Goal: Information Seeking & Learning: Check status

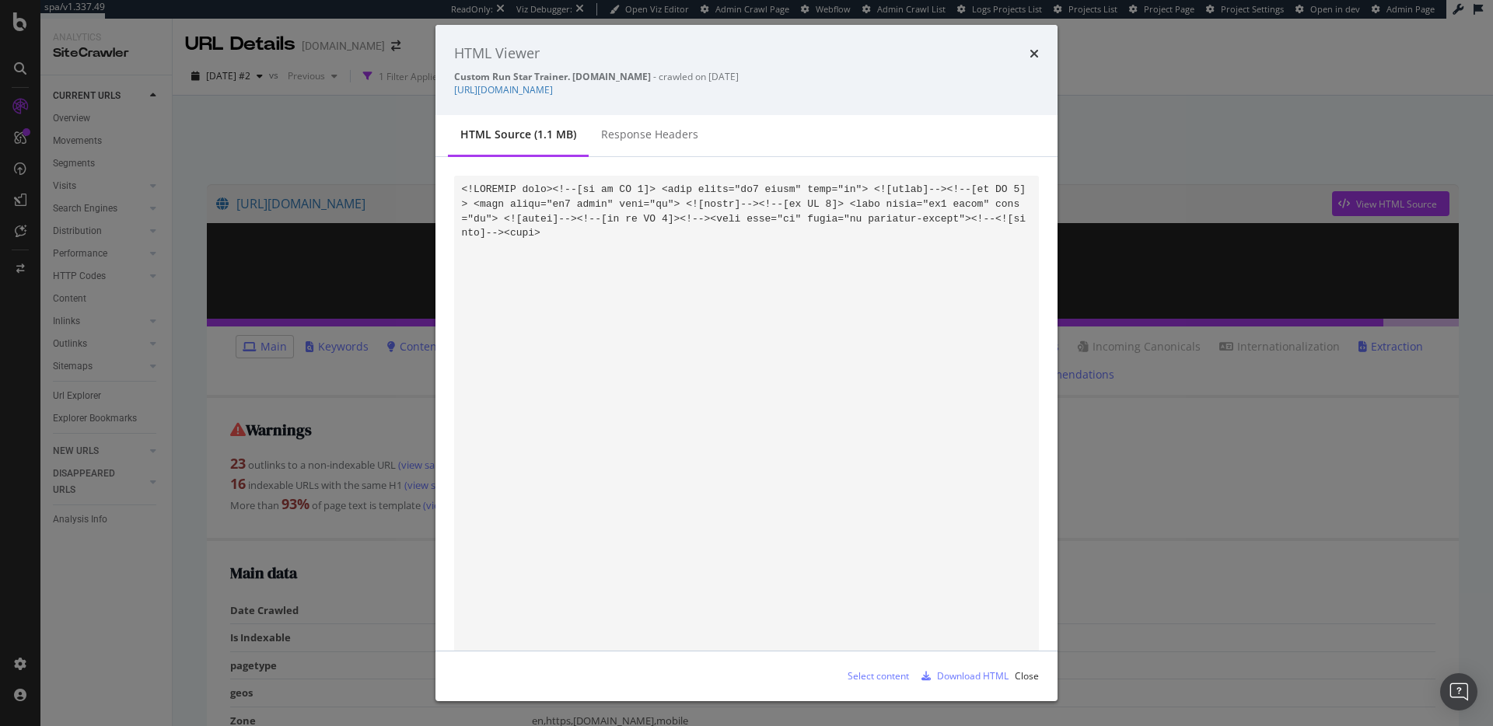
scroll to position [2, 0]
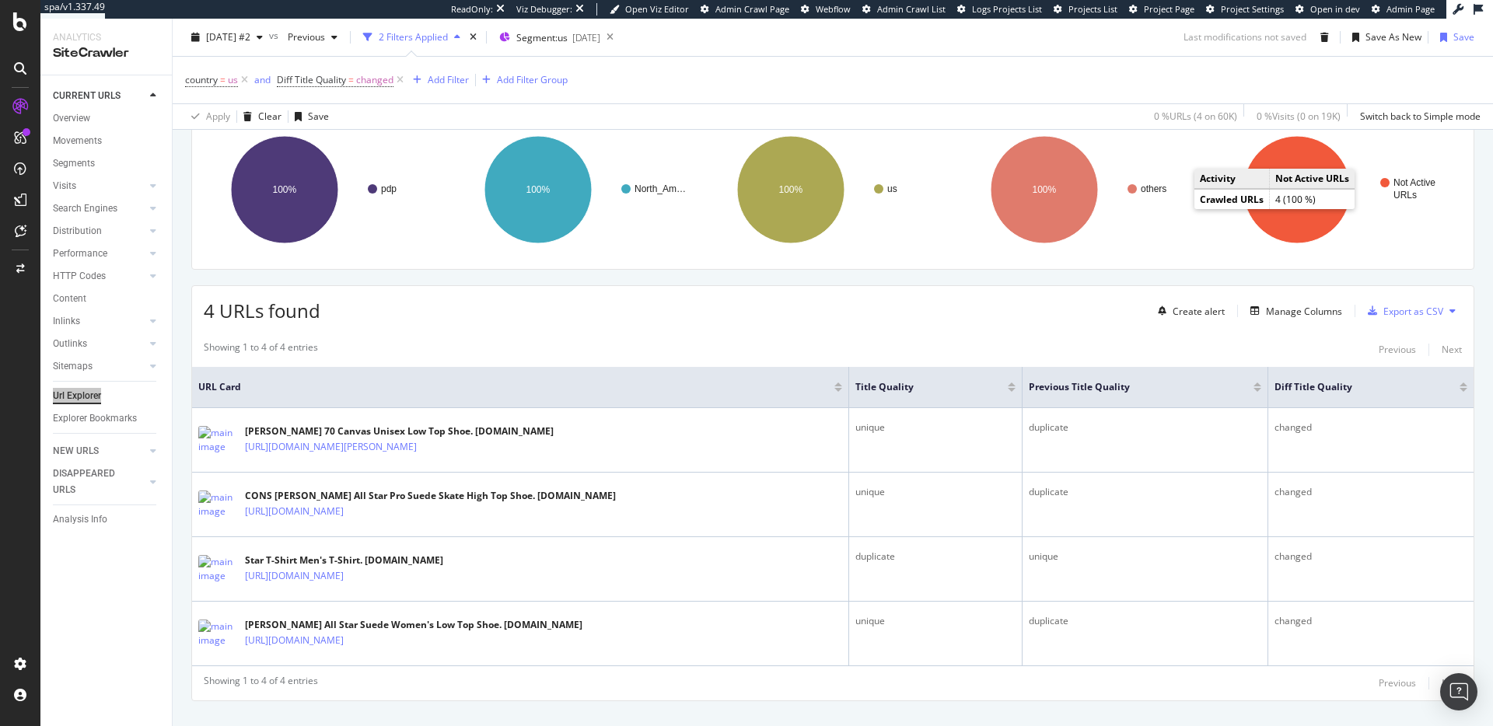
scroll to position [219, 0]
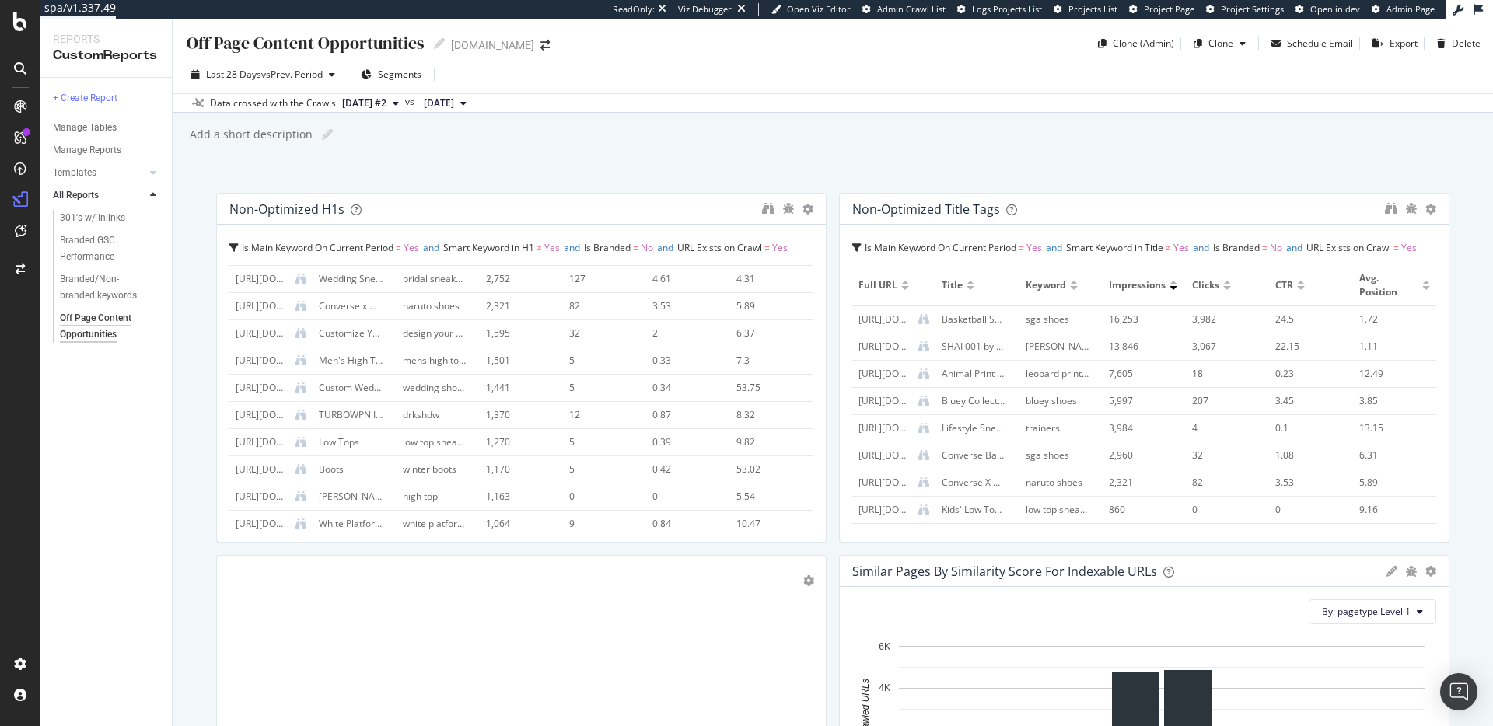
scroll to position [8, 0]
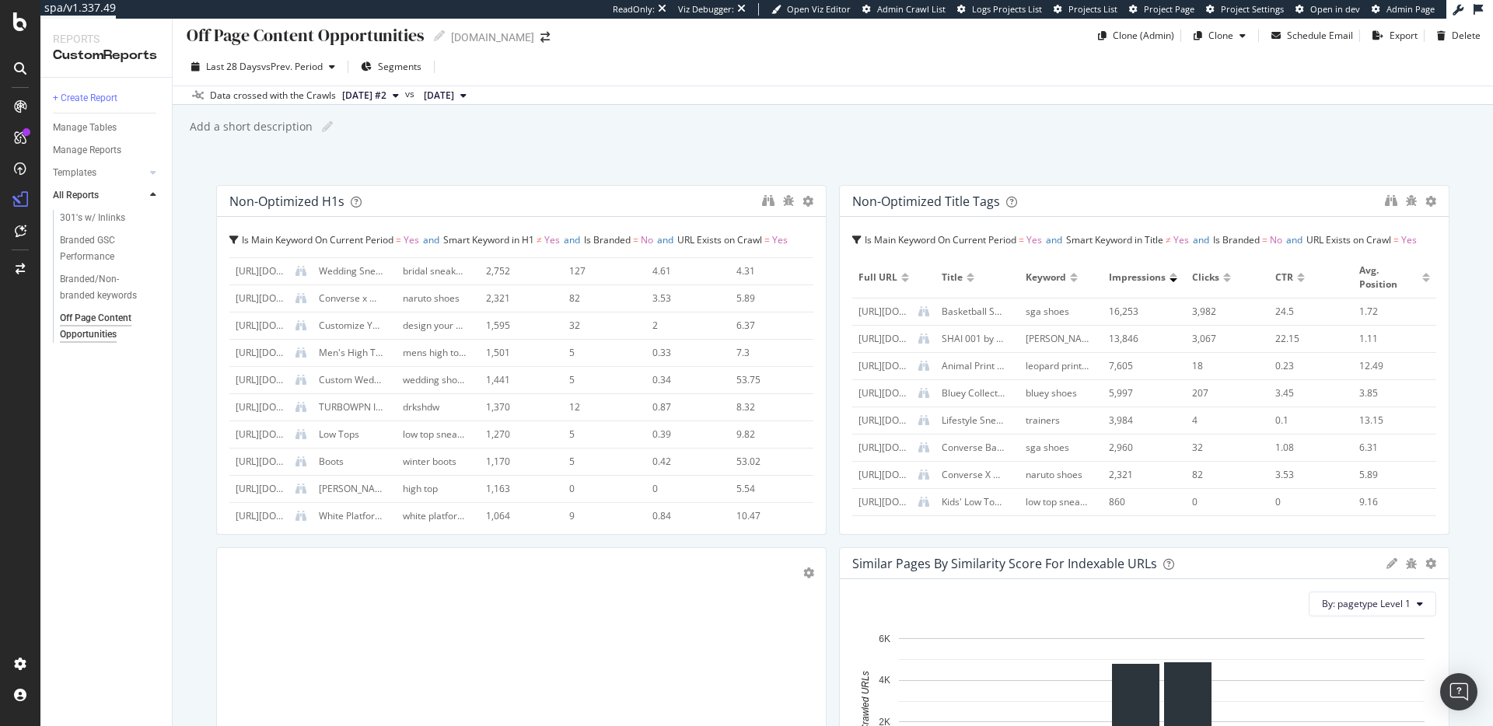
click at [331, 576] on div at bounding box center [521, 722] width 584 height 323
click at [279, 577] on div "Normal" at bounding box center [271, 576] width 33 height 9
click at [302, 439] on div "Large Heading" at bounding box center [293, 447] width 107 height 19
click at [268, 589] on div at bounding box center [521, 722] width 584 height 323
click at [268, 610] on div at bounding box center [522, 664] width 558 height 117
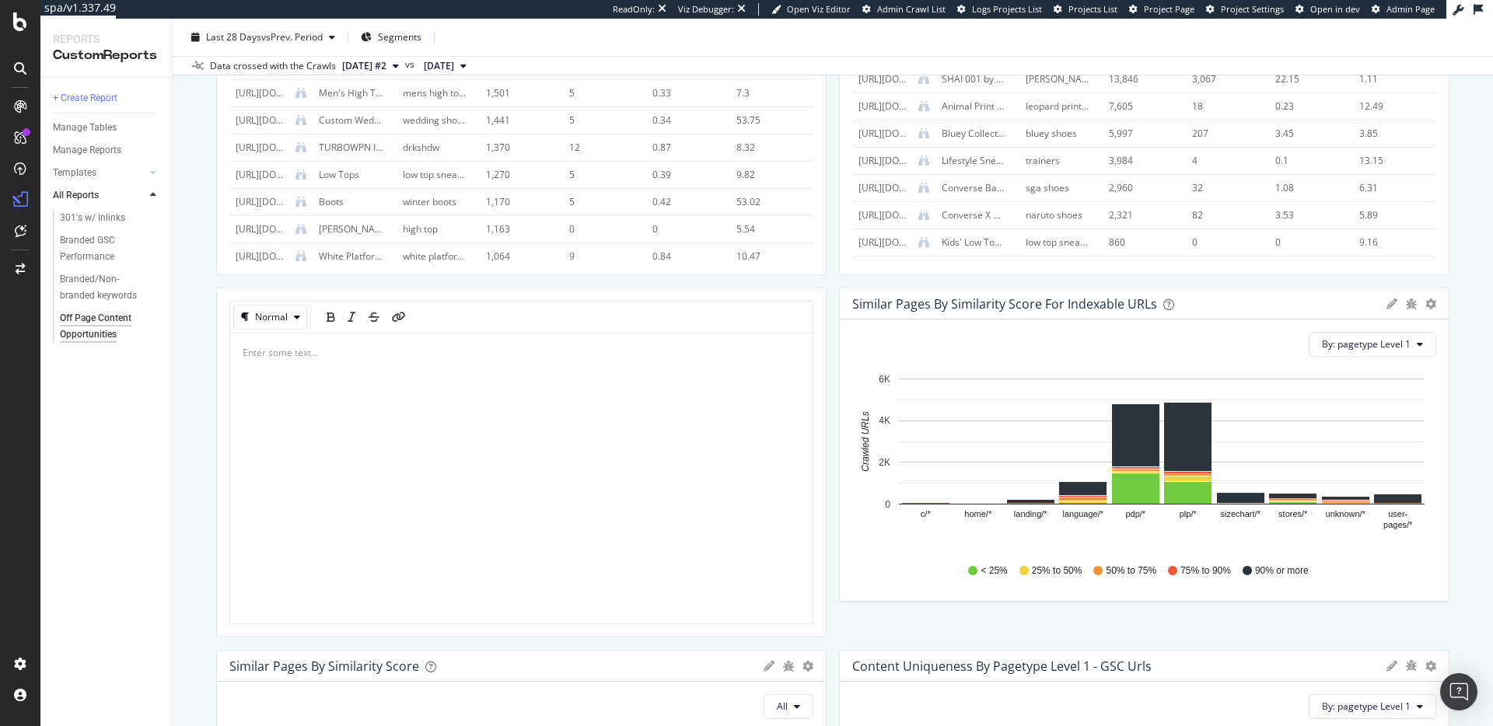
scroll to position [272, 0]
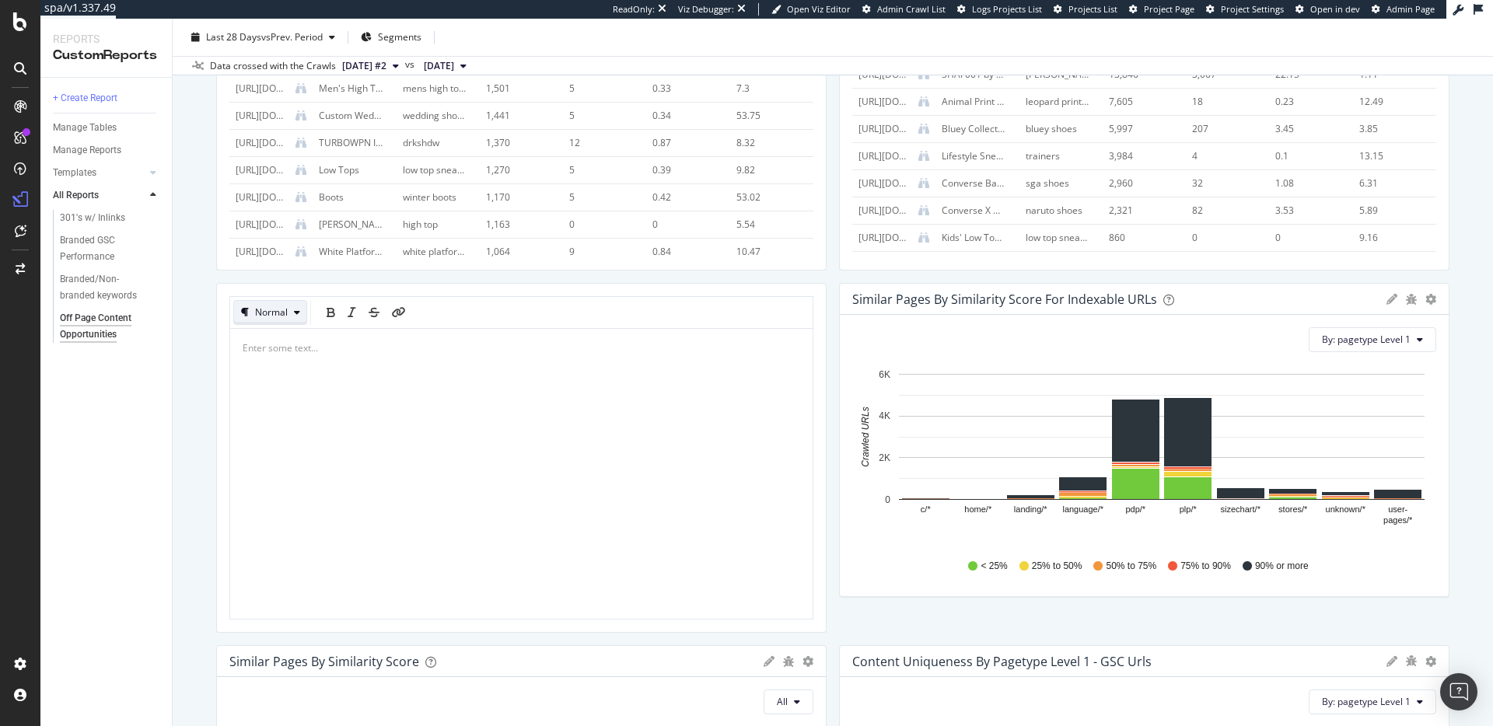
click at [288, 318] on div "Normal" at bounding box center [270, 313] width 72 height 22
click at [298, 368] on div "Large Heading" at bounding box center [303, 364] width 64 height 13
click at [298, 368] on div at bounding box center [521, 457] width 584 height 323
click at [298, 355] on div at bounding box center [522, 399] width 558 height 117
click at [308, 345] on span "Metadata Reports" at bounding box center [282, 347] width 78 height 13
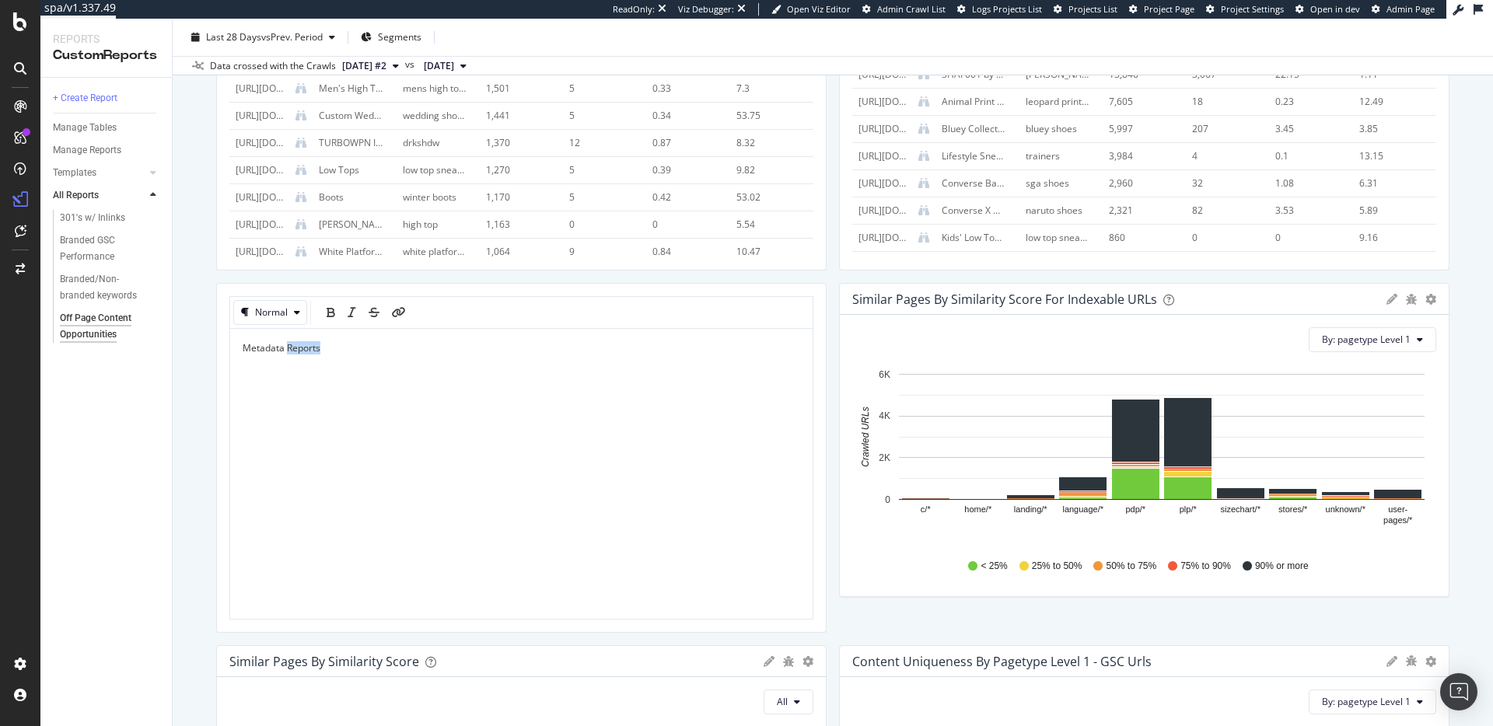
click at [308, 345] on span "Metadata Reports" at bounding box center [282, 347] width 78 height 13
click at [307, 345] on span "Metadata Reports" at bounding box center [282, 347] width 78 height 13
click at [274, 313] on div "Normal" at bounding box center [271, 312] width 33 height 9
click at [297, 369] on div "Large Heading" at bounding box center [303, 364] width 64 height 13
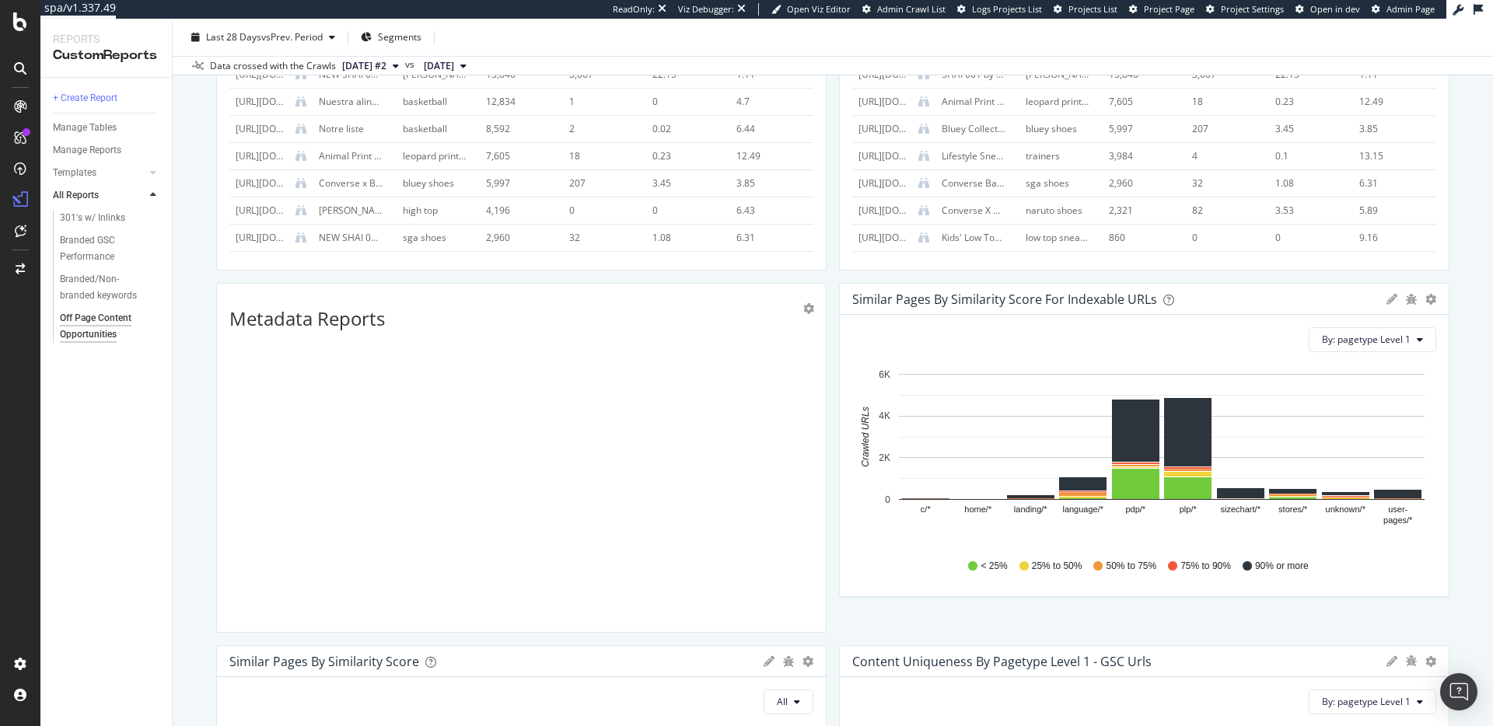
click at [306, 358] on div "Metadata Reports" at bounding box center [521, 457] width 584 height 323
click at [394, 365] on span "Metadata Reports" at bounding box center [321, 364] width 156 height 26
click at [300, 309] on div "Large Heading" at bounding box center [289, 312] width 64 height 9
click at [292, 341] on div "Normal" at bounding box center [287, 338] width 33 height 13
click at [290, 347] on div "Metadata Reports" at bounding box center [521, 457] width 584 height 323
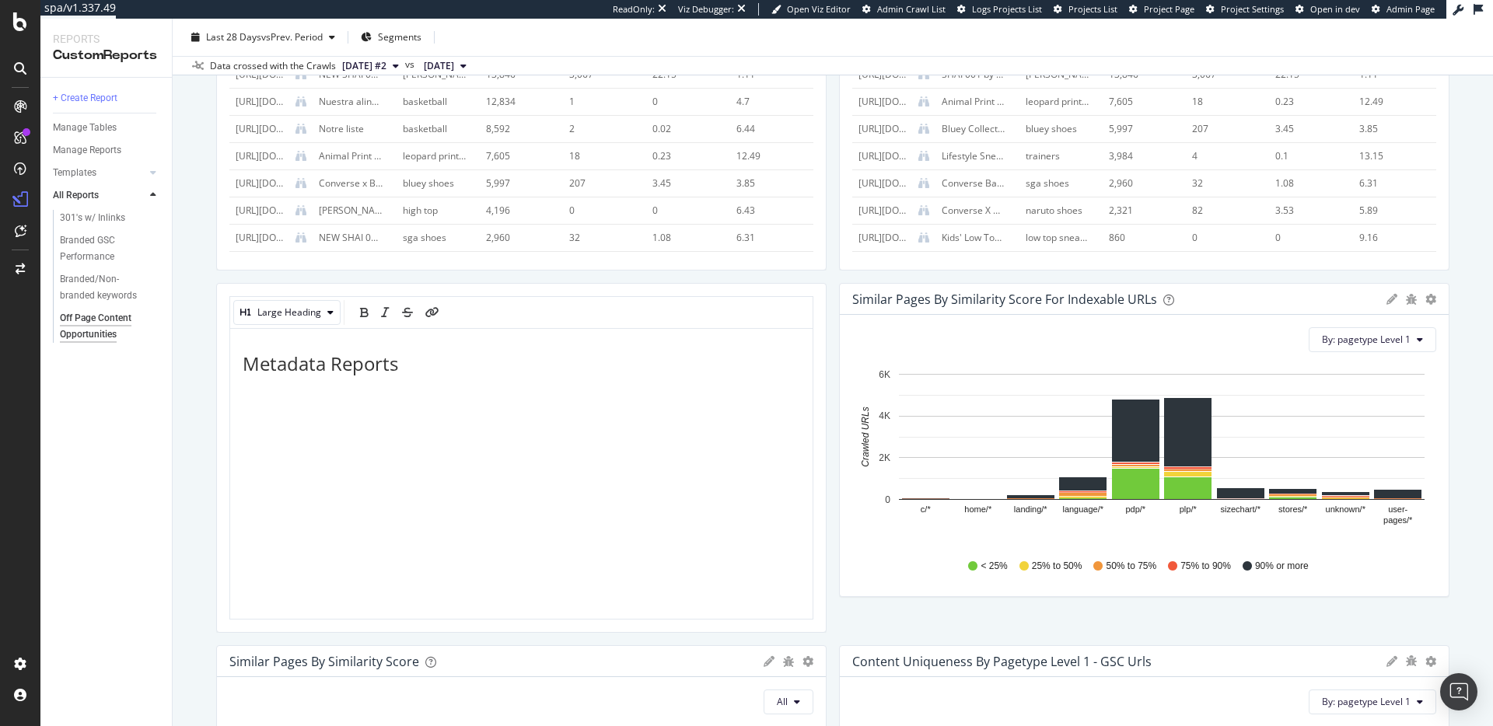
click at [277, 372] on span "Metadata Reports" at bounding box center [321, 364] width 156 height 26
click at [282, 386] on div "Metadata Reports" at bounding box center [522, 412] width 558 height 117
click at [441, 375] on div "Metadata Reports" at bounding box center [522, 412] width 558 height 117
click at [273, 322] on div "Normal" at bounding box center [270, 313] width 72 height 22
click at [287, 414] on div "Bullet List" at bounding box center [292, 415] width 42 height 13
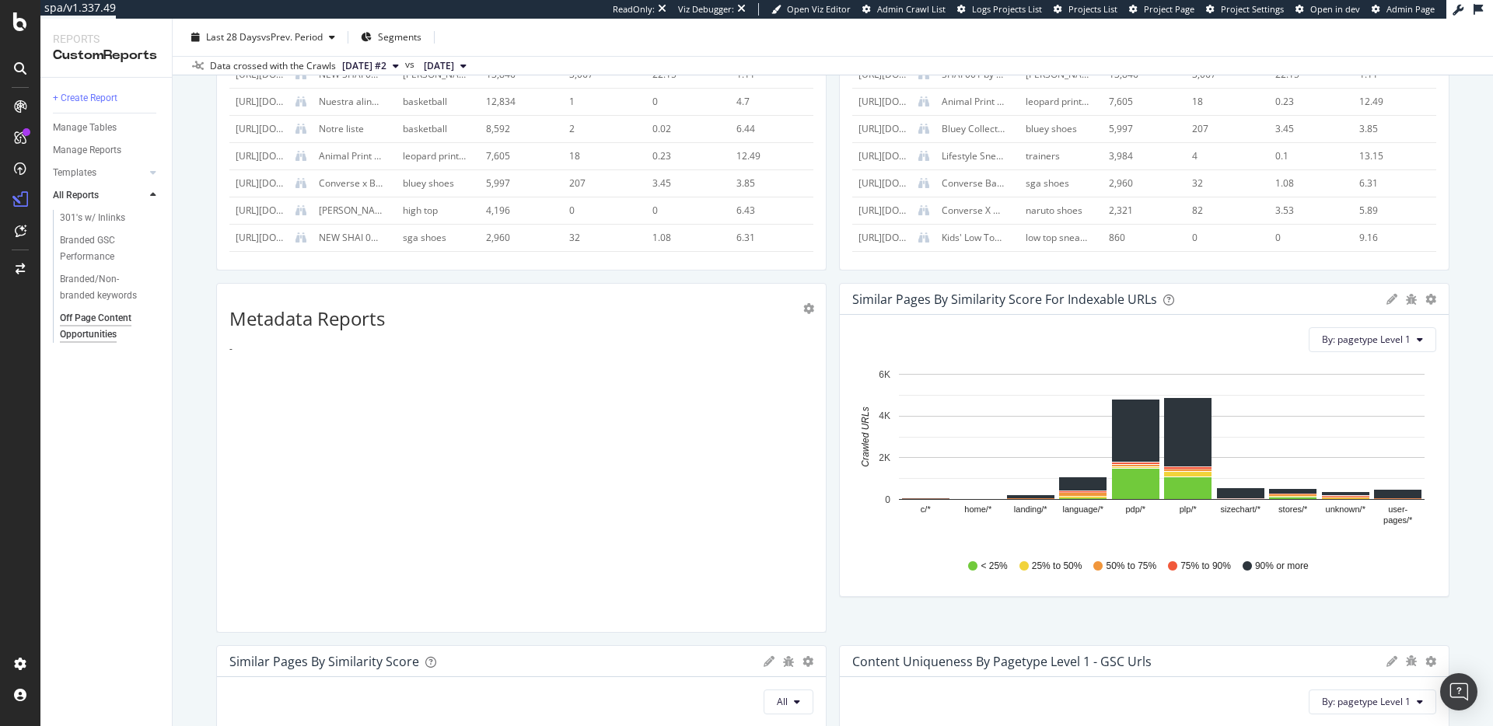
click at [293, 372] on div "Metadata Reports -" at bounding box center [521, 457] width 584 height 323
click at [288, 390] on li at bounding box center [537, 393] width 526 height 13
click at [314, 393] on li at bounding box center [537, 393] width 526 height 13
drag, startPoint x: 369, startPoint y: 393, endPoint x: 278, endPoint y: 394, distance: 91.0
click at [278, 394] on li "Change in title tag quality" at bounding box center [537, 396] width 526 height 13
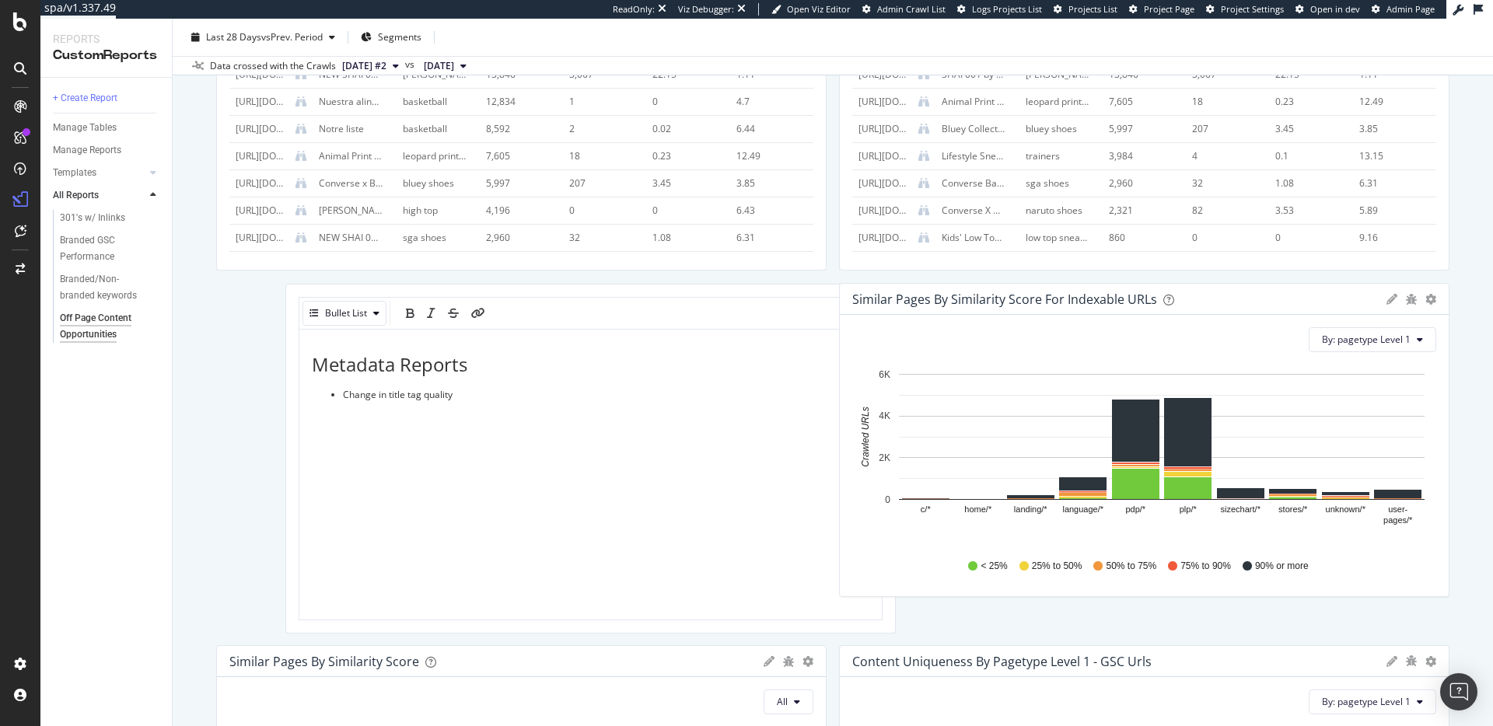
drag, startPoint x: 274, startPoint y: 395, endPoint x: 377, endPoint y: 395, distance: 103.4
click at [378, 395] on span "Change in title tag quality" at bounding box center [398, 394] width 110 height 13
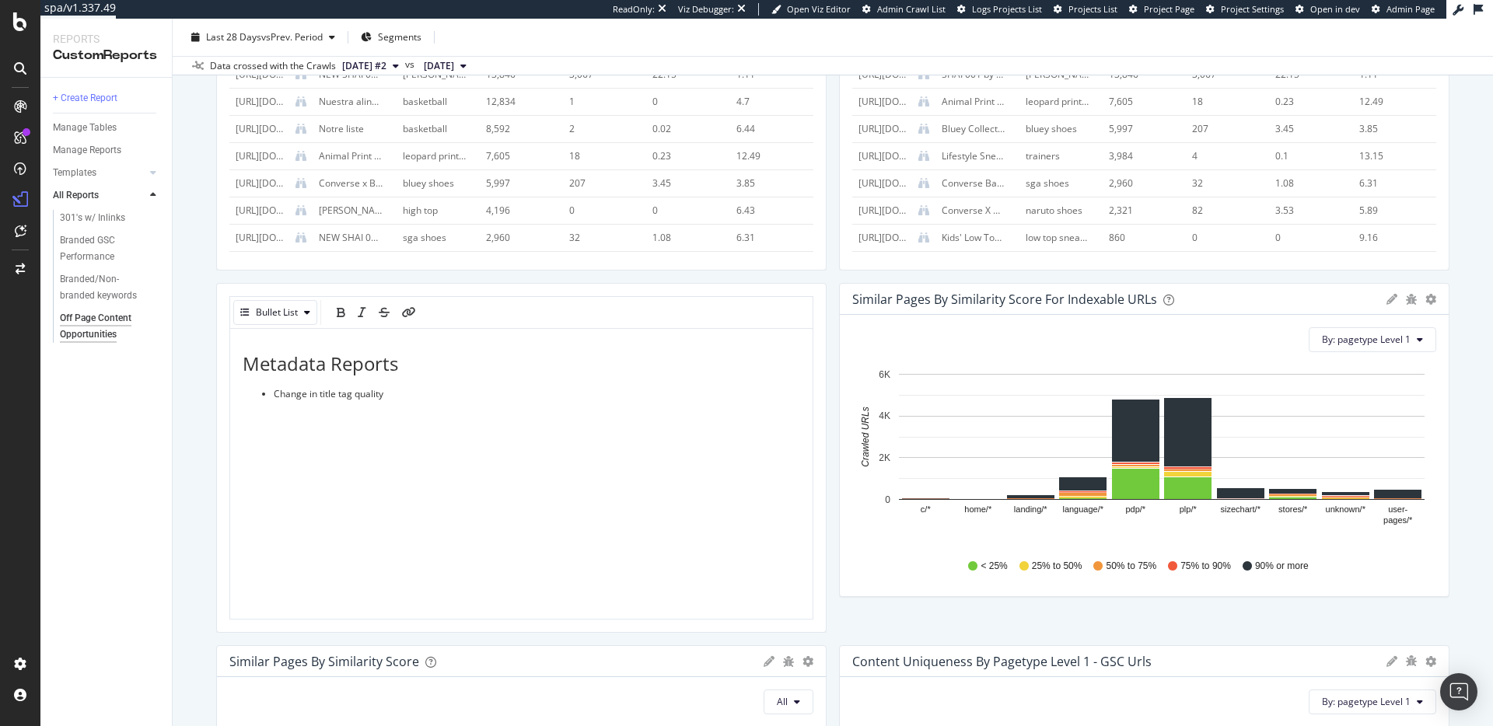
click at [368, 393] on span "Change in title tag quality" at bounding box center [329, 393] width 110 height 13
click at [409, 309] on icon "link" at bounding box center [409, 312] width 14 height 11
click at [330, 420] on link "https://" at bounding box center [399, 422] width 233 height 16
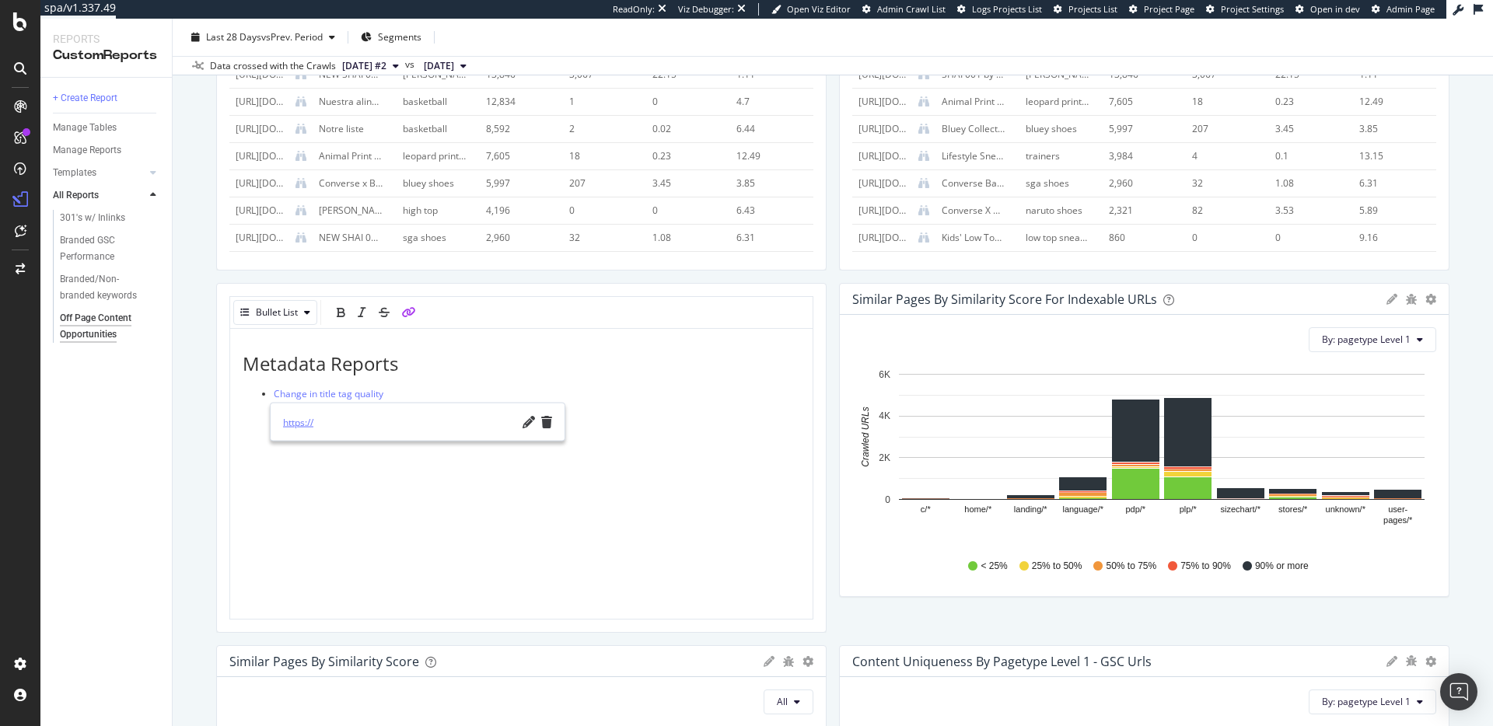
click at [352, 427] on link "https://" at bounding box center [399, 422] width 233 height 16
click at [523, 421] on icon "pencil" at bounding box center [529, 422] width 12 height 12
type input "https://app.botify.com/converse-org/www.converse.com/crawl/explorer?explorerBoo…"
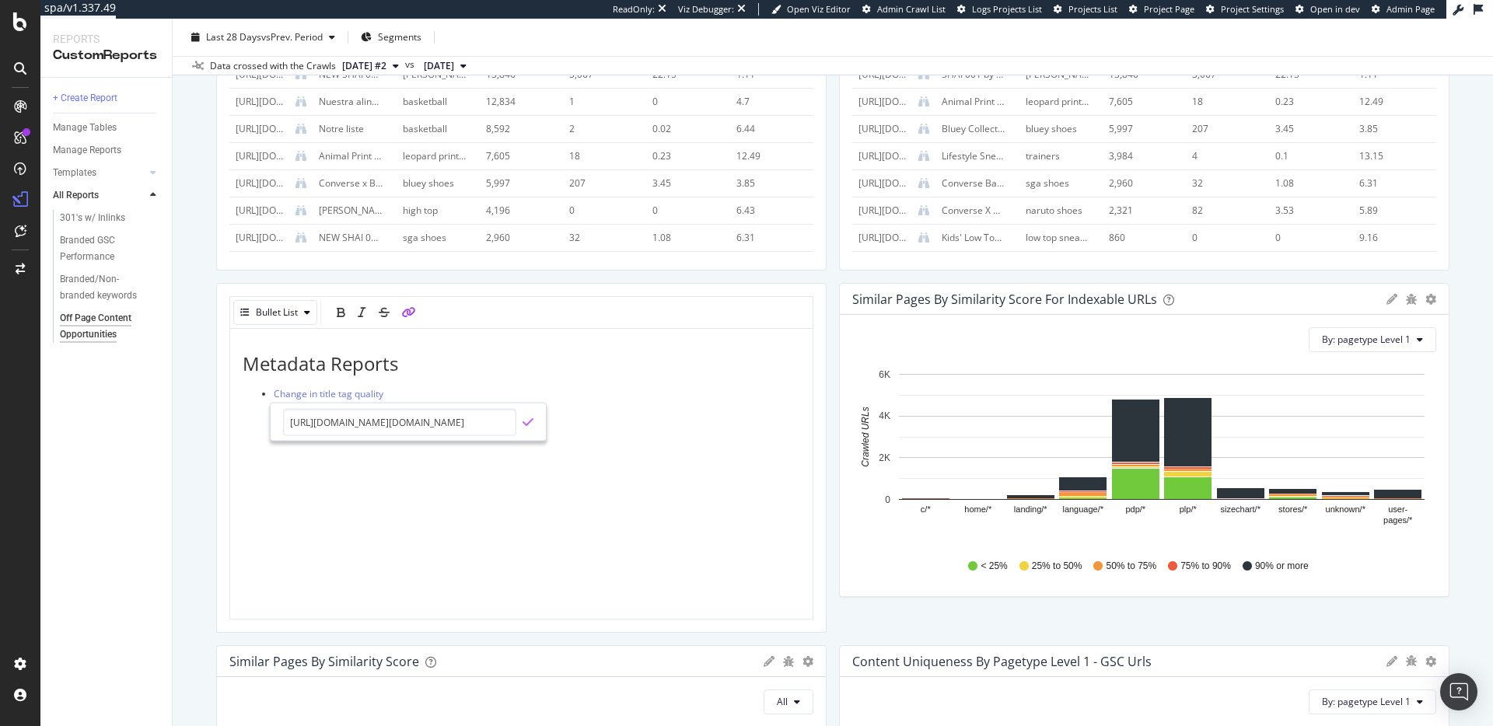
click at [528, 422] on icon "check" at bounding box center [528, 422] width 11 height 12
drag, startPoint x: 413, startPoint y: 392, endPoint x: 425, endPoint y: 397, distance: 13.3
click at [413, 392] on li "Change in title tag quality" at bounding box center [537, 393] width 526 height 13
click at [348, 414] on div "Metadata Reports Change in title tag quality" at bounding box center [522, 412] width 558 height 117
click at [298, 308] on div "button" at bounding box center [307, 312] width 19 height 9
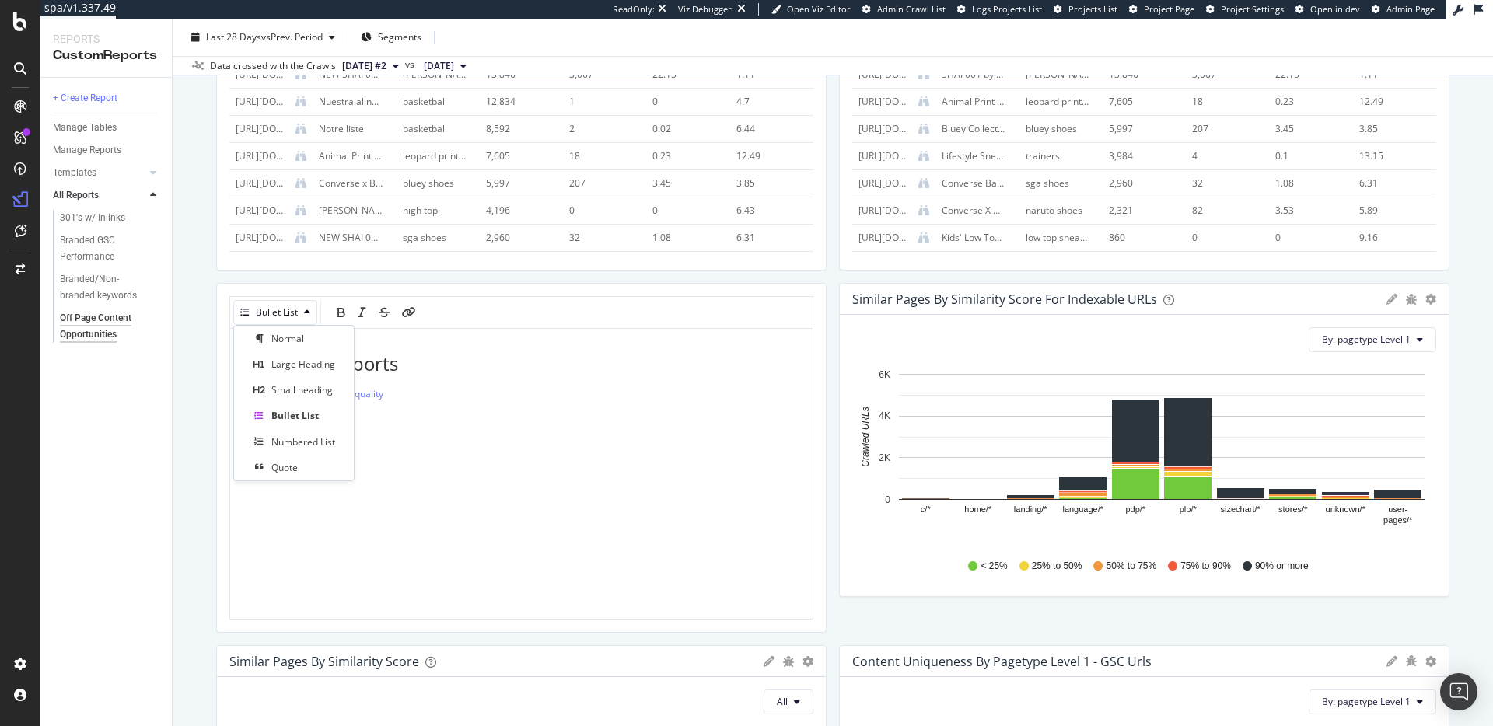
click at [408, 443] on div "Metadata Reports Change in title tag quality" at bounding box center [522, 412] width 558 height 117
click at [360, 400] on span "Meta description changed or disappeared" at bounding box center [364, 406] width 181 height 13
click at [358, 407] on span "Meta description changed or disappeared" at bounding box center [364, 406] width 181 height 13
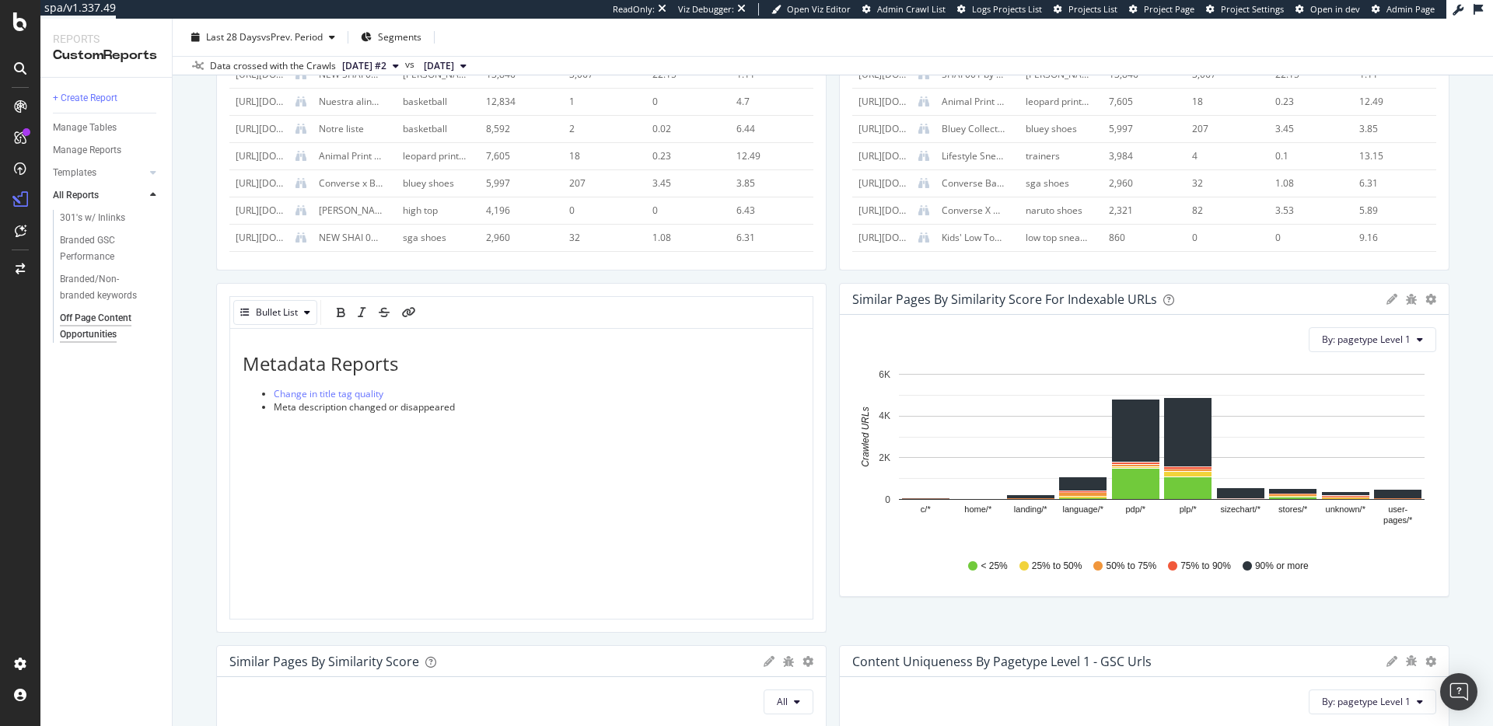
click at [408, 303] on div "link" at bounding box center [409, 312] width 14 height 25
click at [524, 440] on icon "pencil" at bounding box center [529, 435] width 12 height 12
type input "https://app.botify.com/converse-org/www.converse.com/crawl/explorer?context=%7B…"
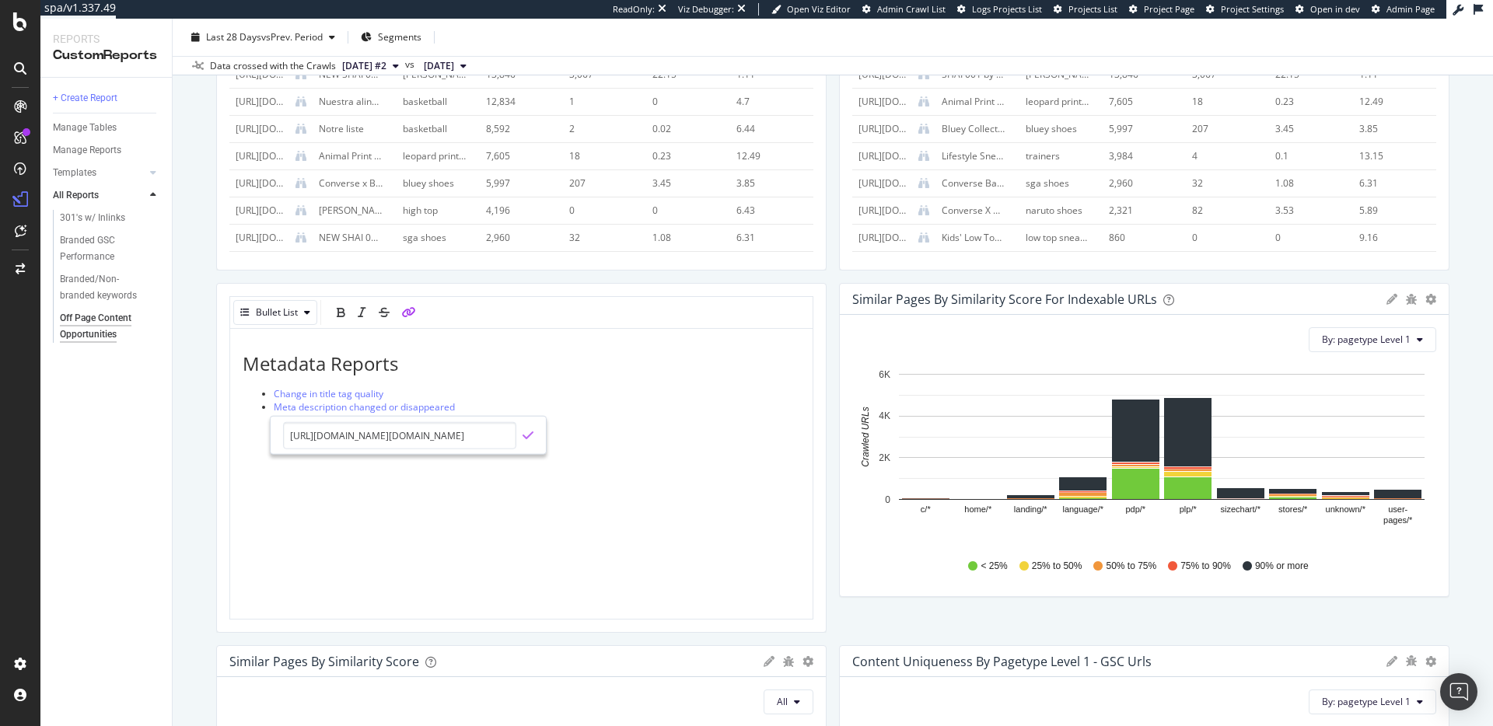
click at [530, 439] on icon "check" at bounding box center [528, 435] width 11 height 12
click at [502, 401] on li "Meta description changed or disappeared" at bounding box center [537, 406] width 526 height 13
click at [467, 504] on div "Metadata Reports Change in title tag quality Meta description changed or disapp…" at bounding box center [521, 475] width 582 height 293
click at [533, 436] on icon "pencil" at bounding box center [529, 435] width 12 height 12
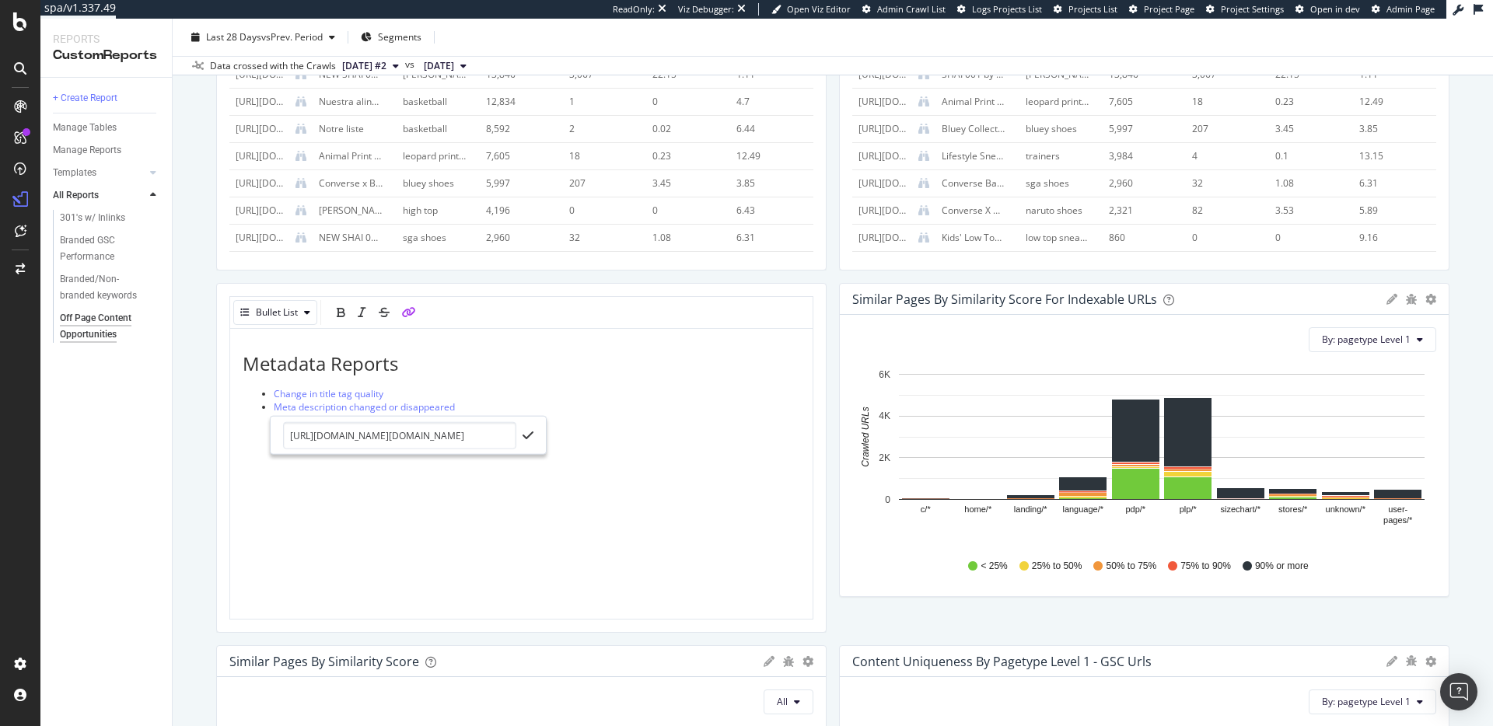
click at [650, 414] on div "Metadata Reports Change in title tag quality Meta description changed or disapp…" at bounding box center [522, 412] width 558 height 117
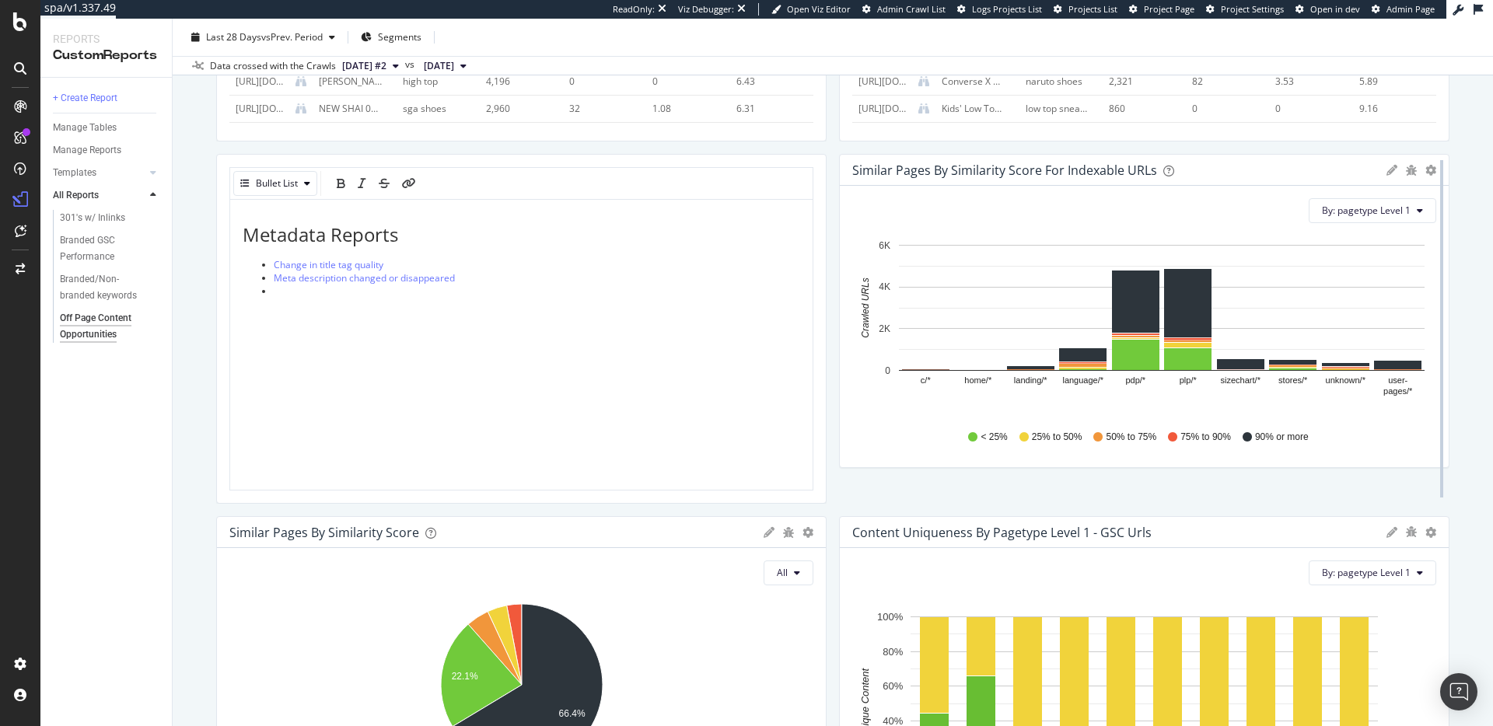
scroll to position [364, 0]
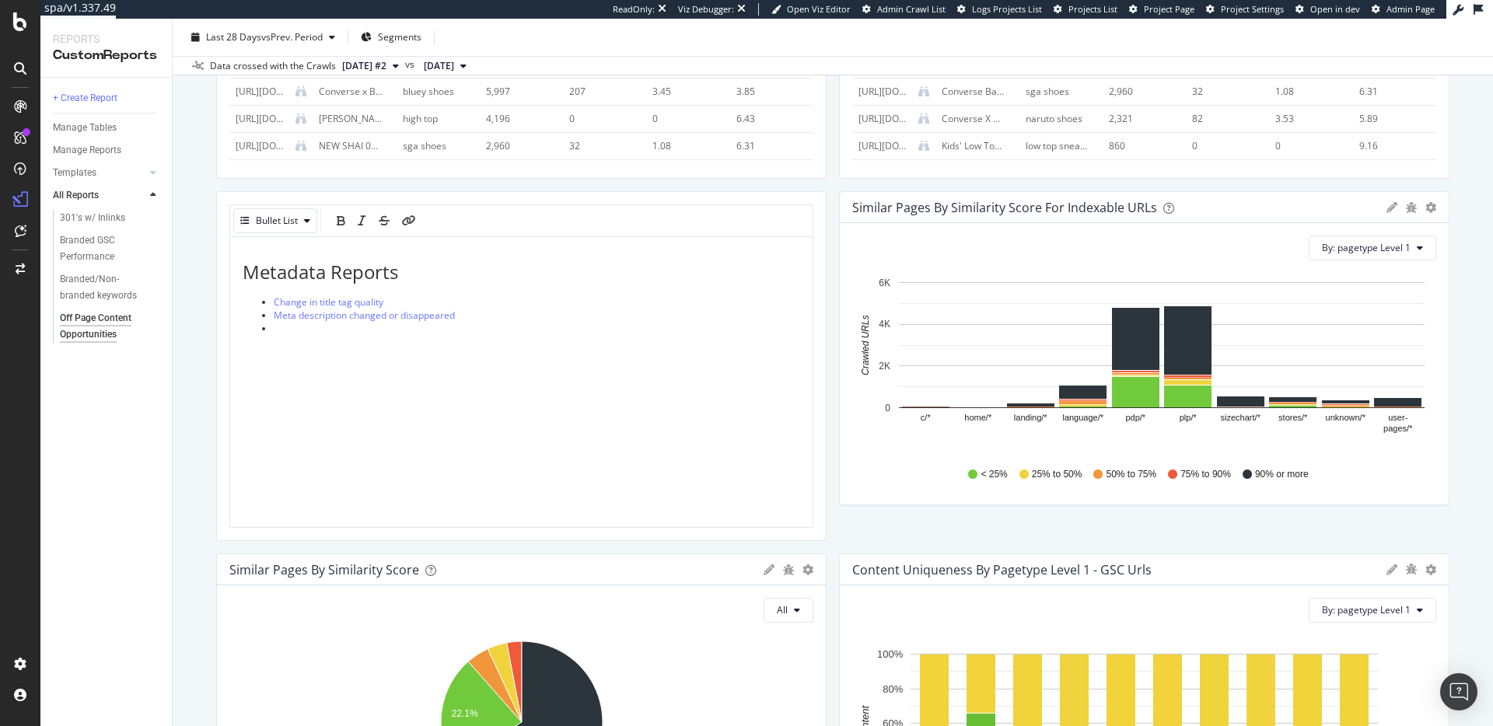
click at [327, 333] on li at bounding box center [537, 328] width 526 height 13
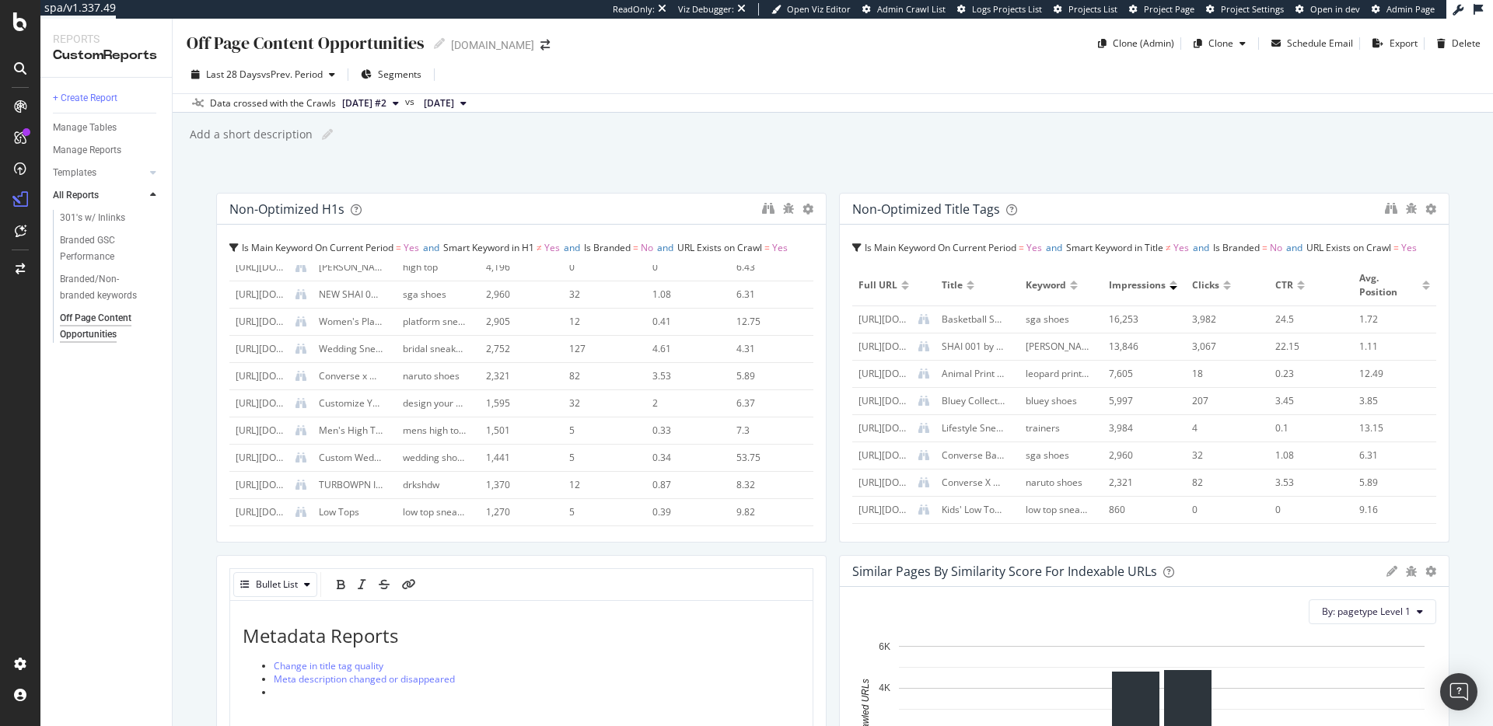
scroll to position [37, 0]
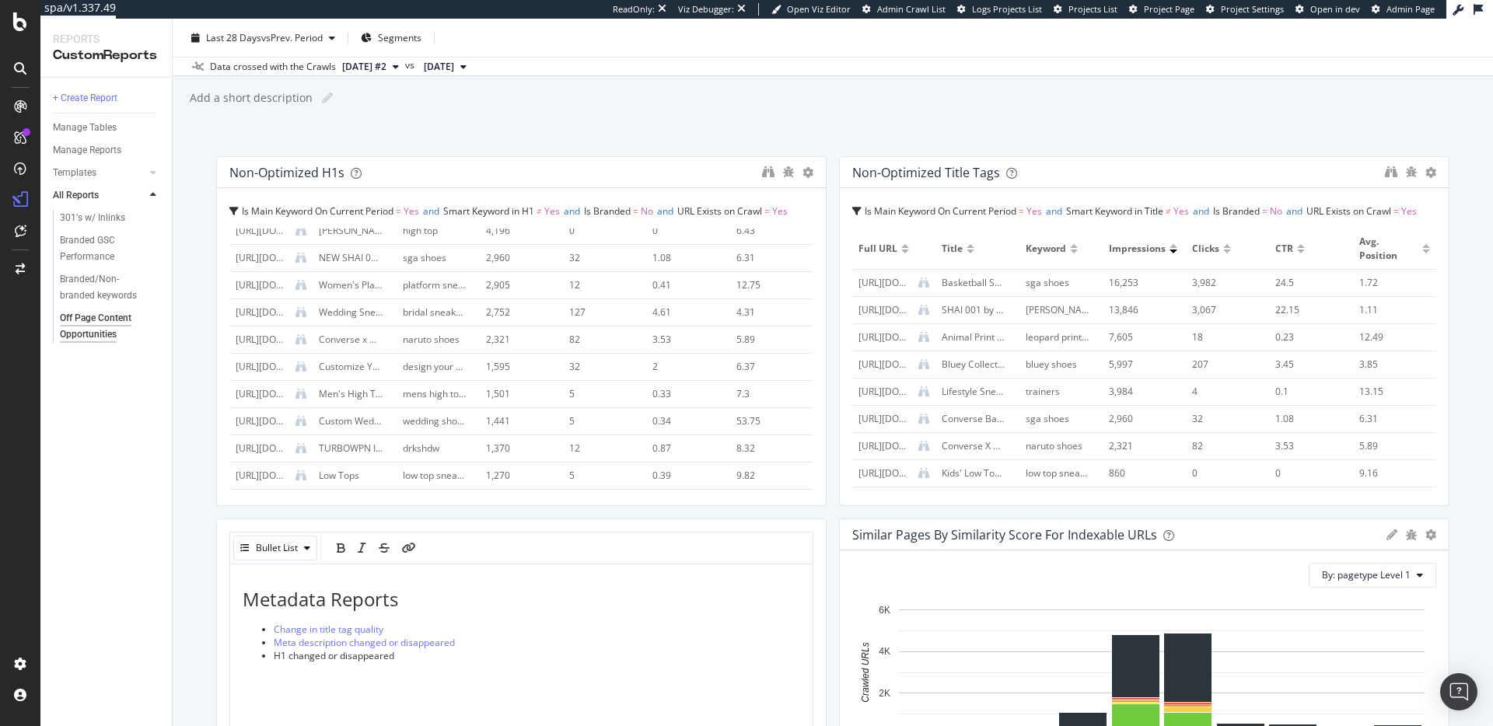
click at [304, 653] on span "H1 changed or disappeared" at bounding box center [334, 655] width 121 height 13
click at [410, 547] on icon "link" at bounding box center [409, 548] width 14 height 11
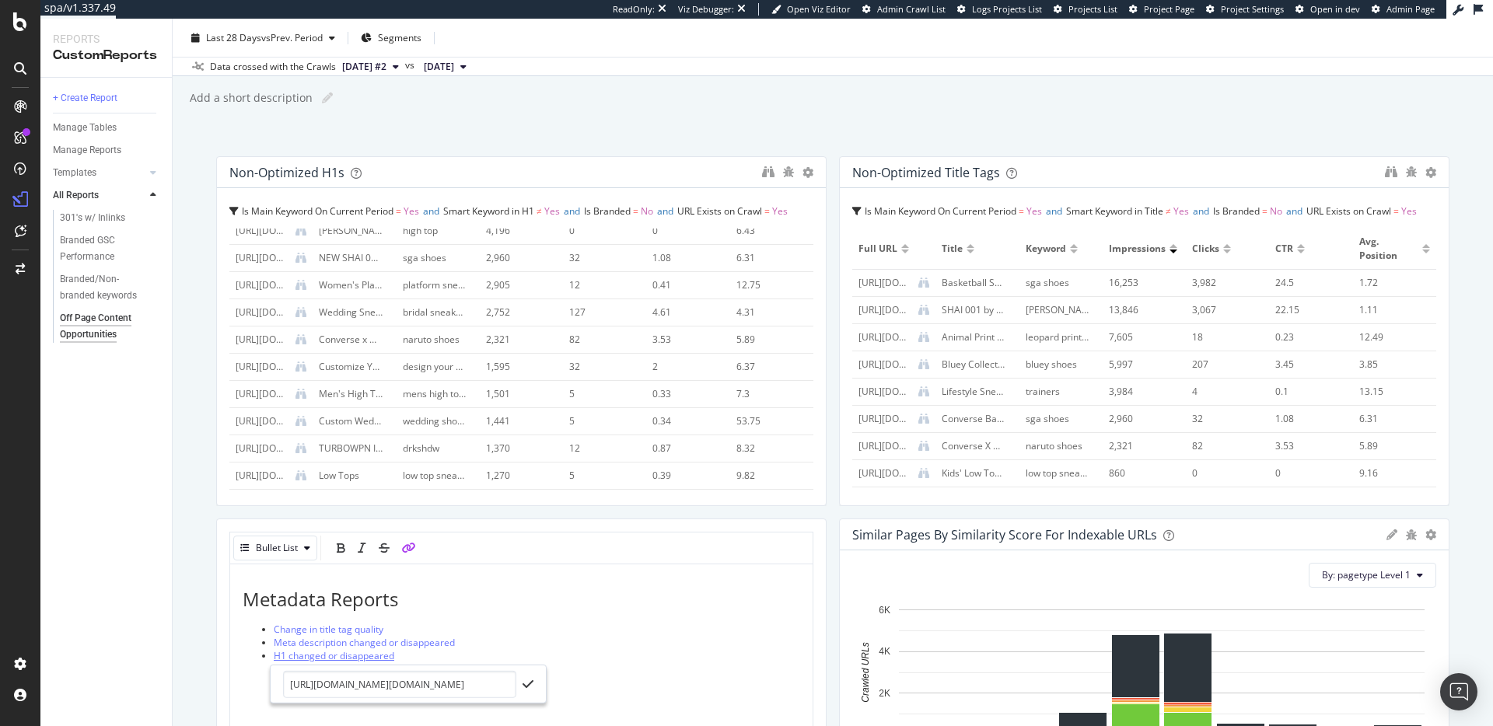
click at [383, 658] on span "H1 changed or disappeared" at bounding box center [334, 655] width 121 height 13
click at [478, 686] on input "https://app.botify.com/converse-org/www.converse.com/crawl/explorer?context=%7B…" at bounding box center [399, 683] width 233 height 27
click at [477, 686] on input "https://app.botify.com/converse-org/www.converse.com/crawl/explorer?context=%7B…" at bounding box center [399, 683] width 233 height 27
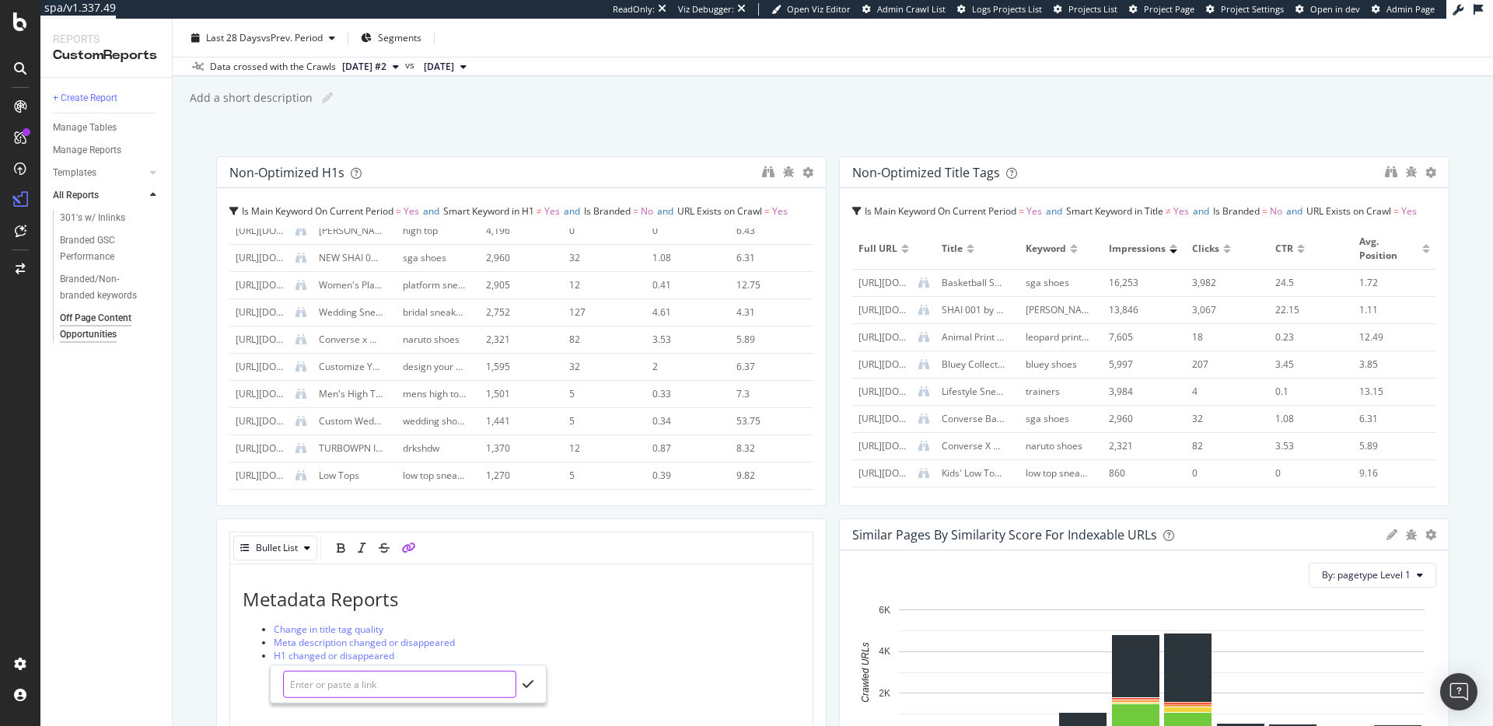
paste input "https://app.botify.com/converse-org/www.converse.com/crawl/explorer?context=%7B…"
type input "https://app.botify.com/converse-org/www.converse.com/crawl/explorer?context=%7B…"
click at [526, 682] on icon "check" at bounding box center [528, 684] width 11 height 12
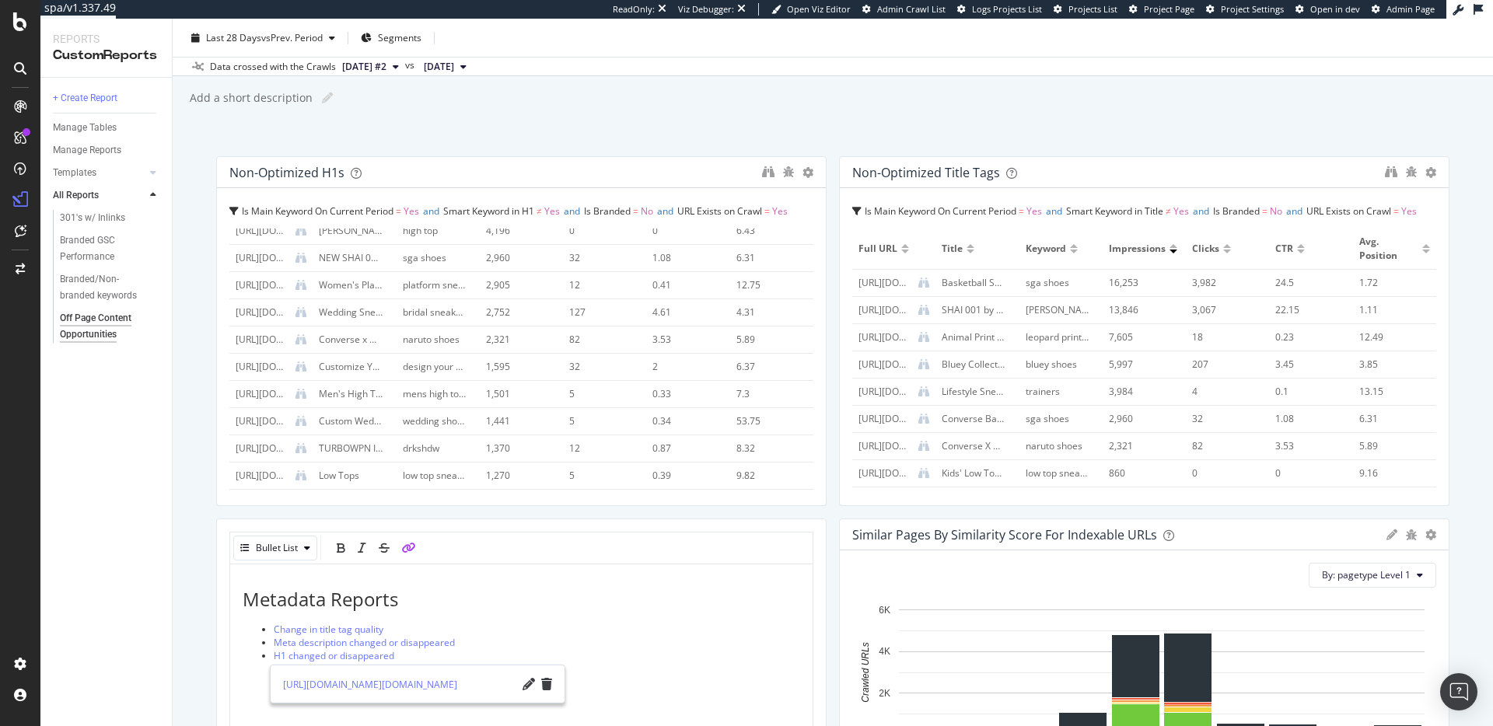
click at [544, 636] on li "Meta description changed or disappeared" at bounding box center [537, 642] width 526 height 13
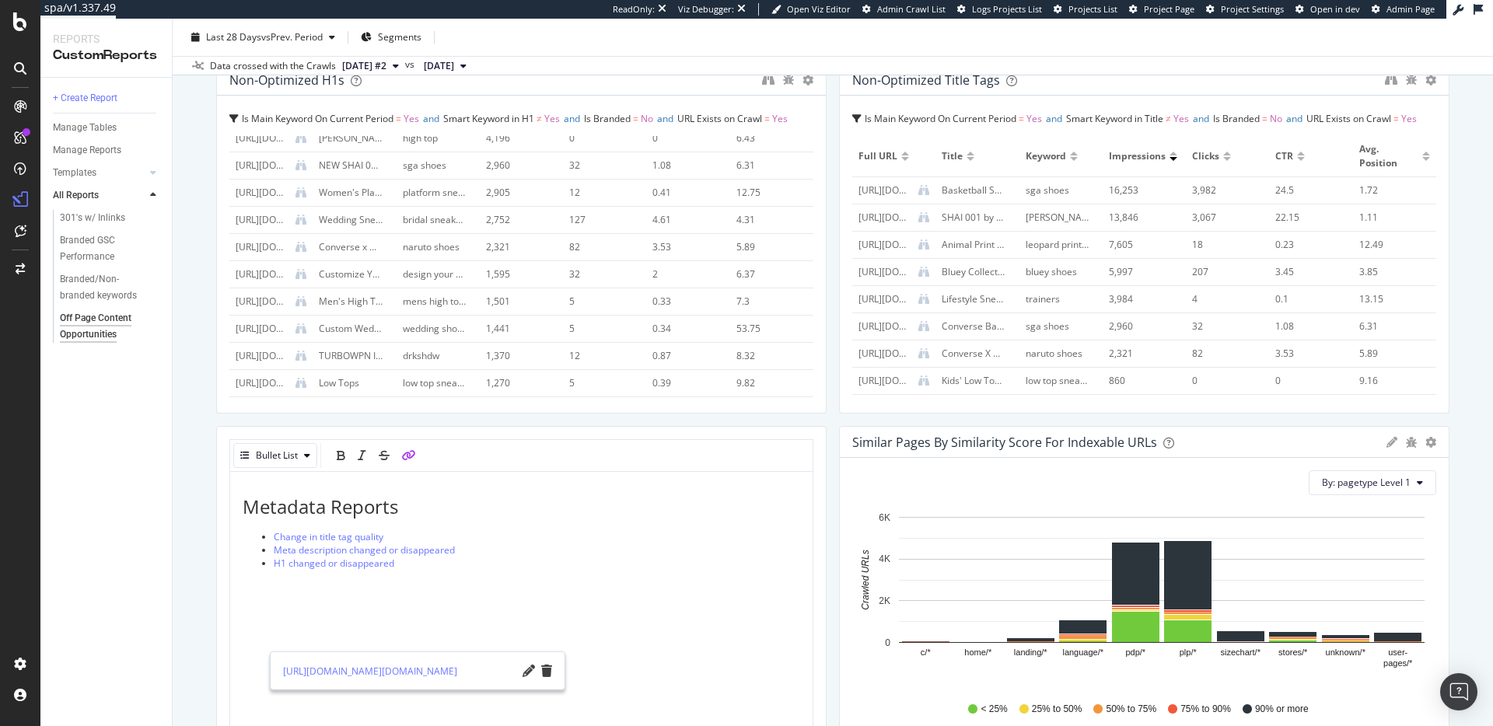
scroll to position [152, 0]
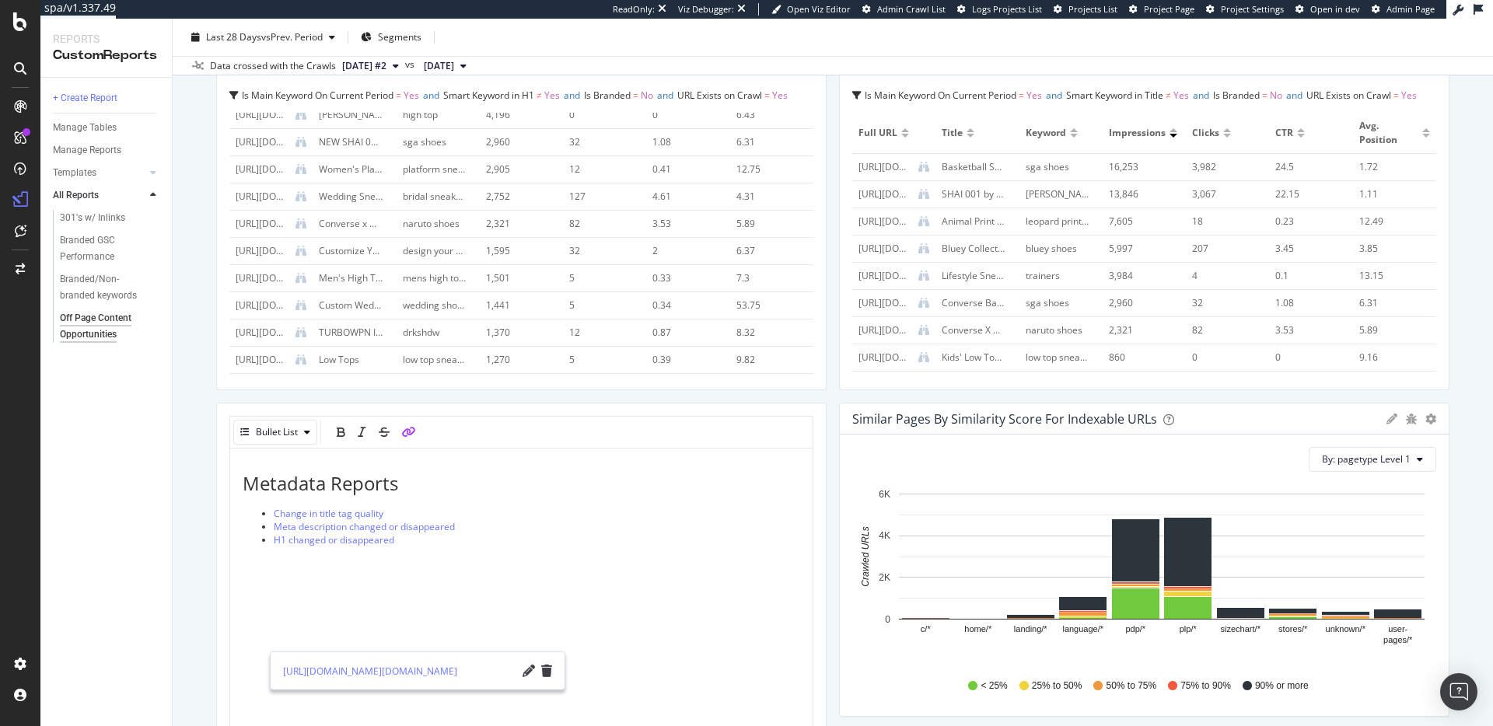
click at [349, 547] on div "Metadata Reports Change in title tag quality Meta description changed or disapp…" at bounding box center [522, 532] width 558 height 117
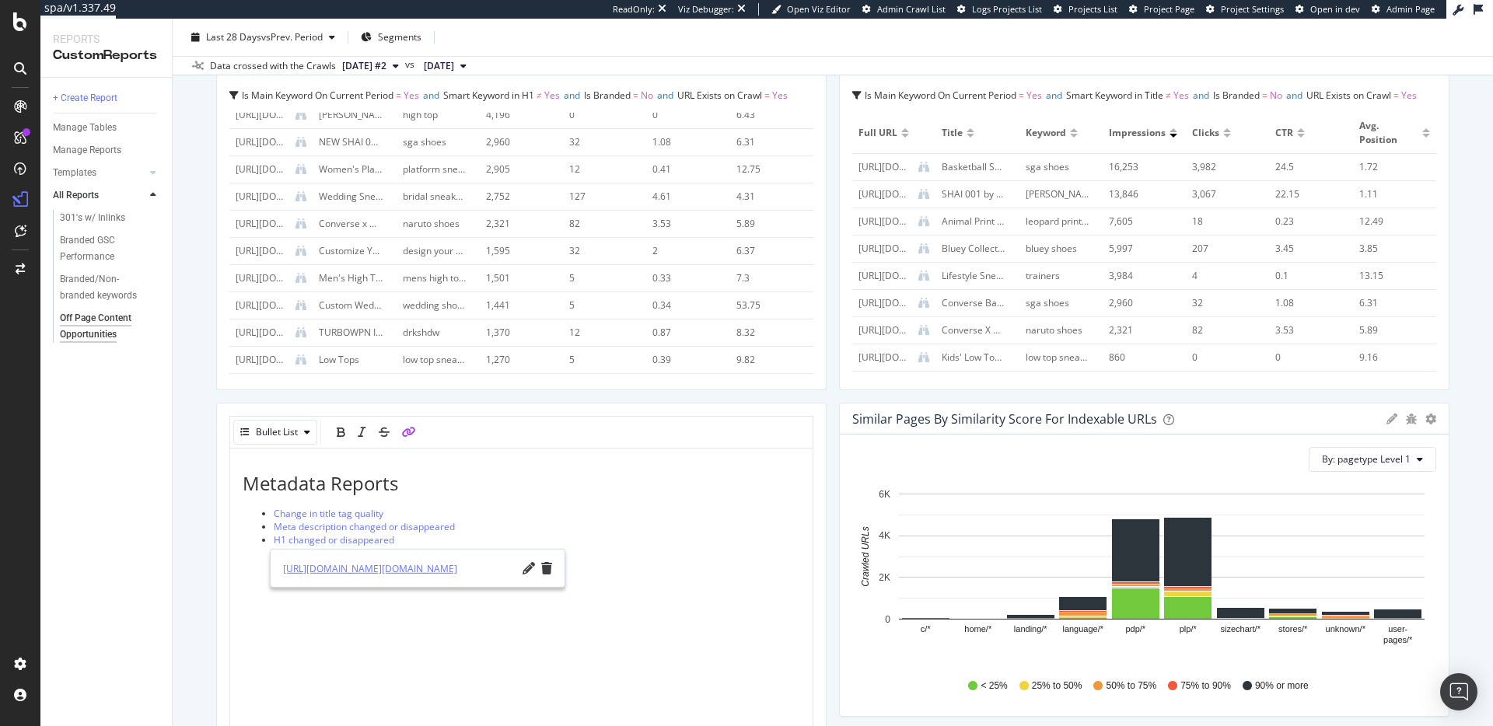
click at [376, 564] on link "https://app.botify.com/converse-org/www.converse.com/crawl/explorer?context=%7B…" at bounding box center [399, 568] width 233 height 16
click at [206, 377] on div "Off Page Content Opportunities Off Page Content Opportunities www.converse.com …" at bounding box center [833, 373] width 1320 height 708
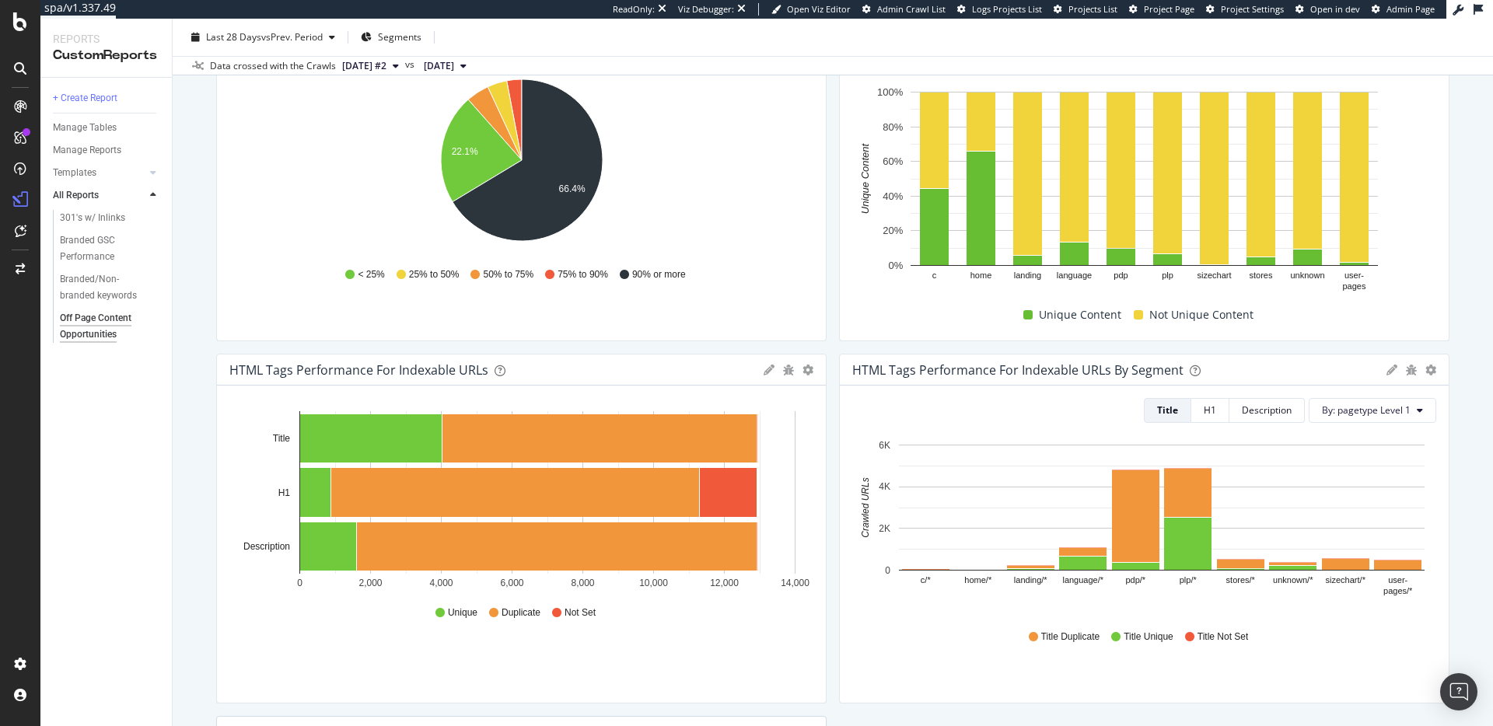
scroll to position [219, 0]
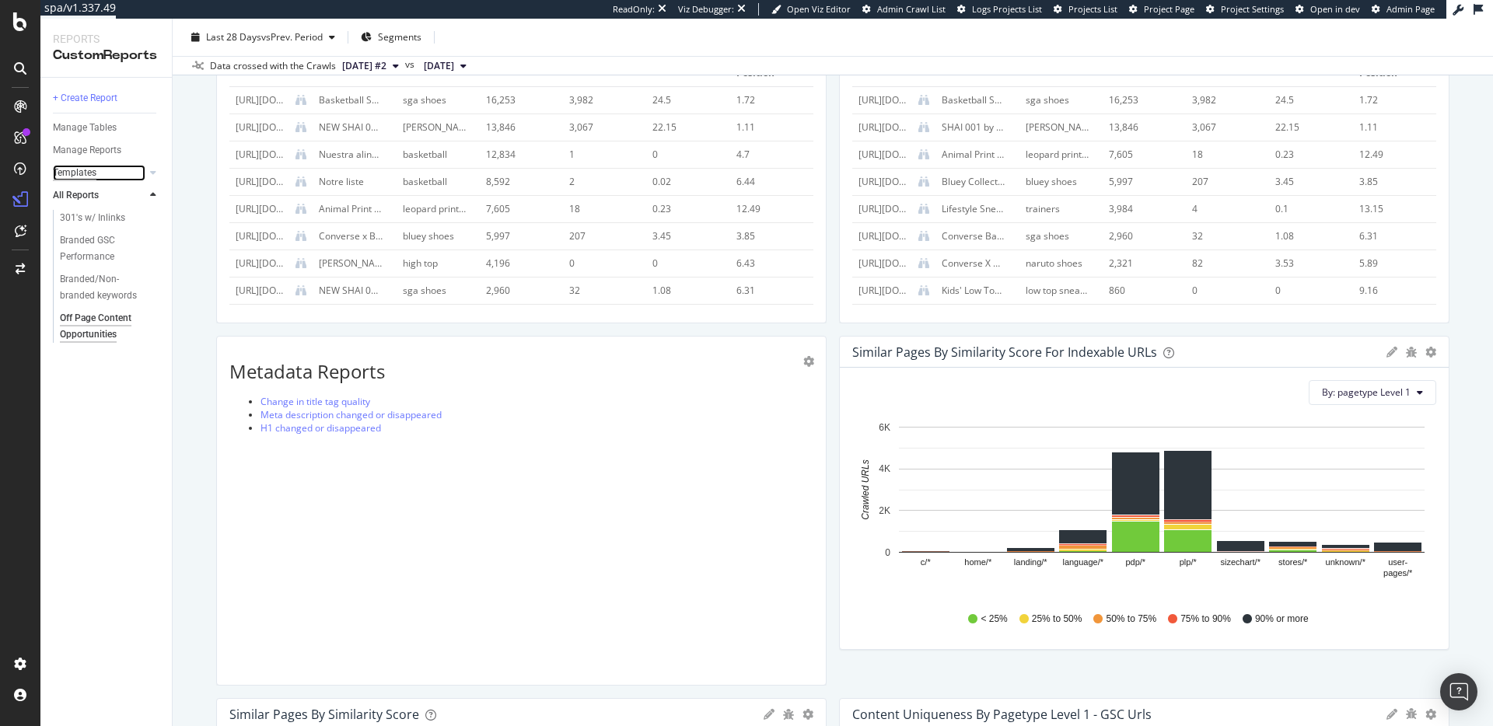
click at [89, 175] on div "Templates" at bounding box center [75, 173] width 44 height 16
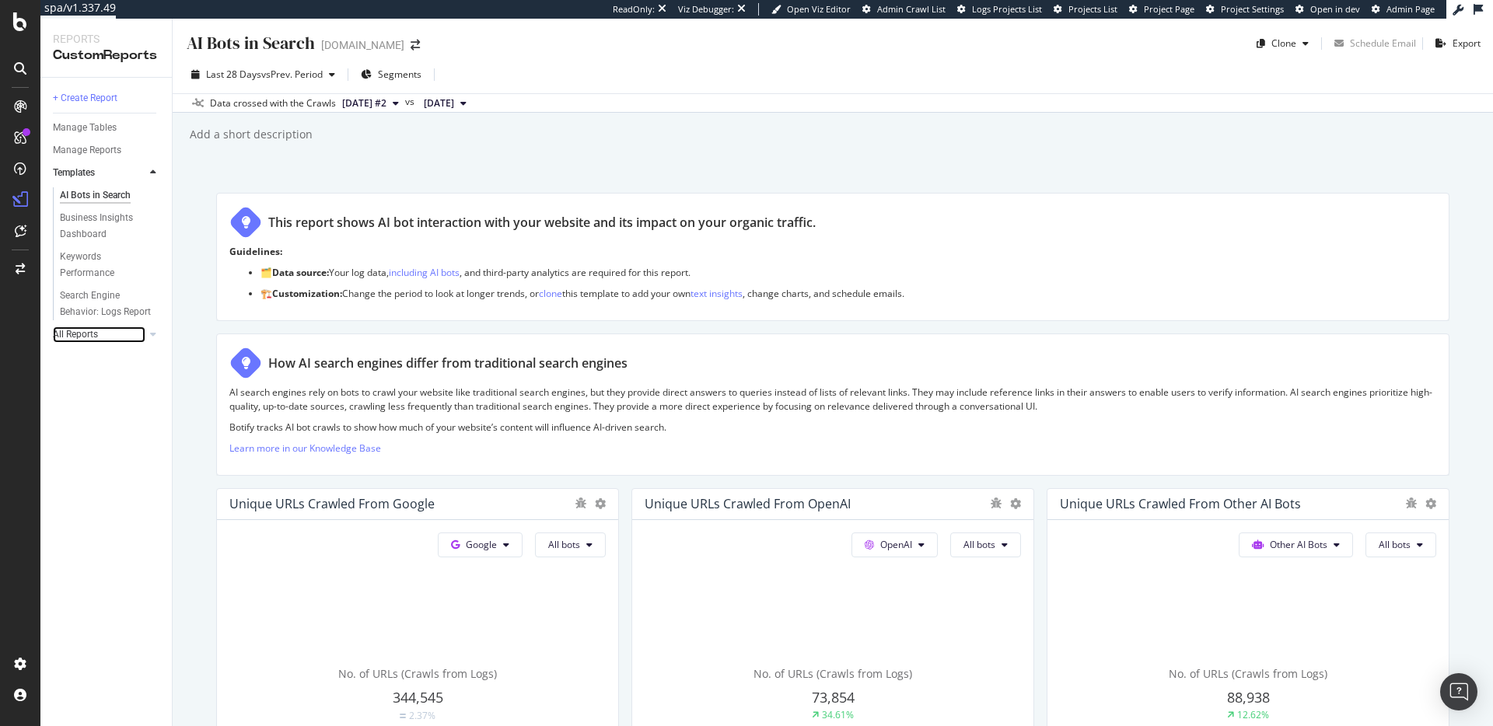
click at [121, 337] on link "All Reports" at bounding box center [99, 335] width 93 height 16
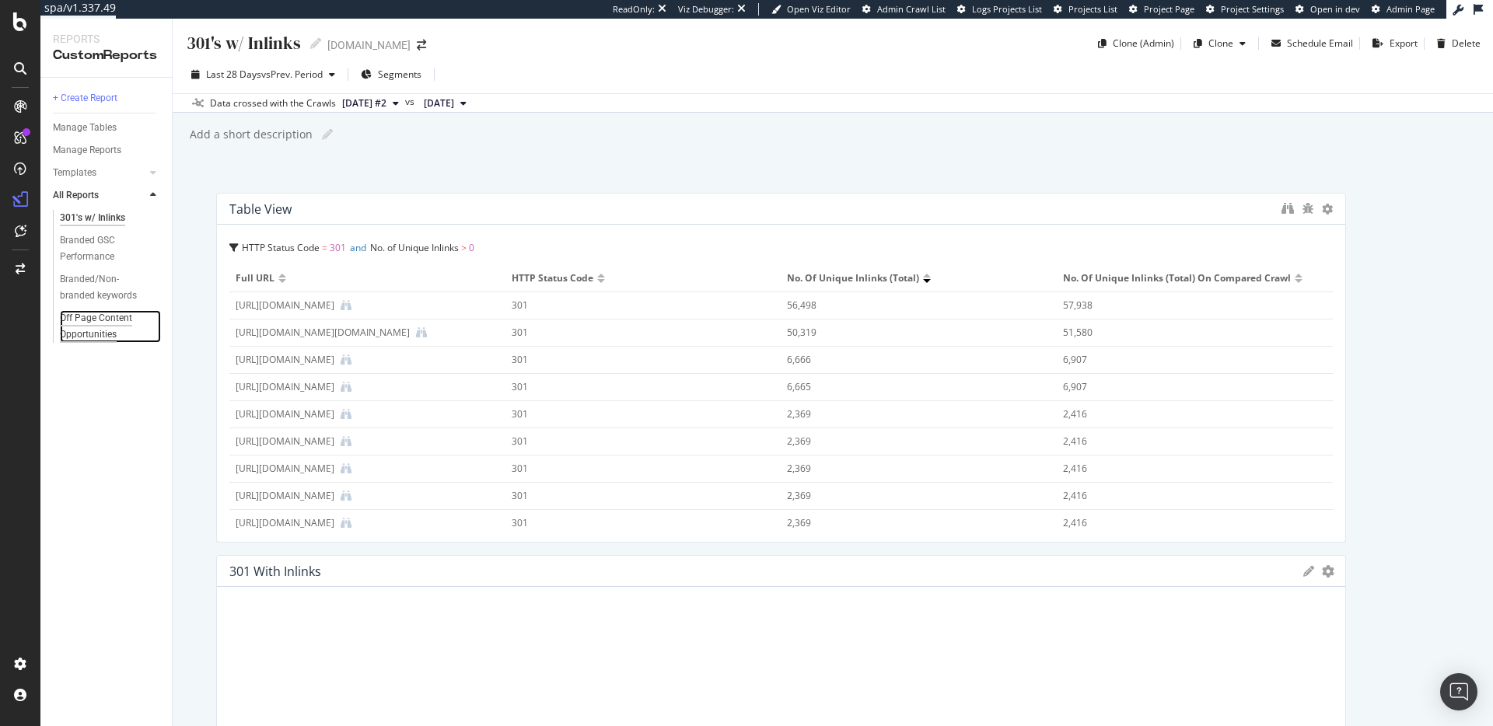
click at [97, 330] on div "Off Page Content Opportunities" at bounding box center [105, 326] width 90 height 33
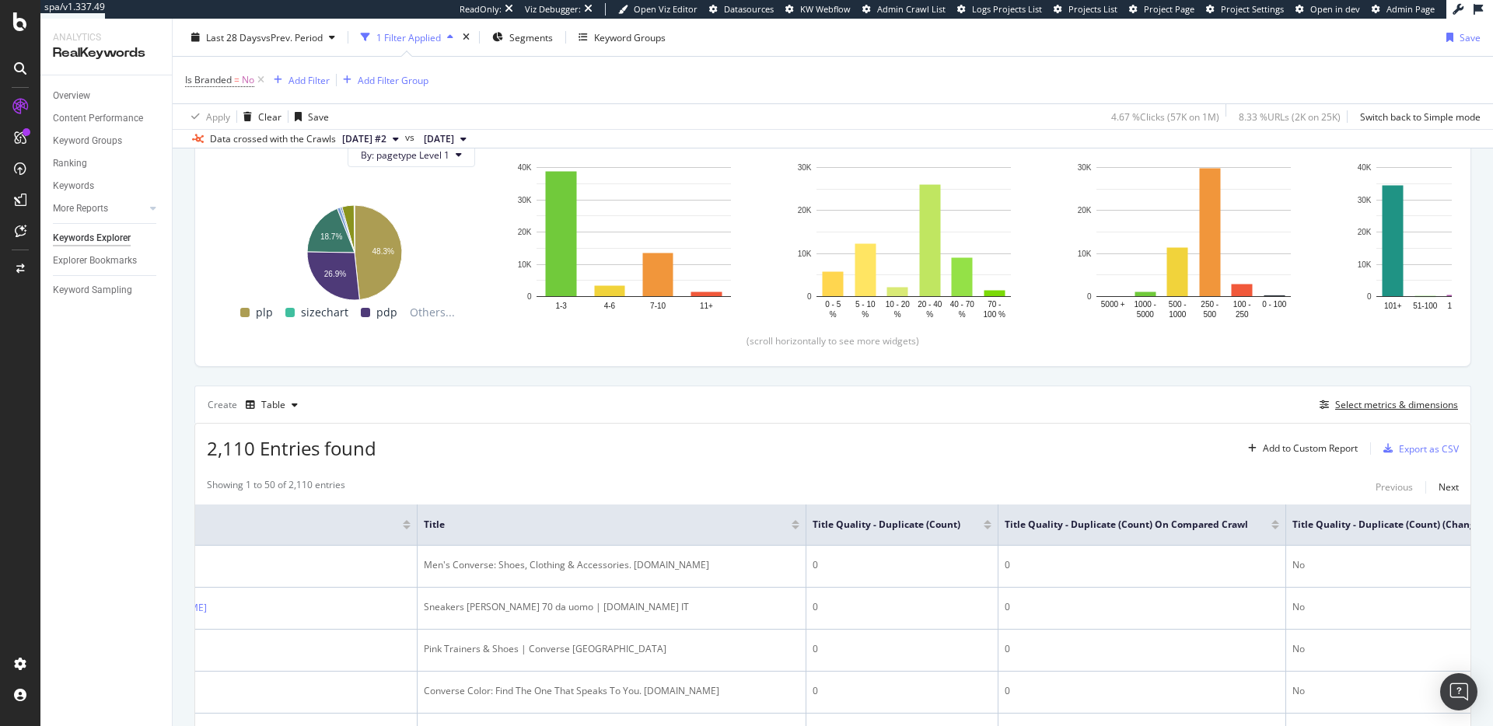
scroll to position [0, 166]
click at [79, 171] on div "SiteCrawler" at bounding box center [85, 172] width 55 height 16
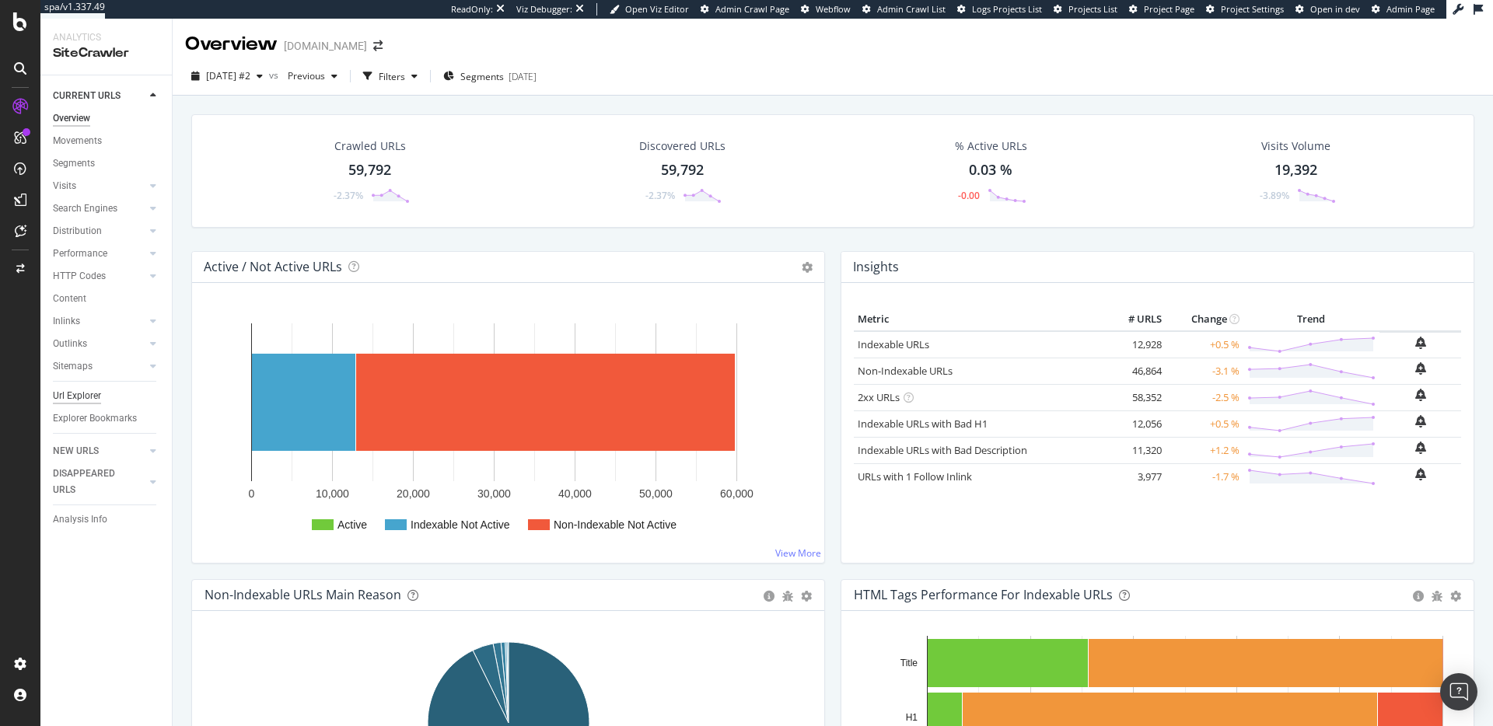
click at [85, 393] on div "Url Explorer" at bounding box center [77, 396] width 48 height 16
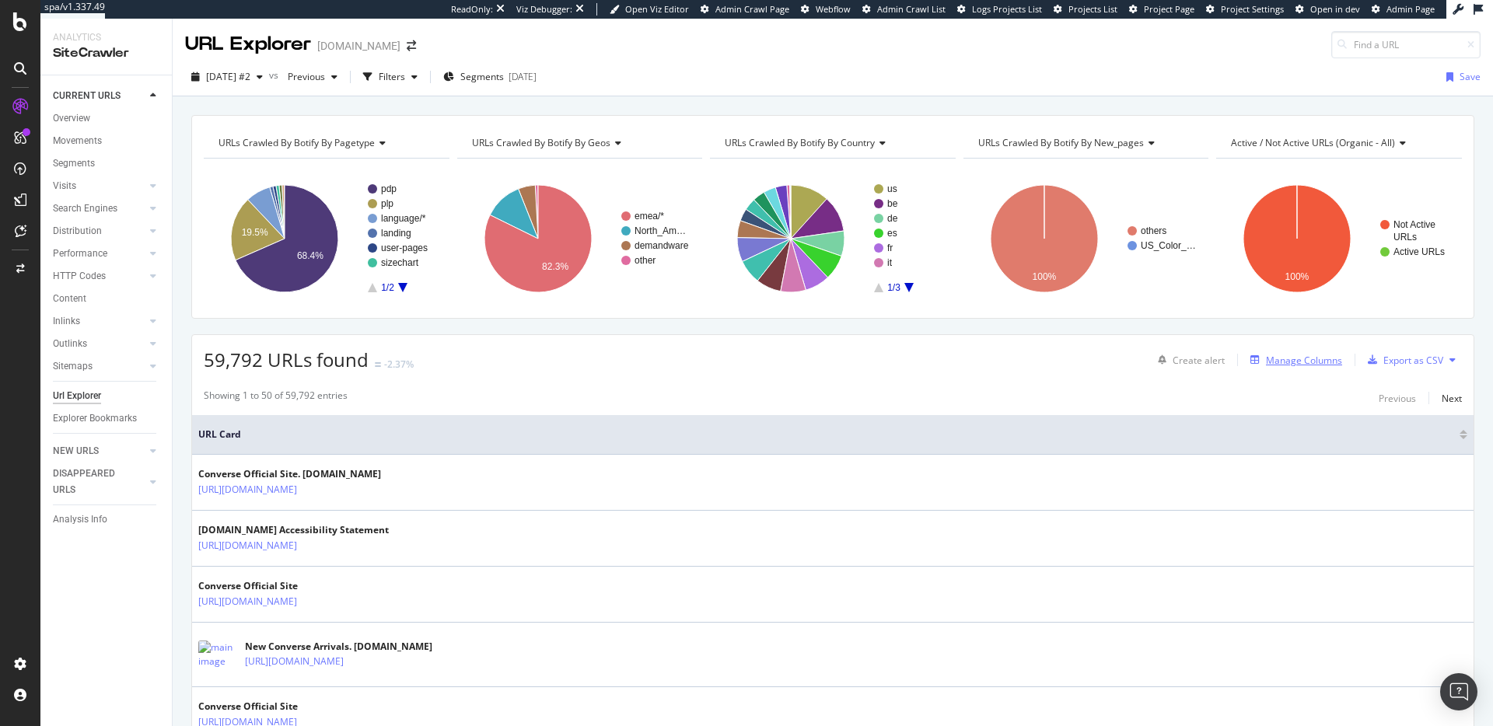
click at [1313, 357] on div "Manage Columns" at bounding box center [1304, 360] width 76 height 13
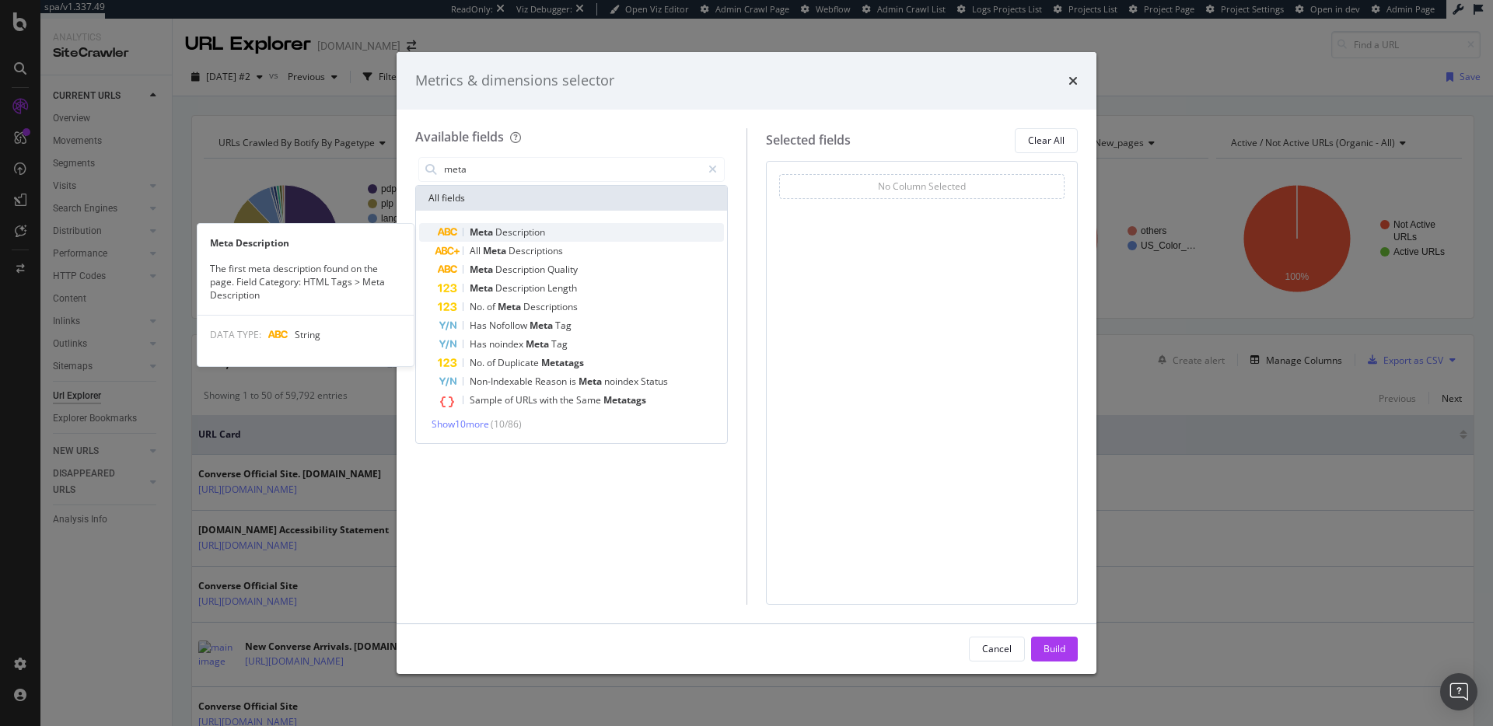
type input "meta"
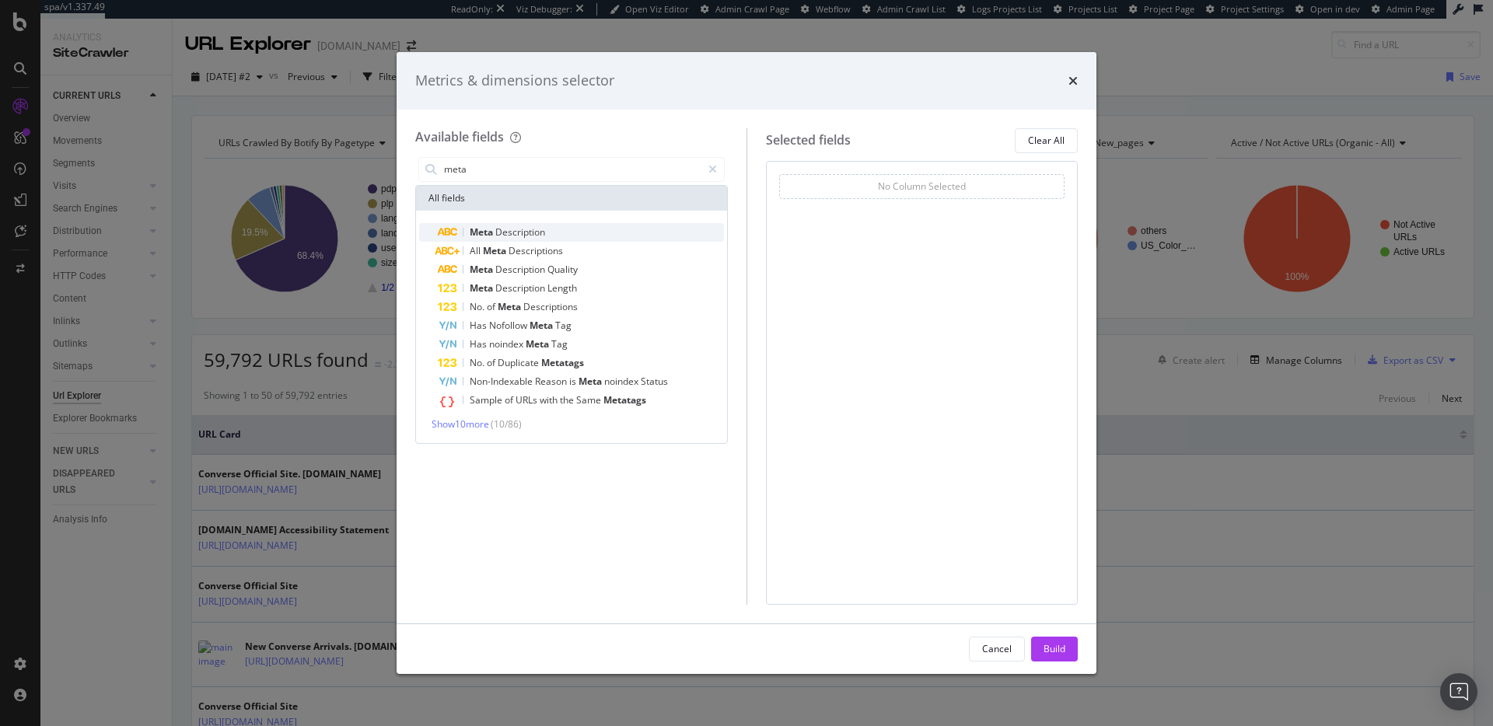
click at [608, 227] on div "Meta Description" at bounding box center [581, 232] width 286 height 19
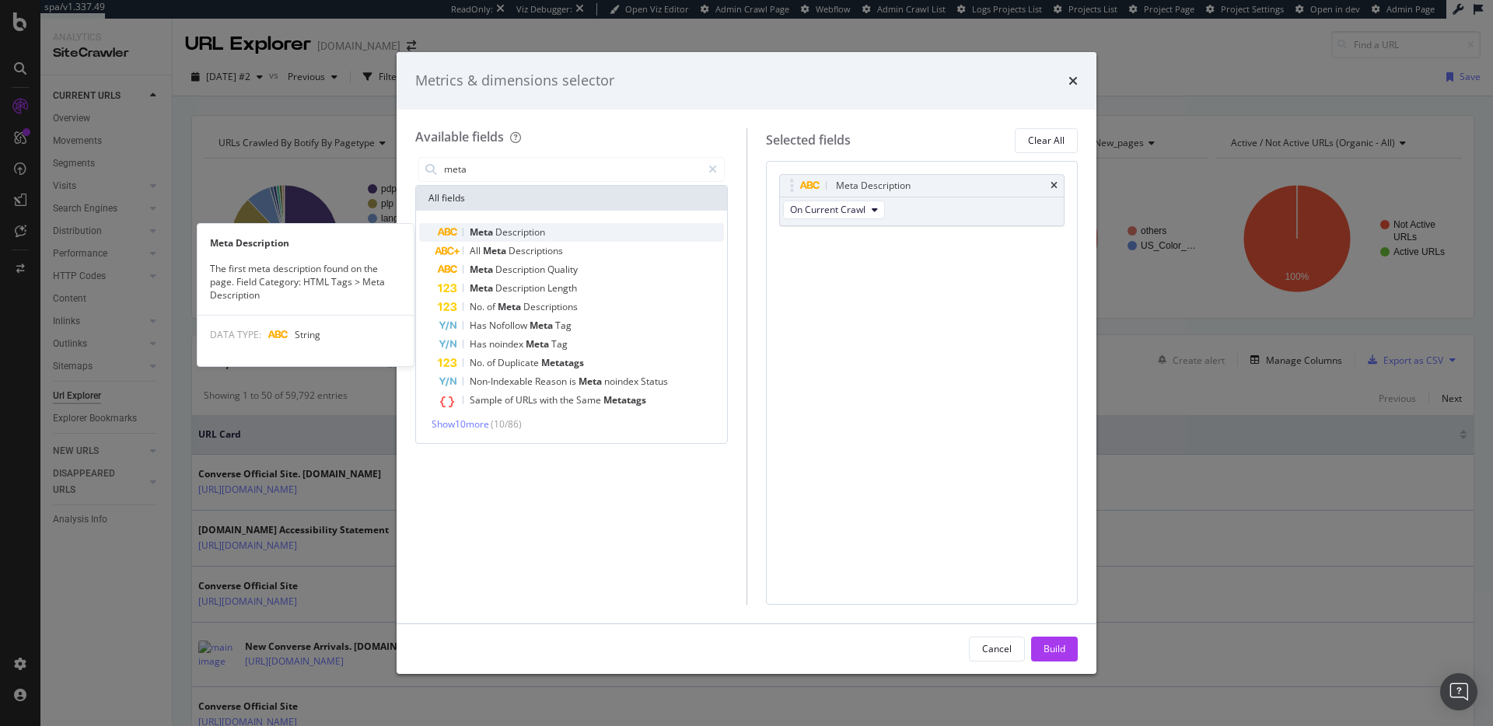
click at [588, 229] on div "Meta Description" at bounding box center [581, 232] width 286 height 19
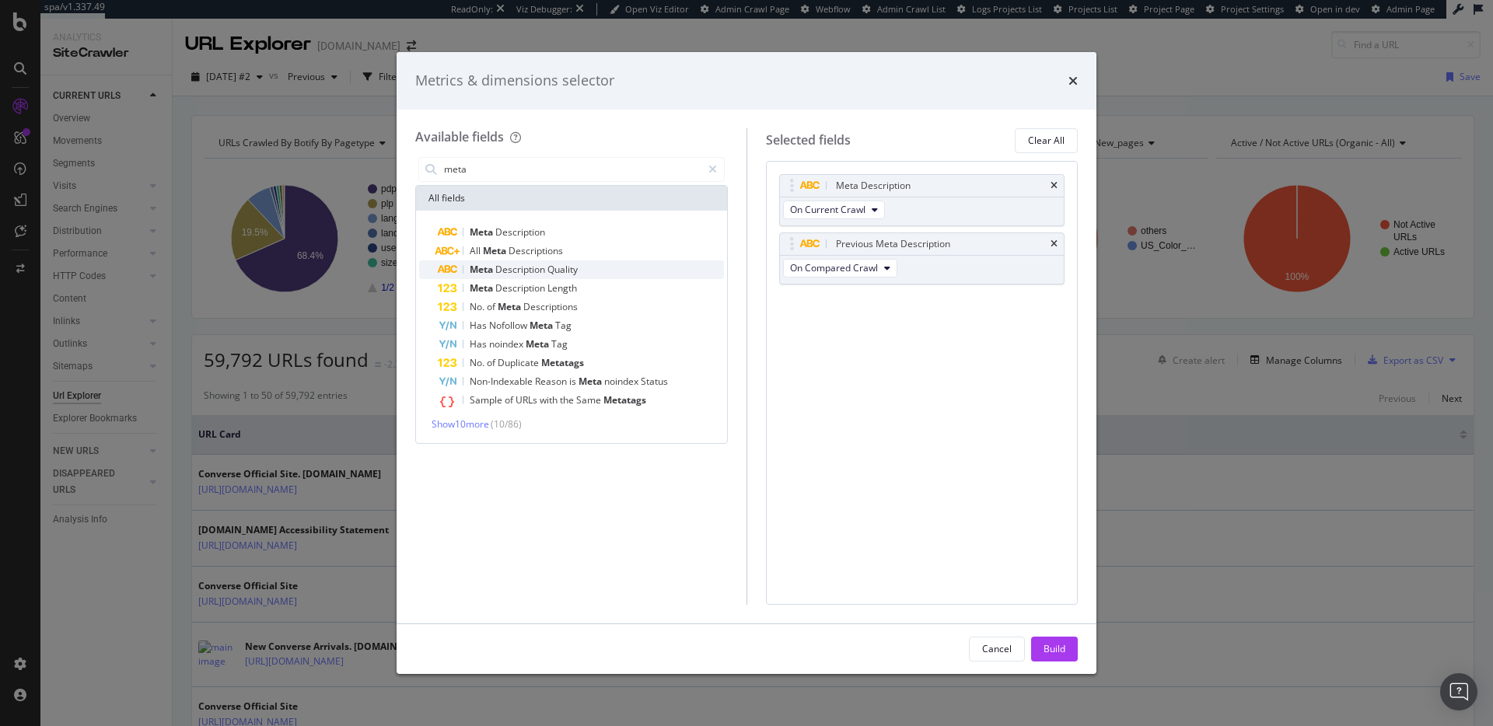
click at [590, 264] on div "Meta Description Quality" at bounding box center [581, 269] width 286 height 19
click at [591, 264] on div "Meta Description Quality" at bounding box center [581, 269] width 286 height 19
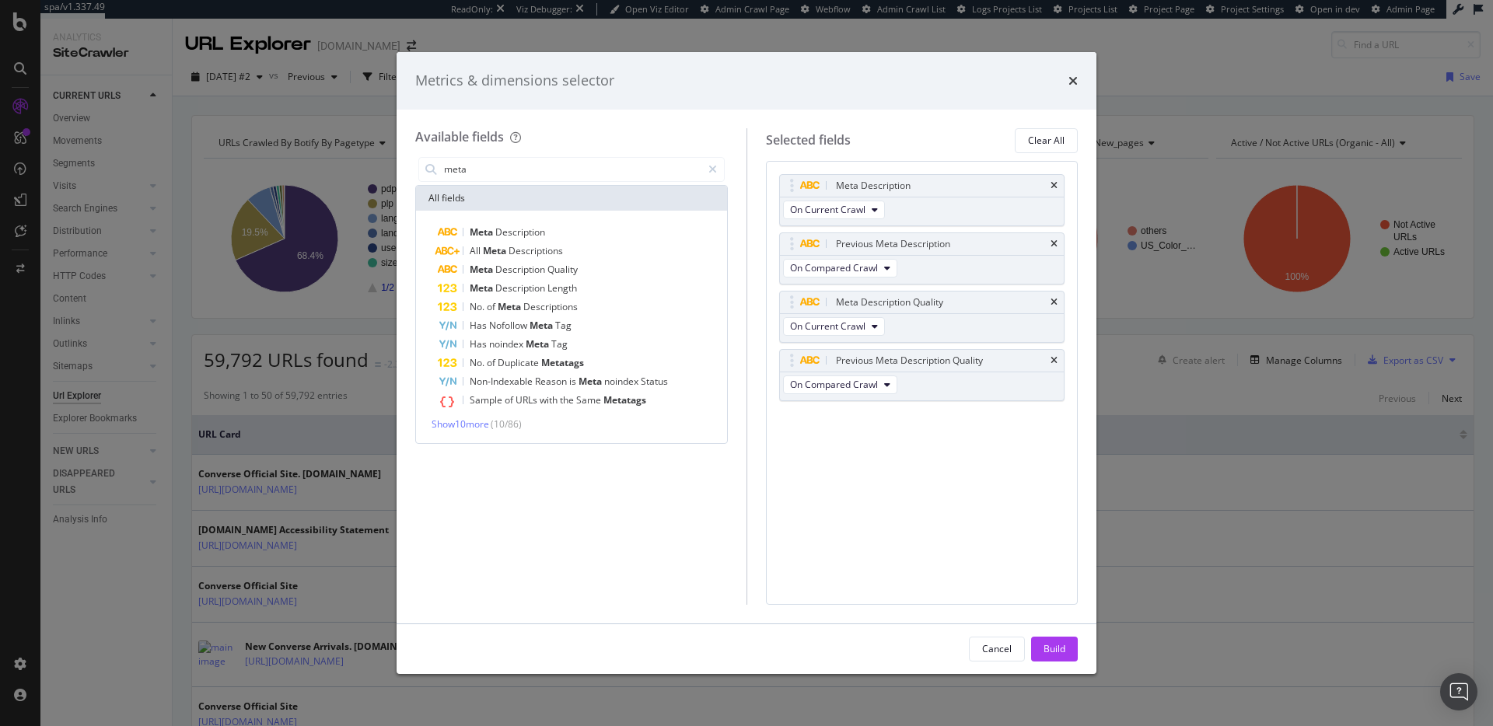
click at [591, 264] on div "Meta Description Quality" at bounding box center [581, 269] width 286 height 19
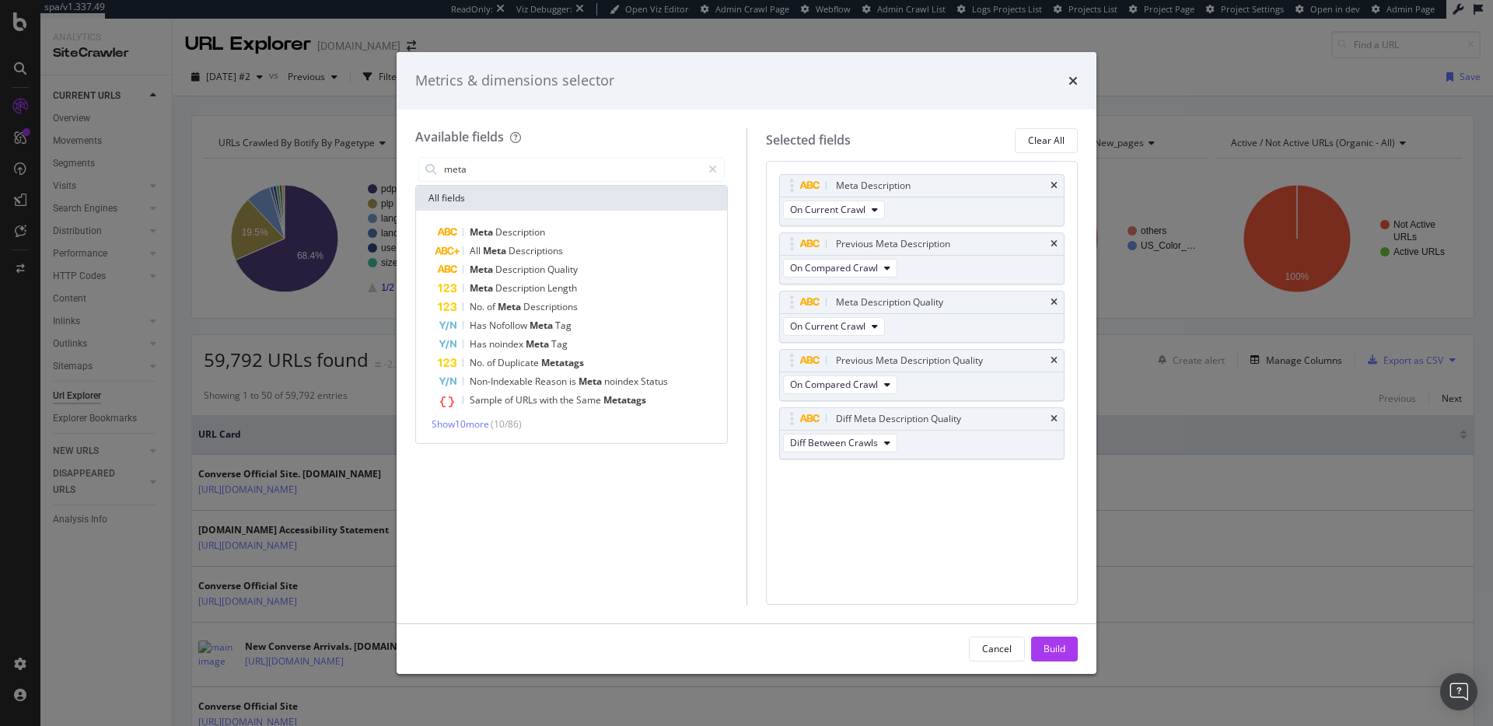
click at [1064, 662] on div "Cancel Build" at bounding box center [747, 649] width 700 height 50
click at [1060, 656] on div "Build" at bounding box center [1055, 648] width 22 height 13
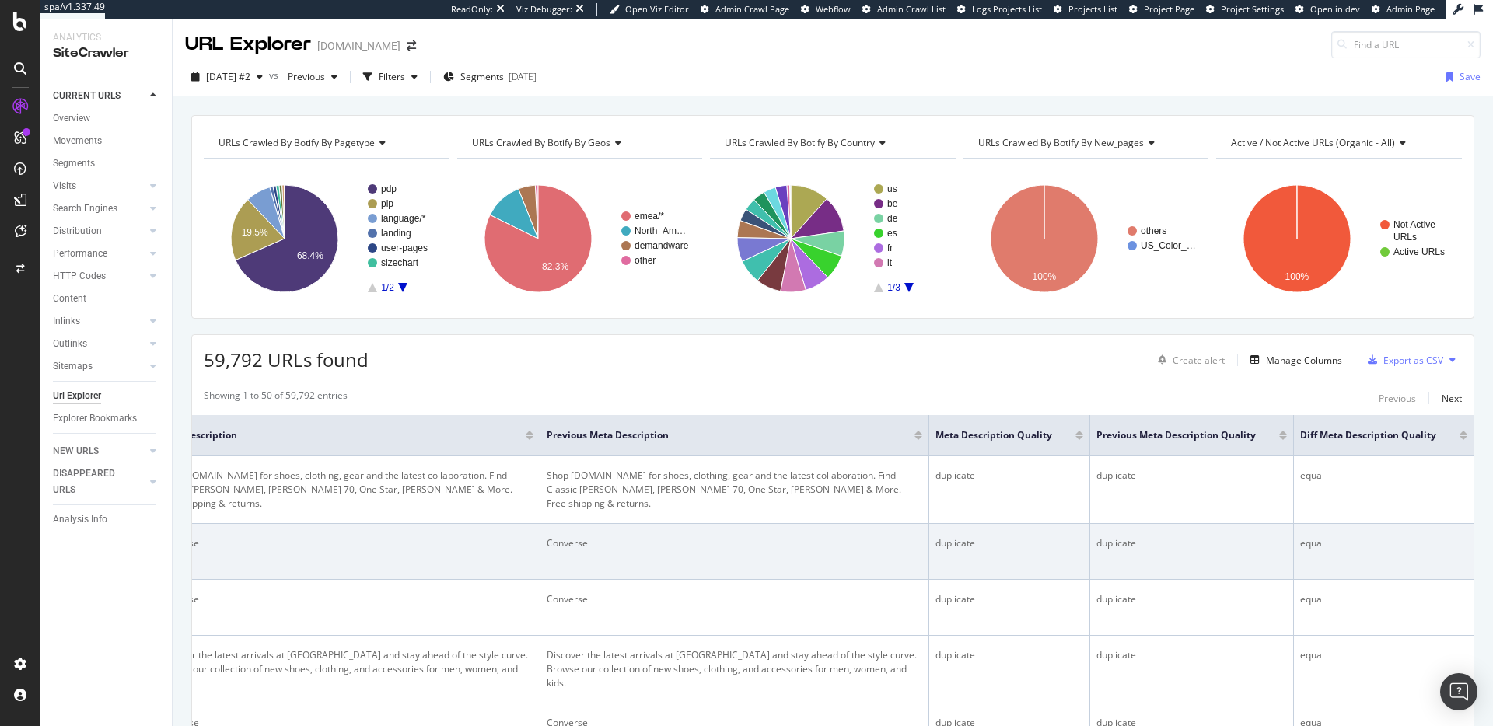
scroll to position [1, 0]
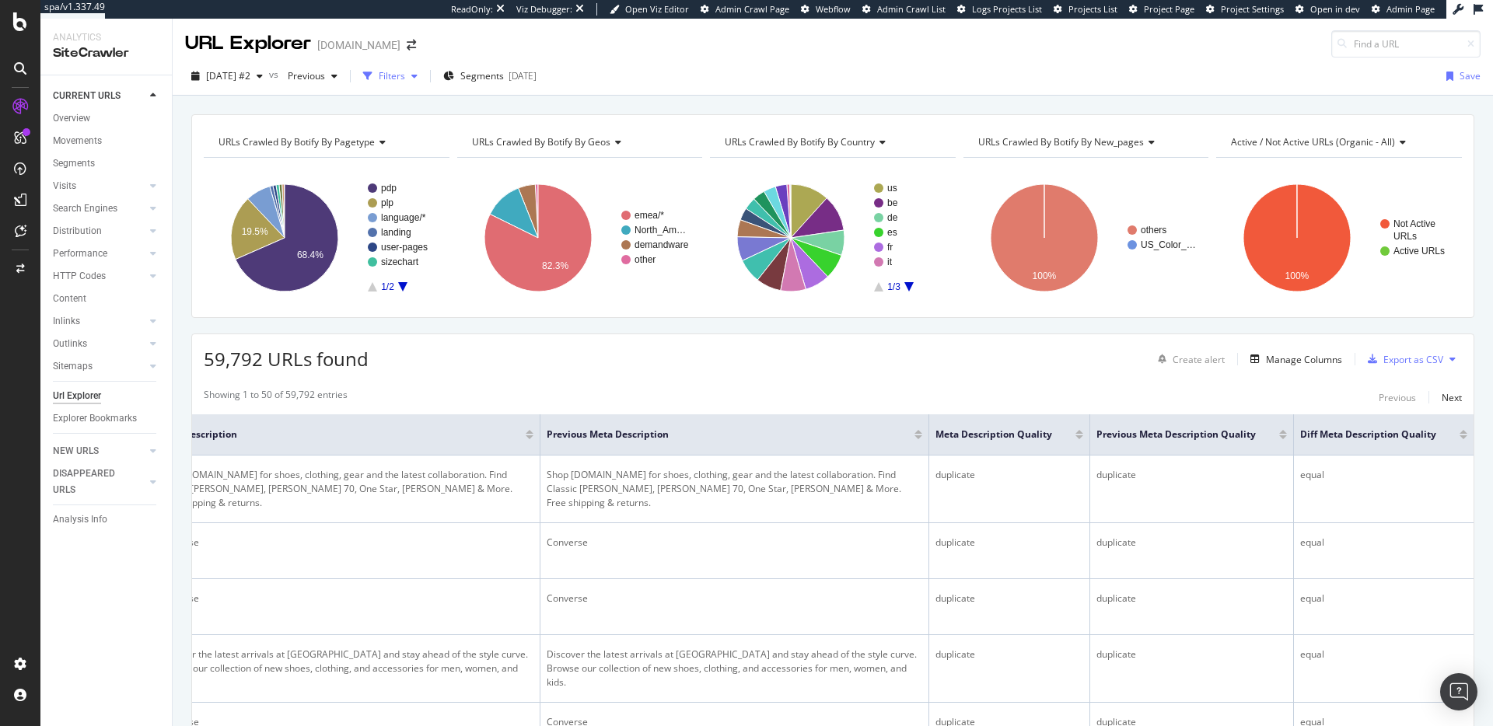
click at [405, 76] on div "Filters" at bounding box center [392, 75] width 26 height 13
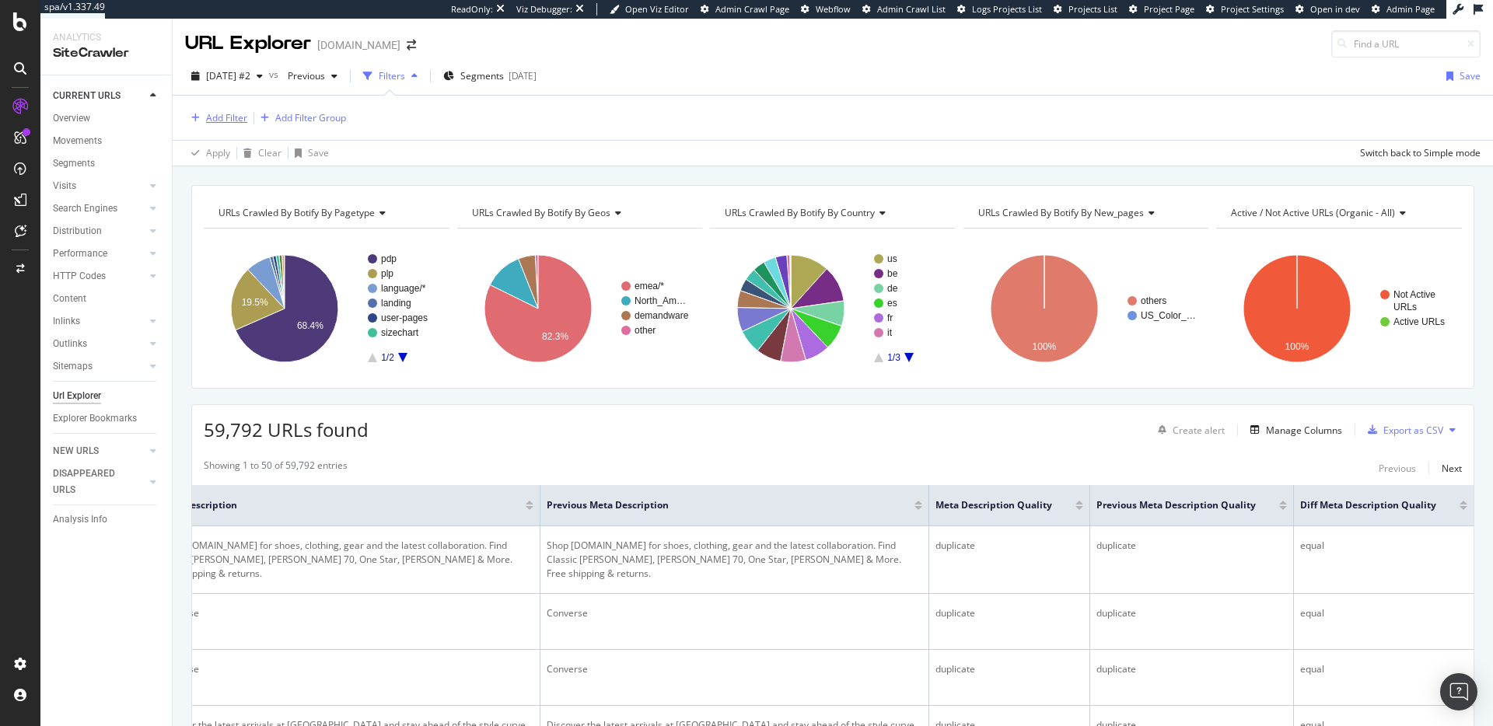
click at [235, 116] on div "Add Filter" at bounding box center [226, 117] width 41 height 13
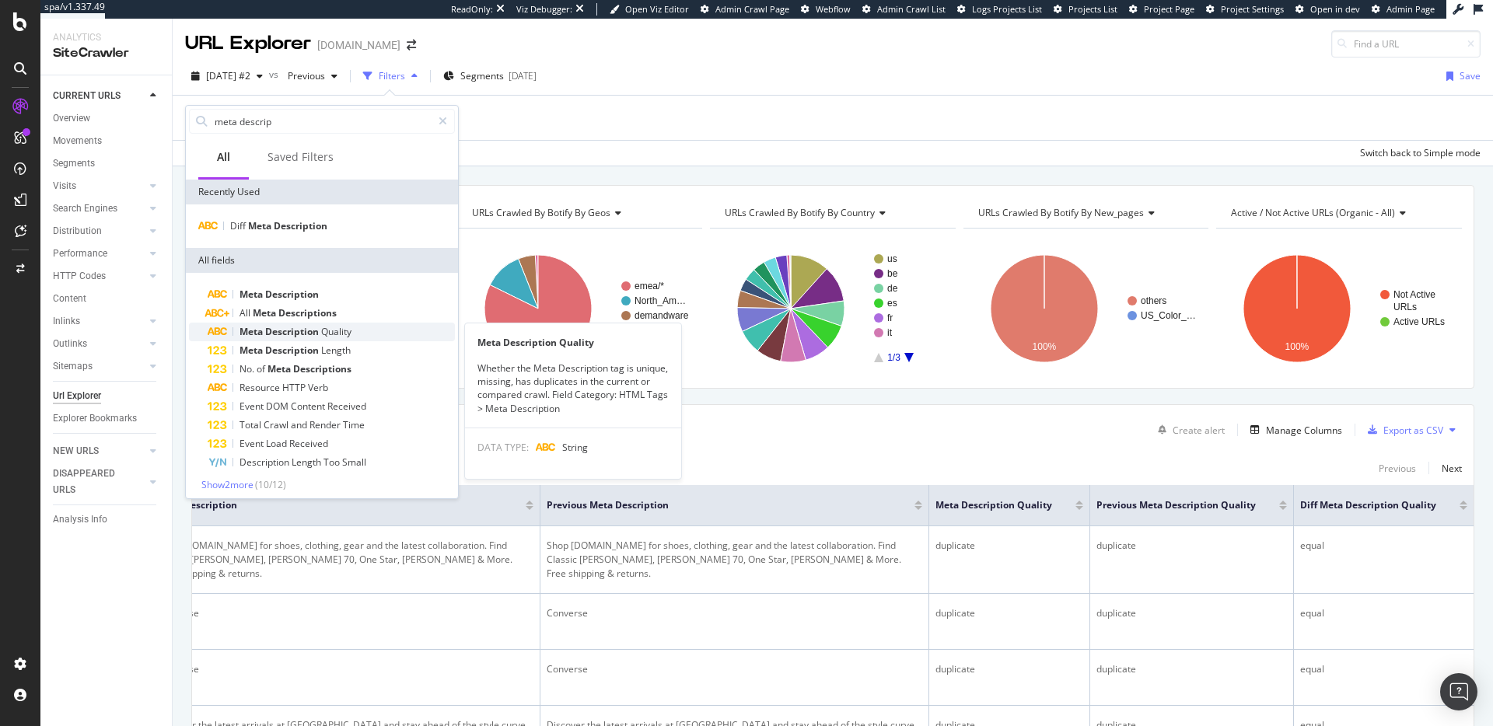
type input "meta descrip"
click at [316, 334] on span "Description" at bounding box center [293, 331] width 56 height 13
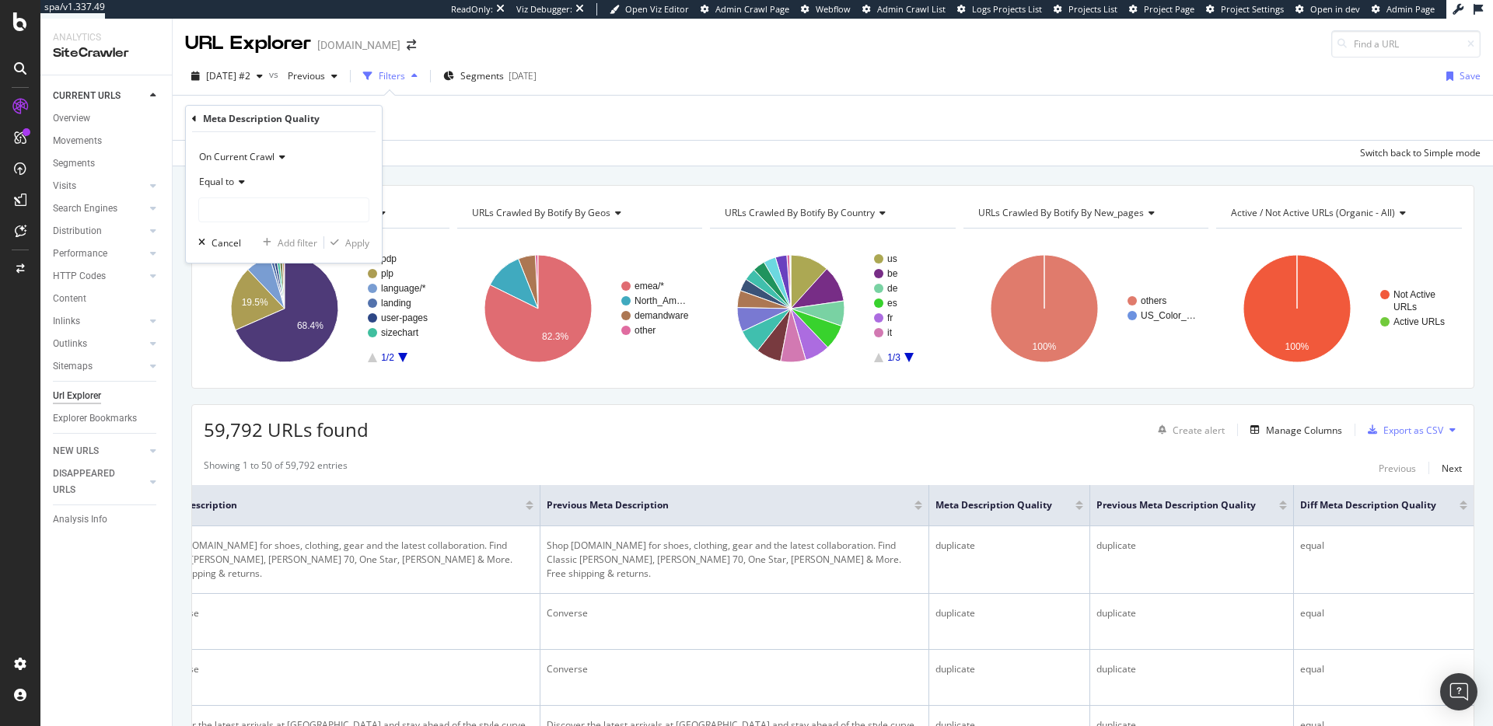
click at [229, 183] on span "Equal to" at bounding box center [216, 181] width 35 height 13
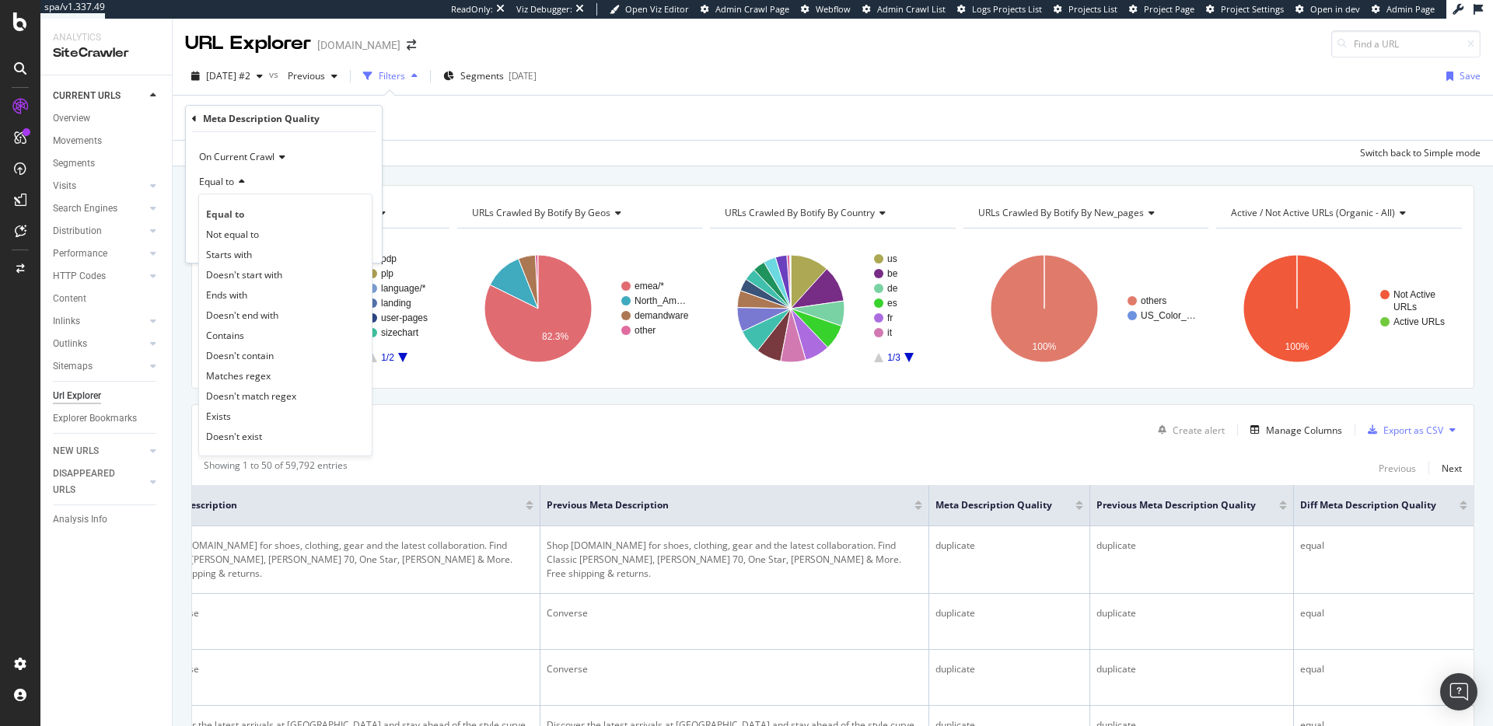
drag, startPoint x: 262, startPoint y: 180, endPoint x: 254, endPoint y: 202, distance: 23.1
click at [262, 180] on div "Equal to" at bounding box center [283, 182] width 171 height 25
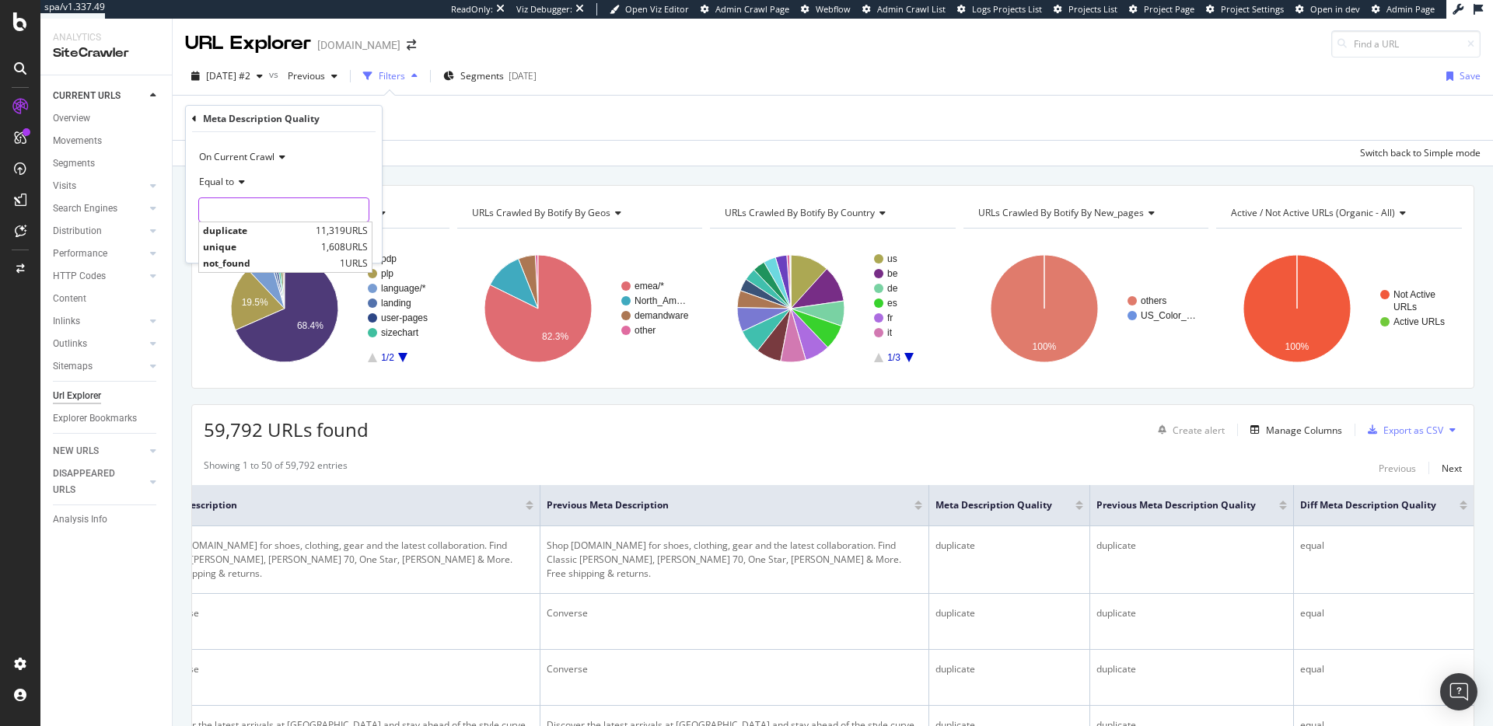
click at [250, 210] on input "text" at bounding box center [284, 210] width 170 height 25
click at [260, 150] on span "On Current Crawl" at bounding box center [236, 156] width 75 height 13
click at [267, 227] on span "Diff Between Crawls" at bounding box center [250, 229] width 88 height 13
click at [238, 211] on input "text" at bounding box center [284, 210] width 170 height 25
click at [269, 247] on span "changed" at bounding box center [267, 246] width 128 height 13
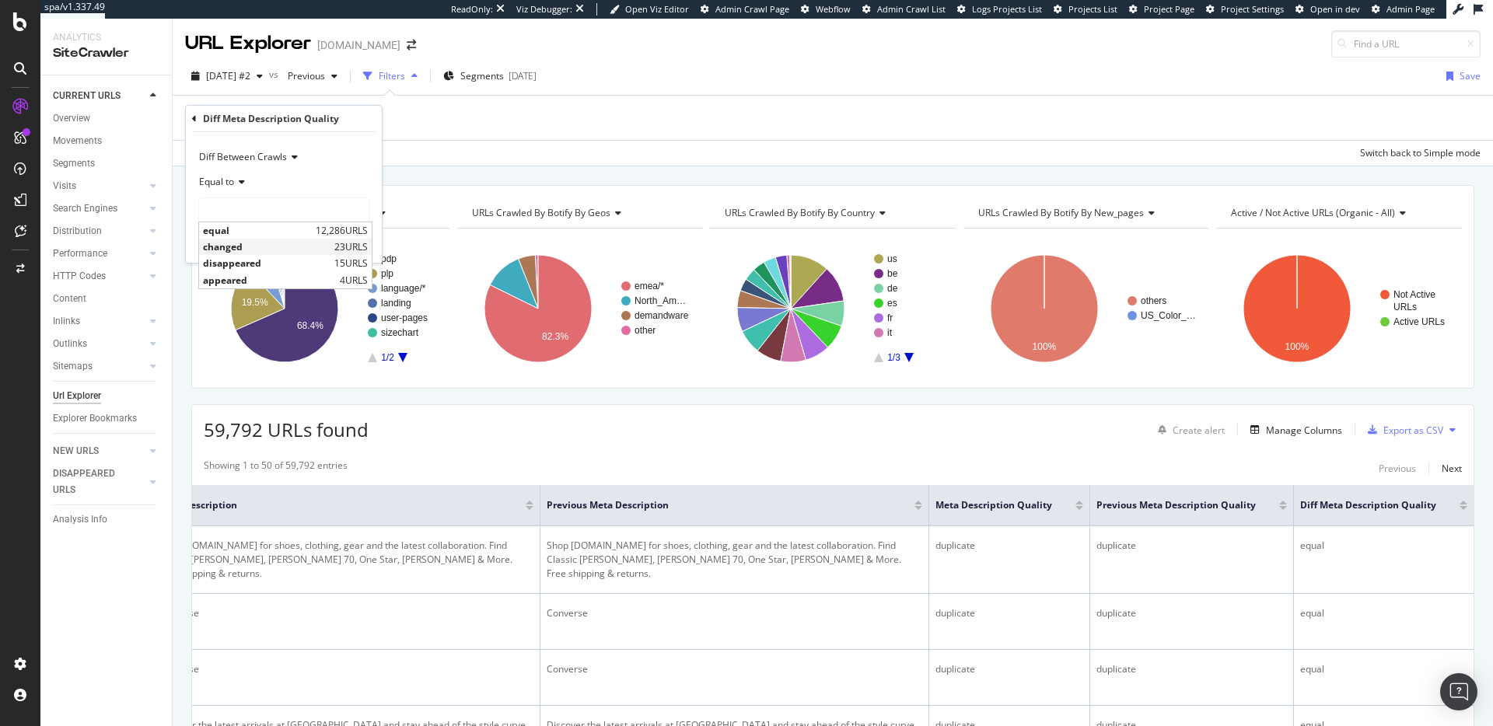
type input "changed"
click at [342, 243] on div "button" at bounding box center [334, 242] width 21 height 9
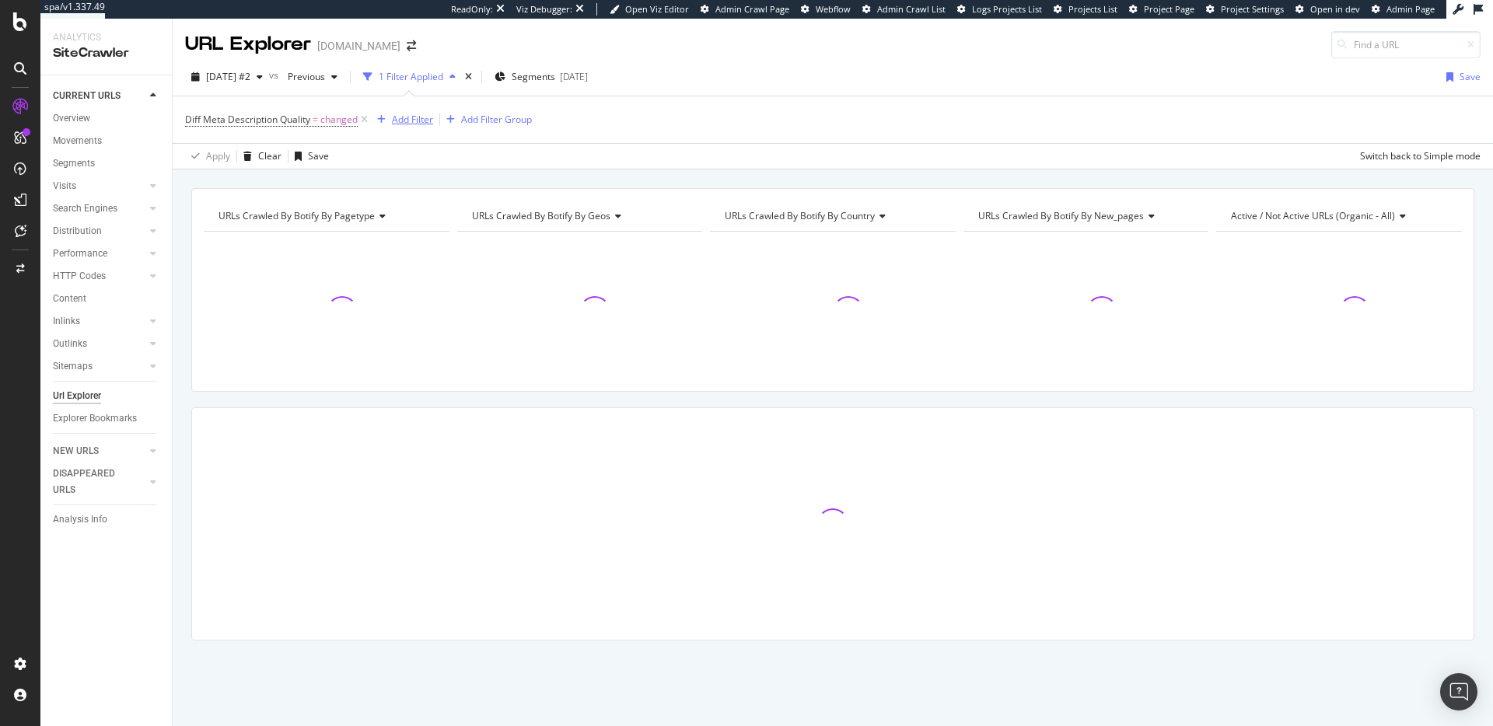
click at [393, 118] on div "Add Filter" at bounding box center [412, 119] width 41 height 13
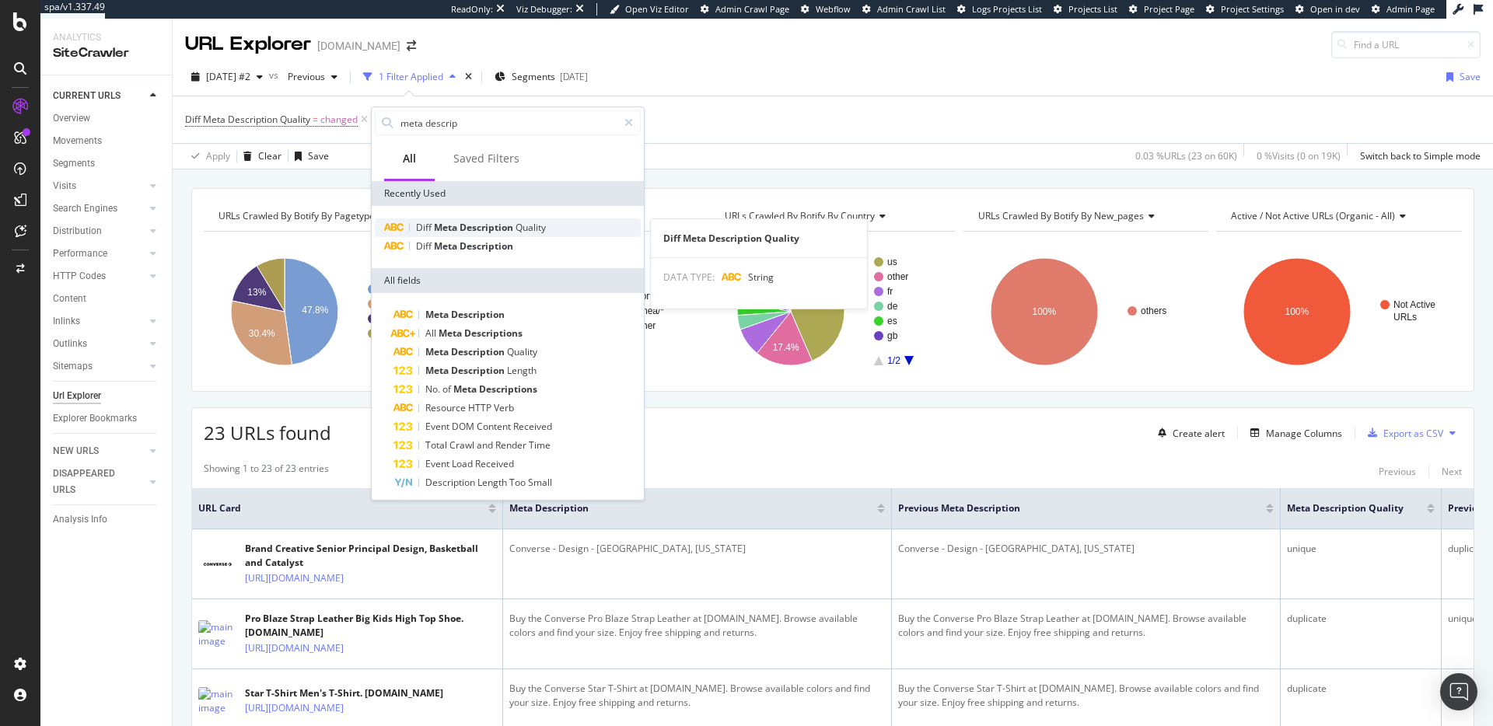
click at [500, 221] on span "Description" at bounding box center [488, 227] width 56 height 13
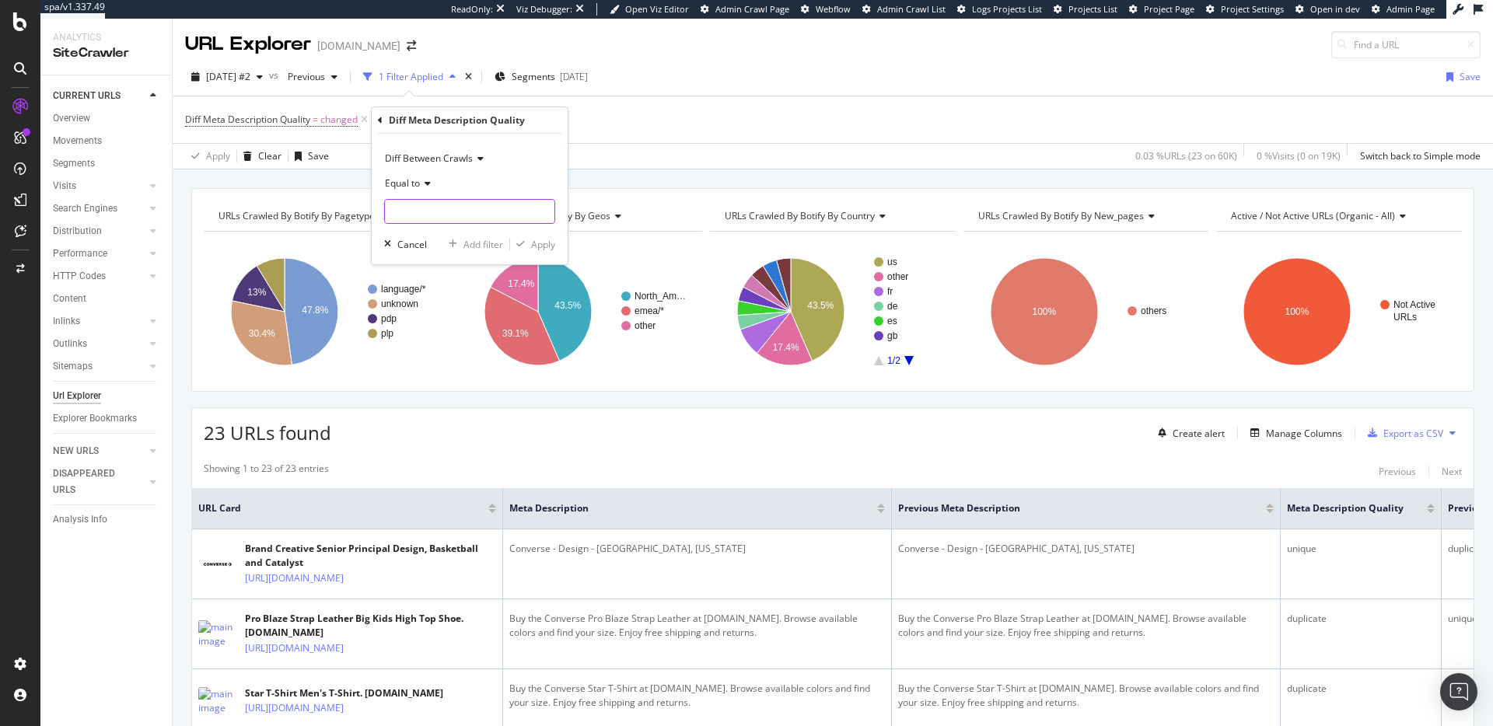
click at [458, 215] on input "text" at bounding box center [470, 211] width 170 height 25
click at [432, 261] on span "disappeared" at bounding box center [453, 264] width 128 height 13
type input "disappeared"
drag, startPoint x: 542, startPoint y: 247, endPoint x: 449, endPoint y: 135, distance: 144.7
click at [540, 246] on div "Apply" at bounding box center [543, 244] width 24 height 13
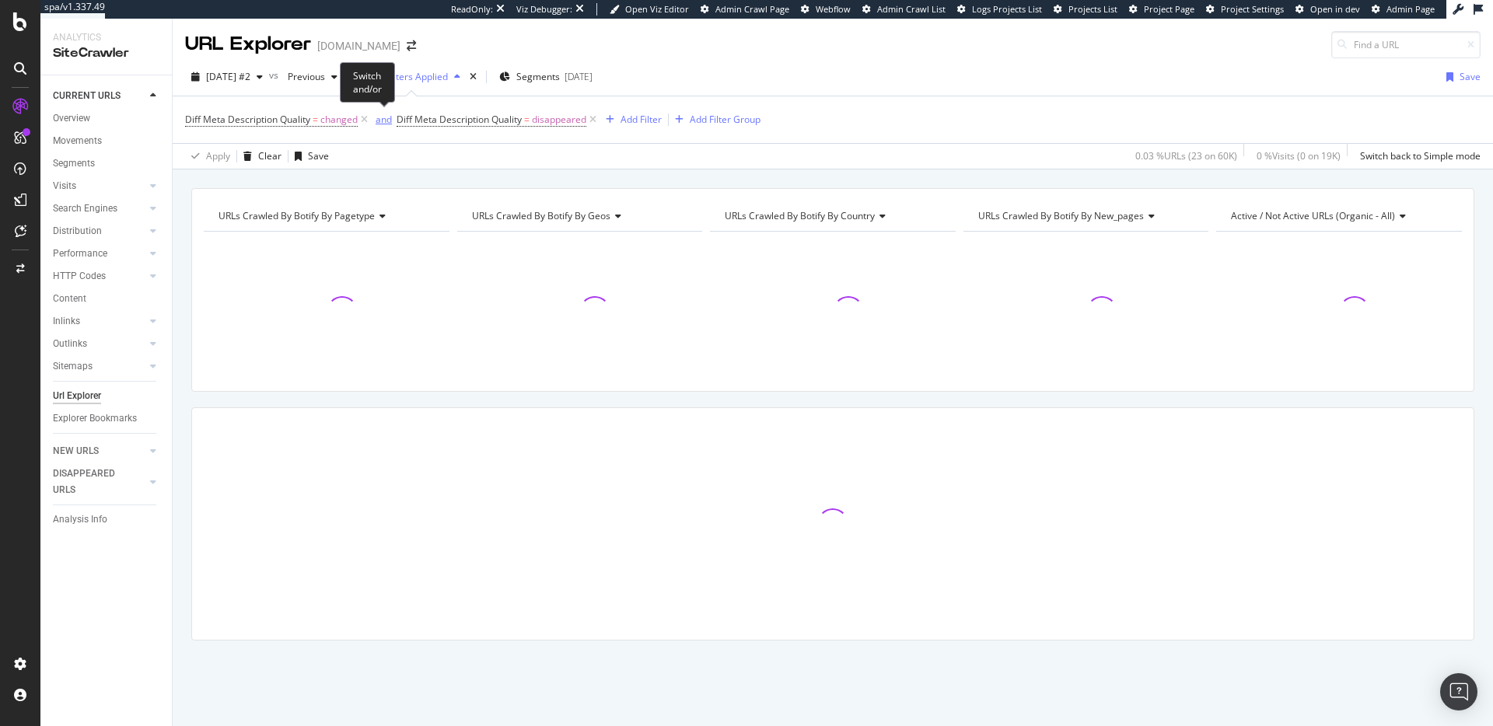
click at [378, 120] on div "and" at bounding box center [384, 119] width 16 height 13
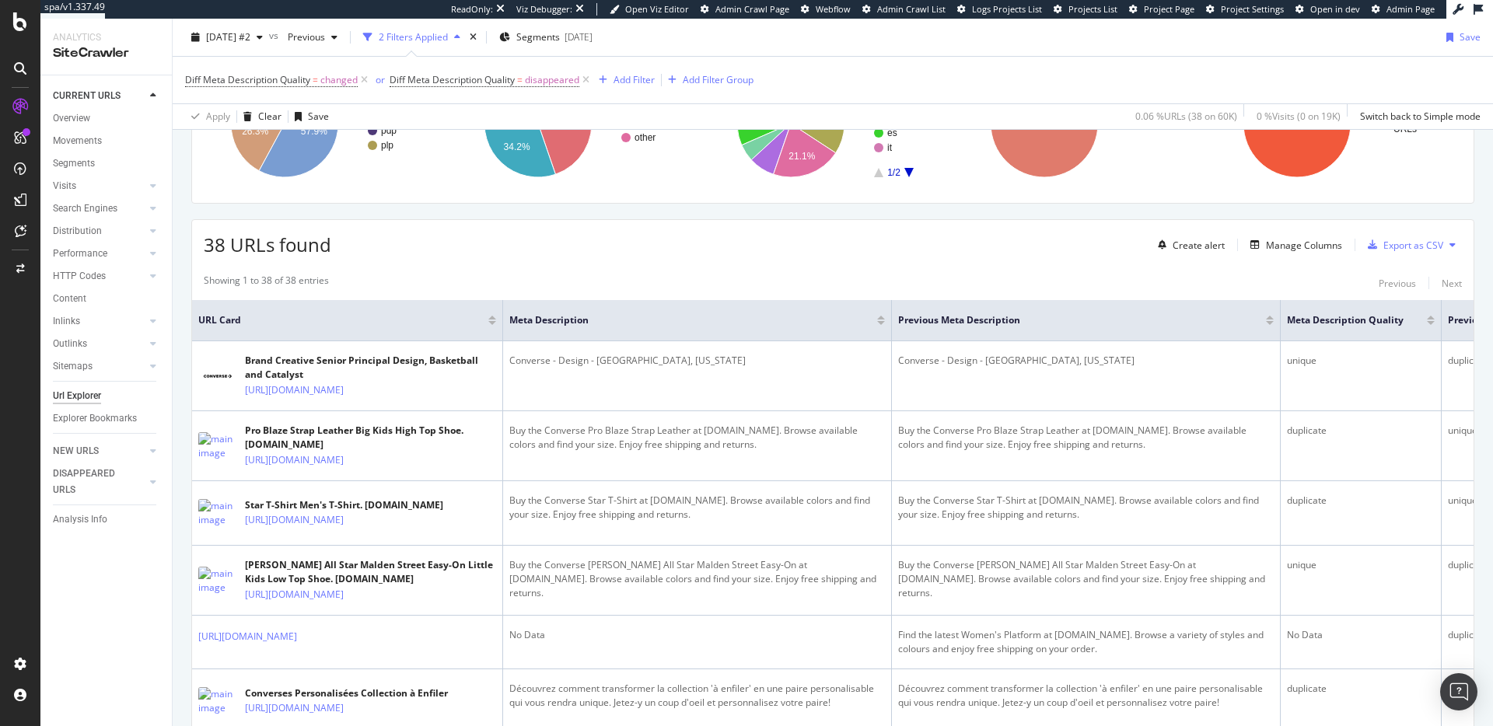
scroll to position [196, 0]
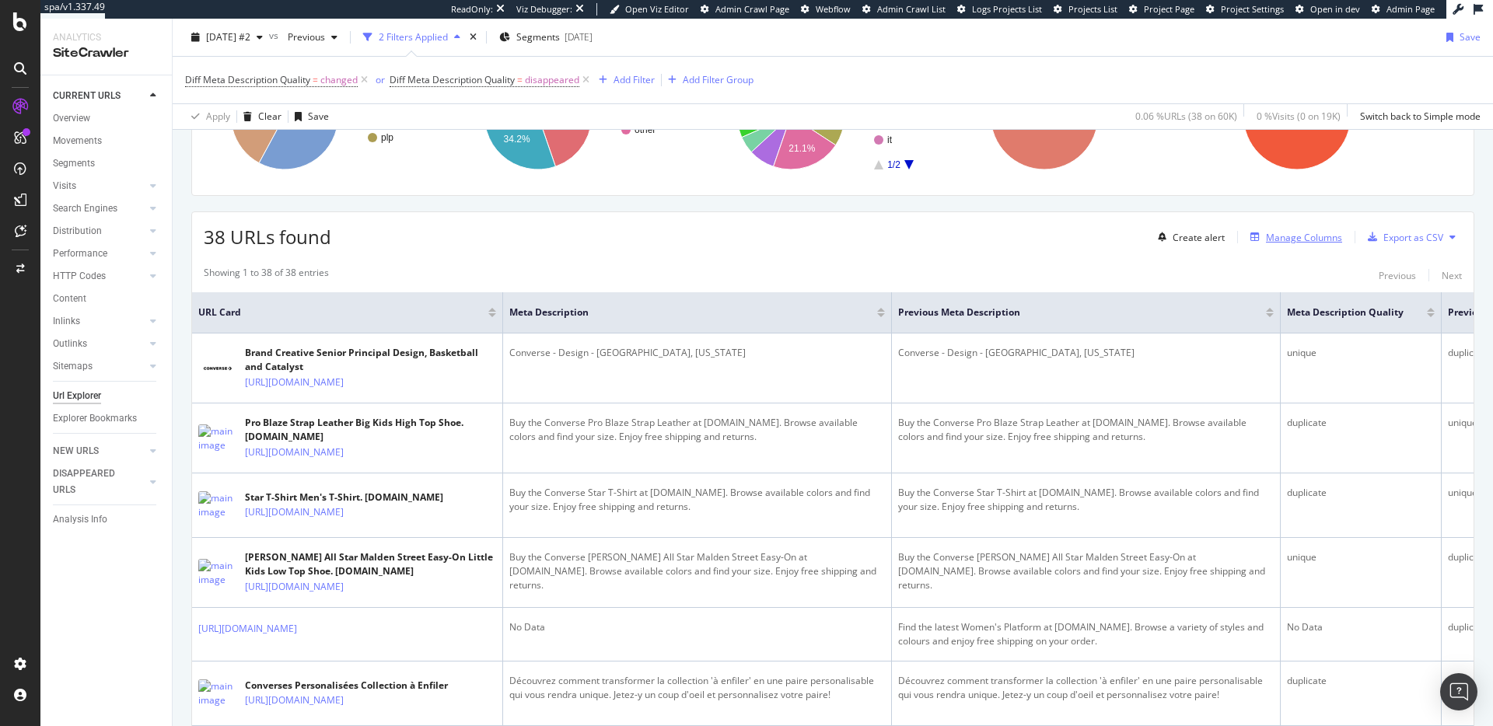
click at [1298, 241] on div "Manage Columns" at bounding box center [1304, 237] width 76 height 13
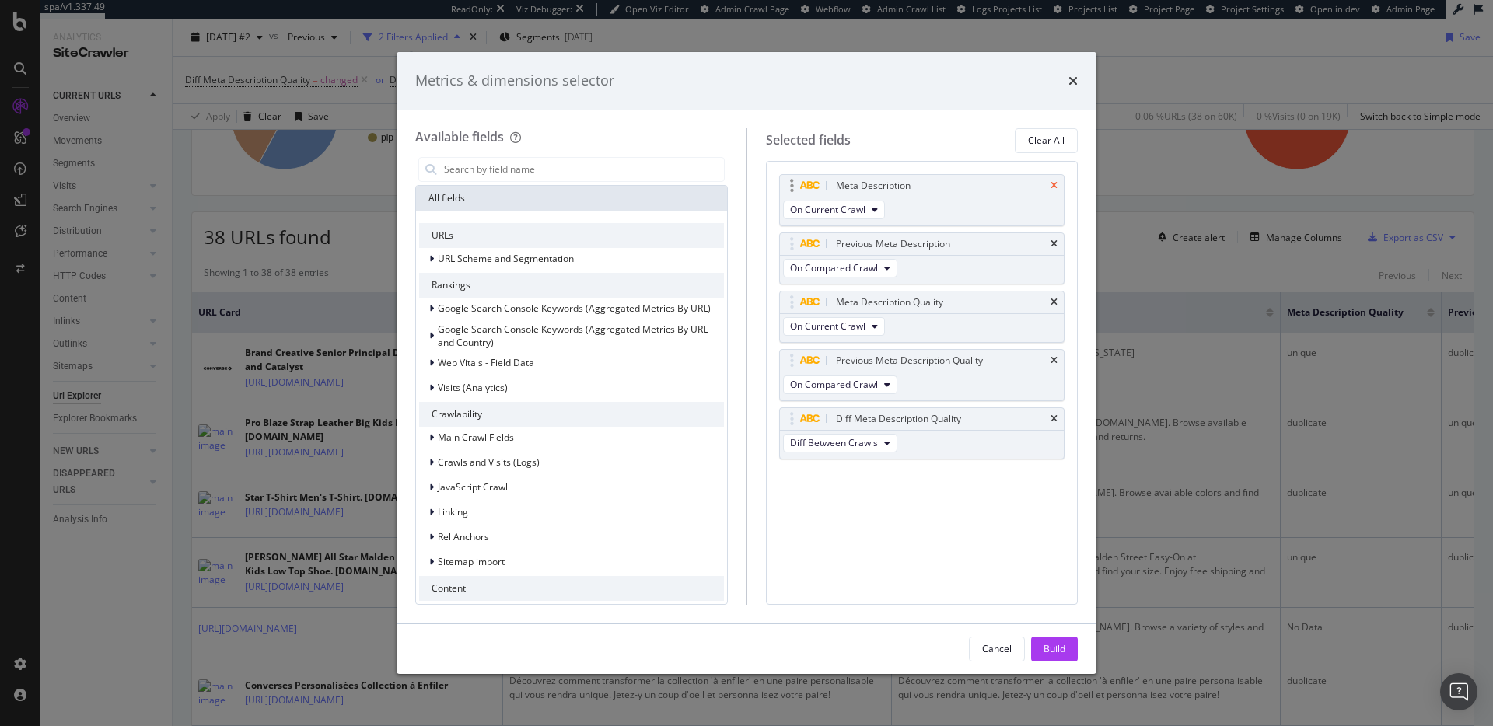
click at [1054, 187] on icon "times" at bounding box center [1054, 185] width 7 height 9
click at [1054, 240] on icon "times" at bounding box center [1054, 244] width 7 height 9
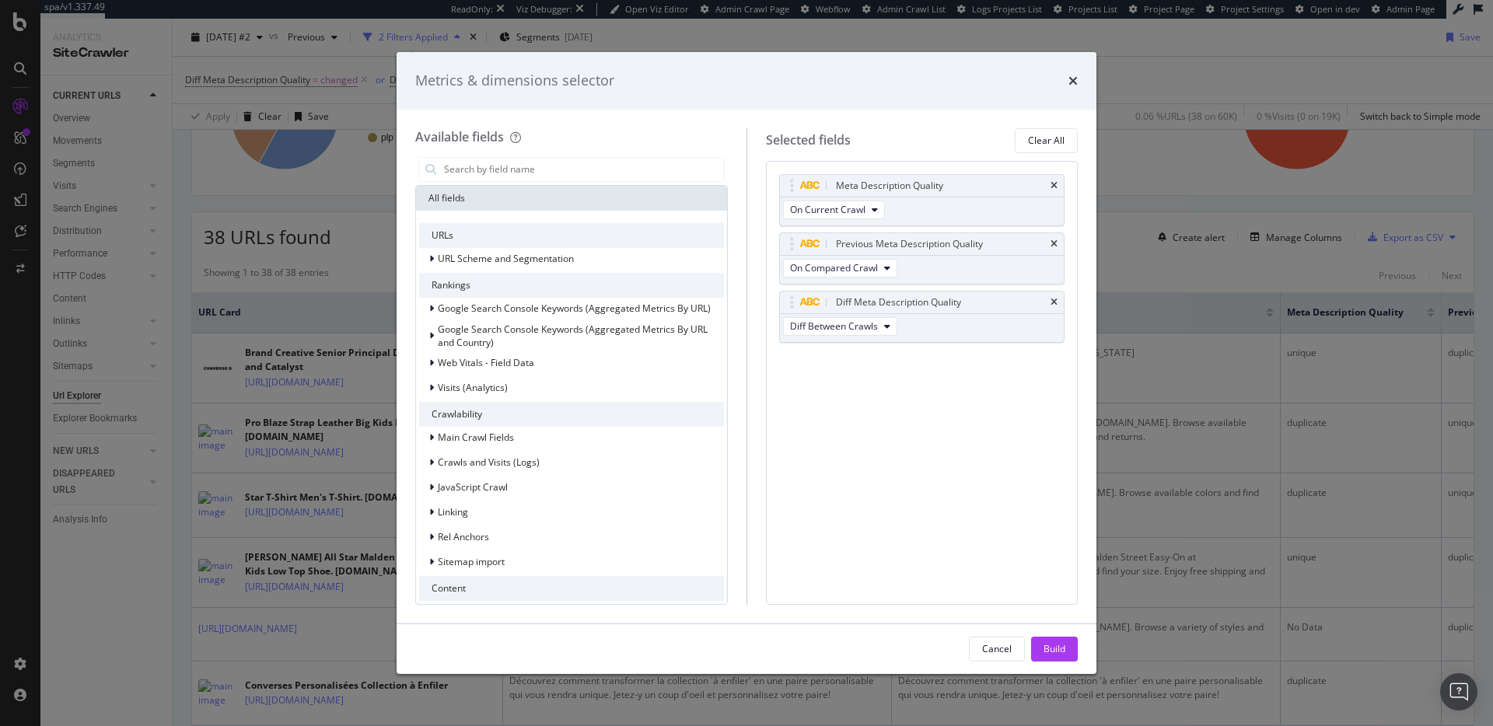
click at [1054, 187] on icon "times" at bounding box center [1054, 185] width 7 height 9
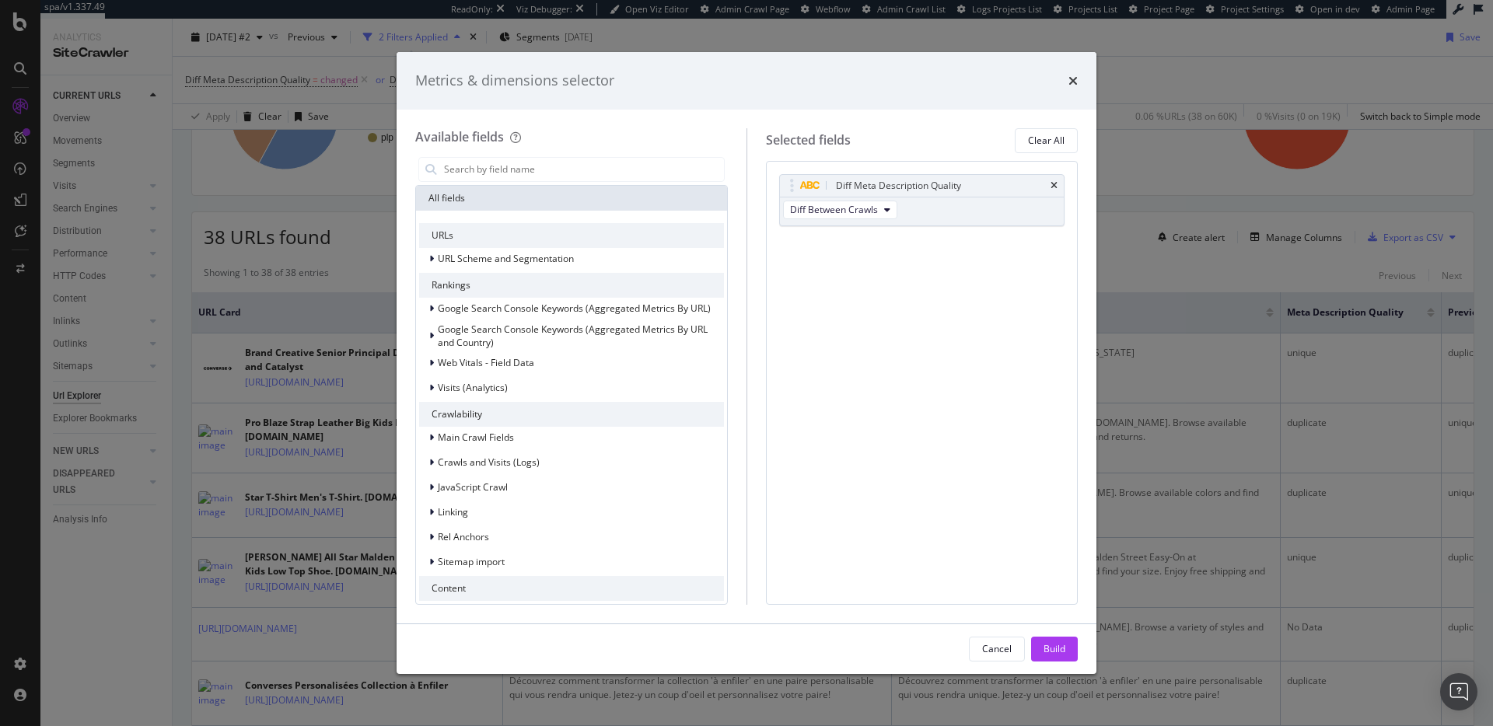
click at [1054, 187] on icon "times" at bounding box center [1054, 185] width 7 height 9
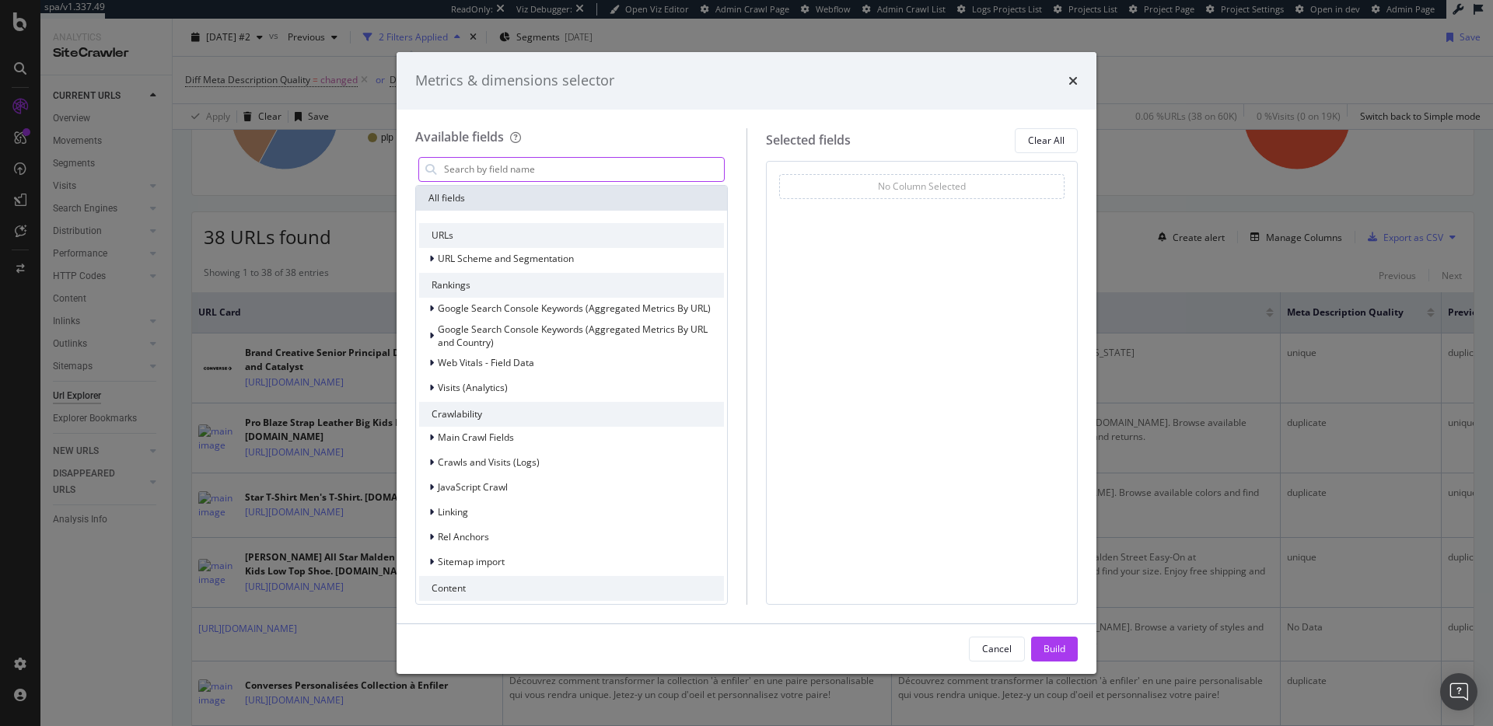
click at [596, 172] on input "modal" at bounding box center [582, 169] width 281 height 23
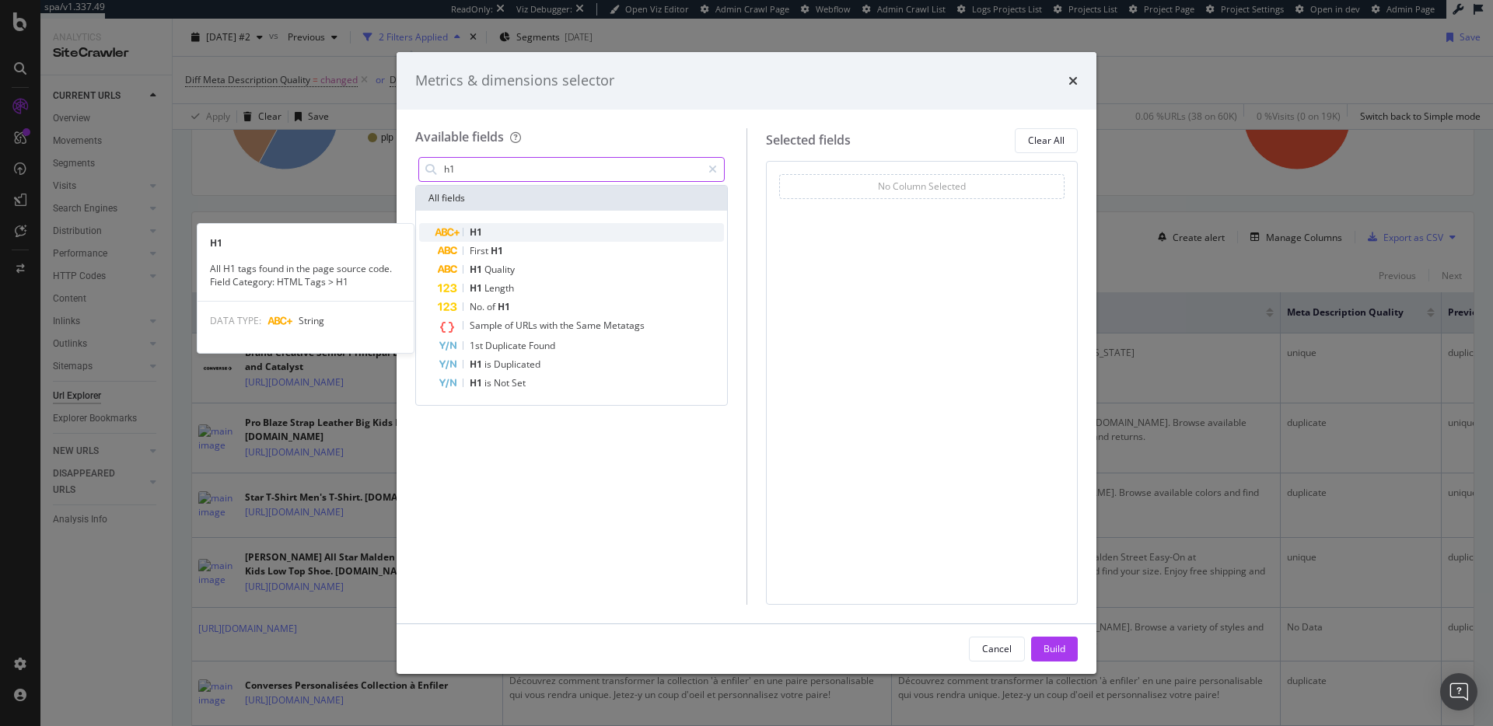
type input "h1"
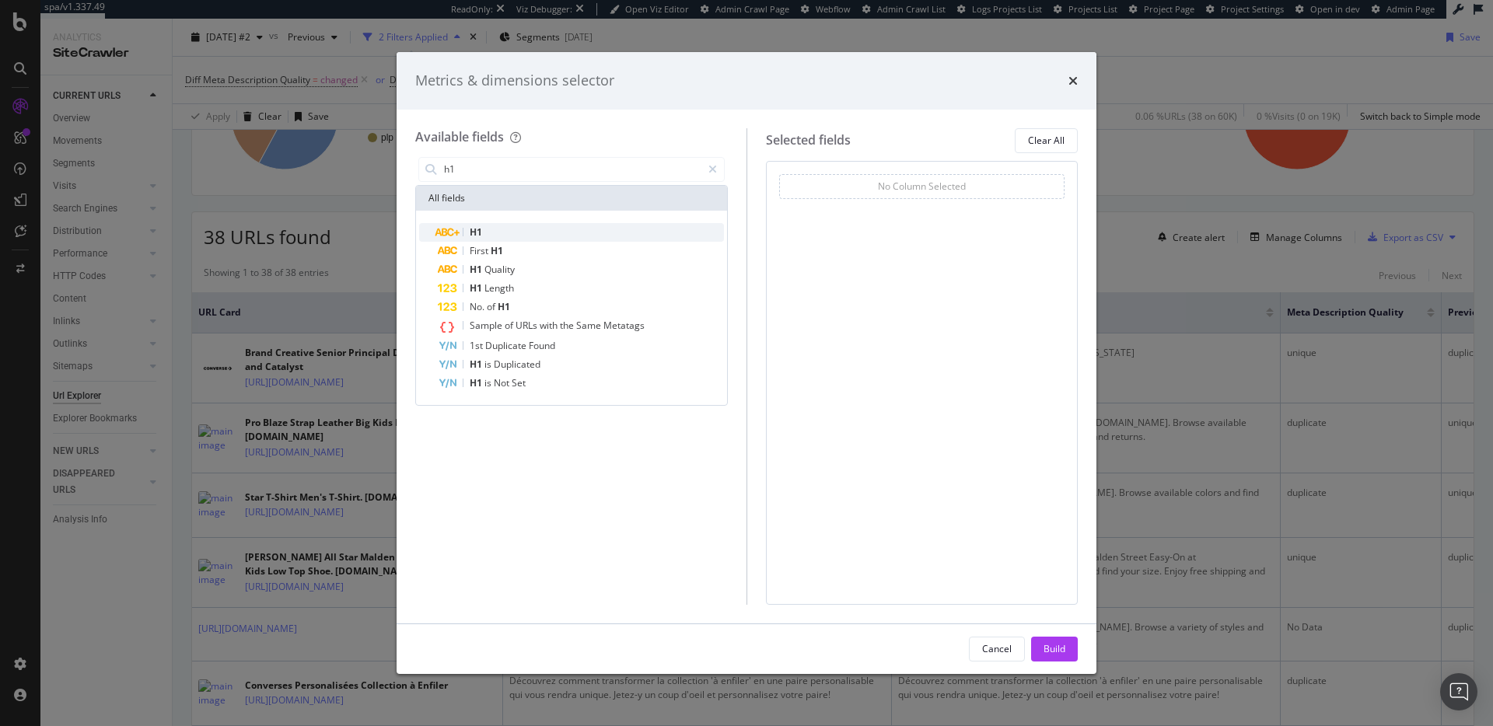
click at [580, 236] on div "H1" at bounding box center [581, 232] width 286 height 19
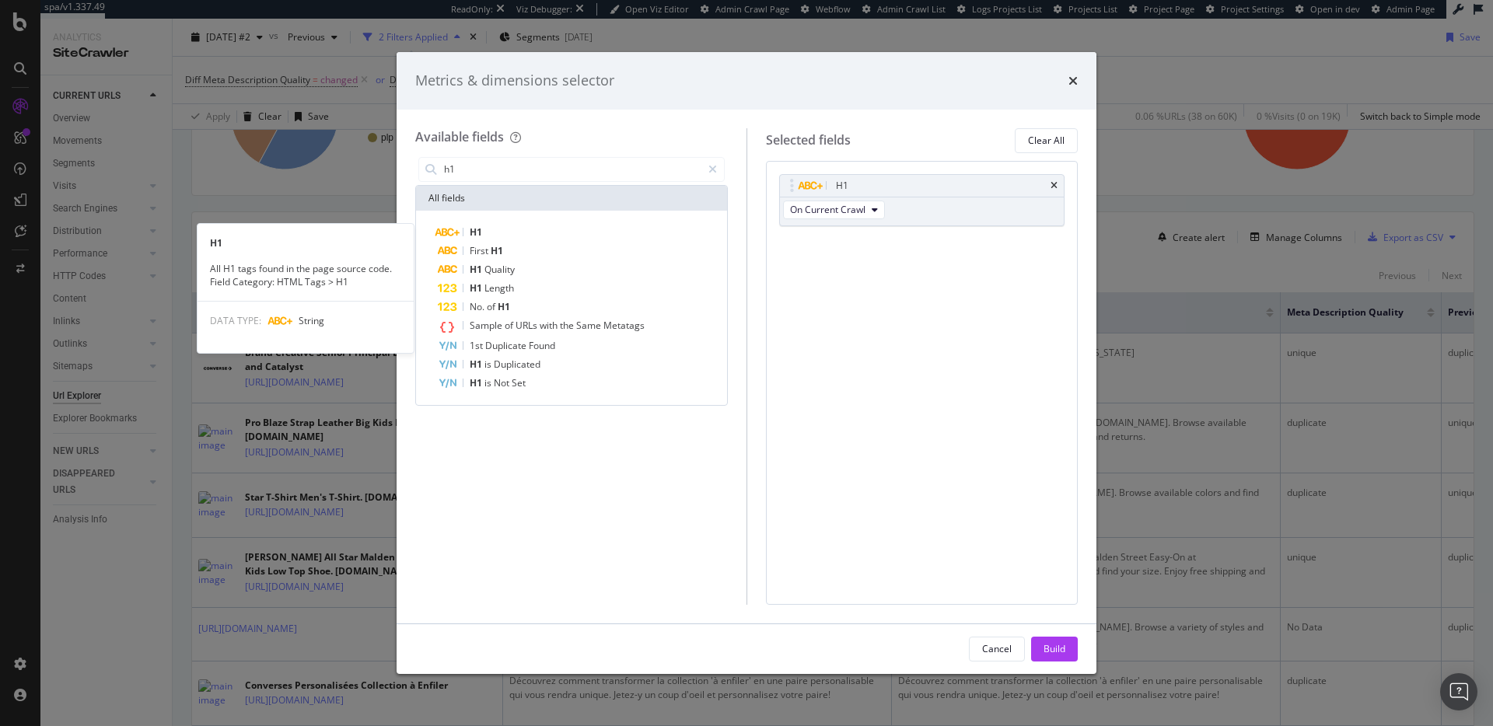
click at [580, 236] on div "H1" at bounding box center [581, 232] width 286 height 19
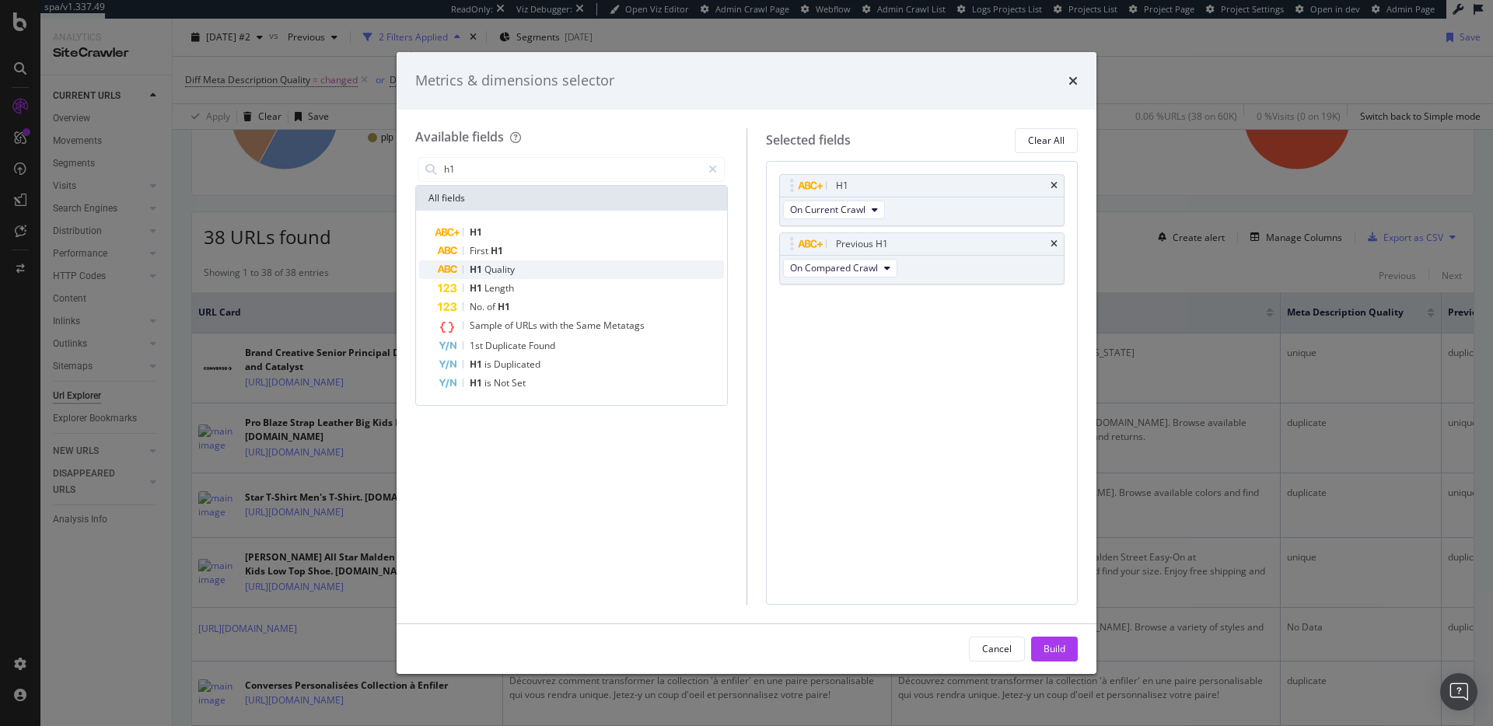
click at [569, 270] on div "H1 Quality" at bounding box center [581, 269] width 286 height 19
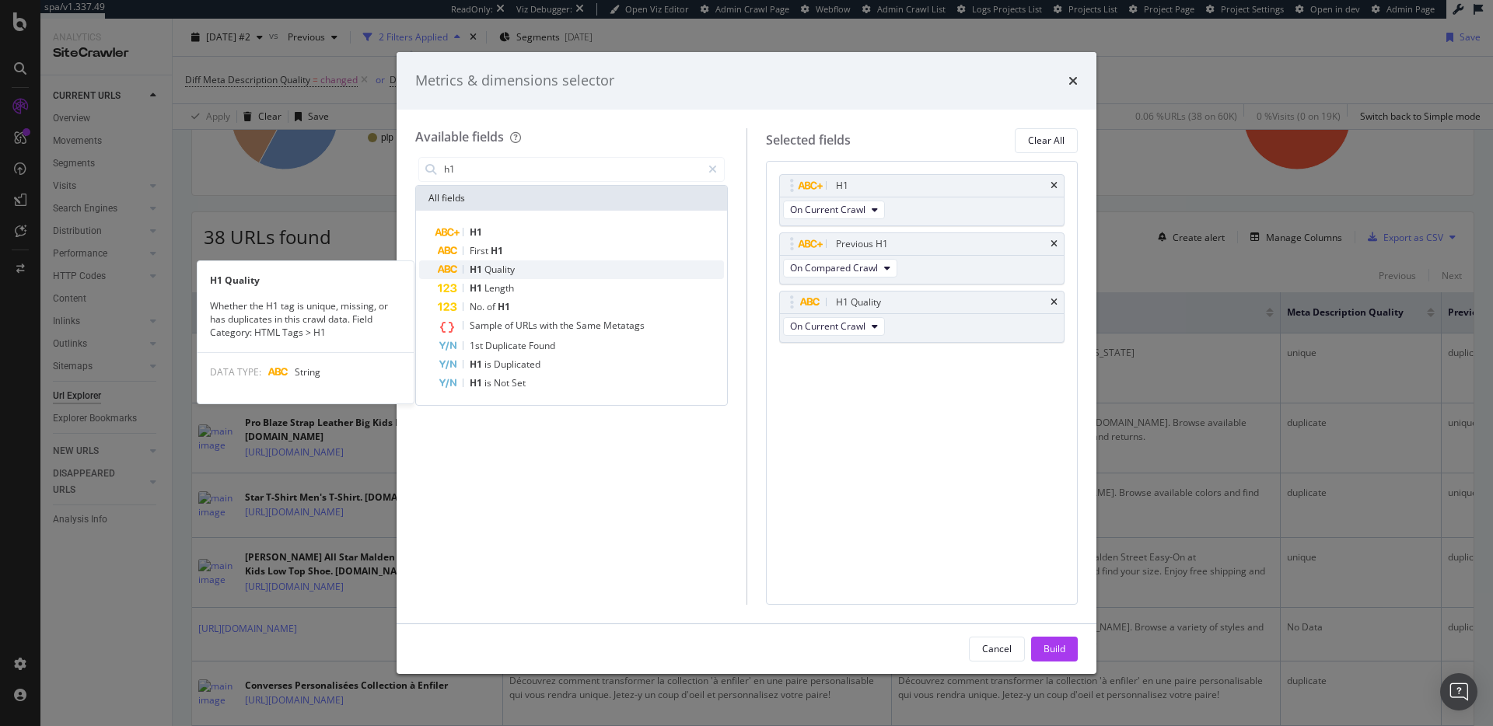
click at [568, 274] on div "H1 Quality" at bounding box center [581, 269] width 286 height 19
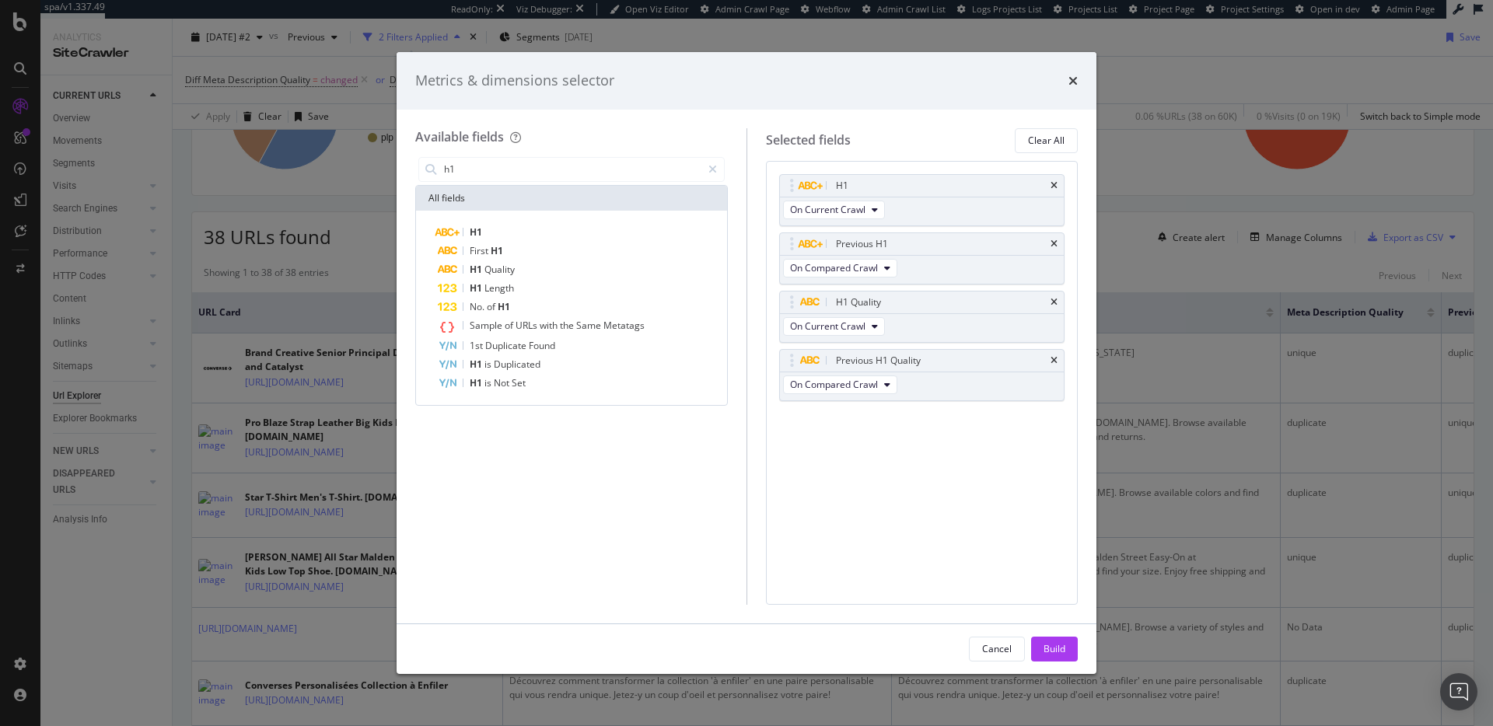
click at [568, 274] on div "H1 Quality" at bounding box center [581, 269] width 286 height 19
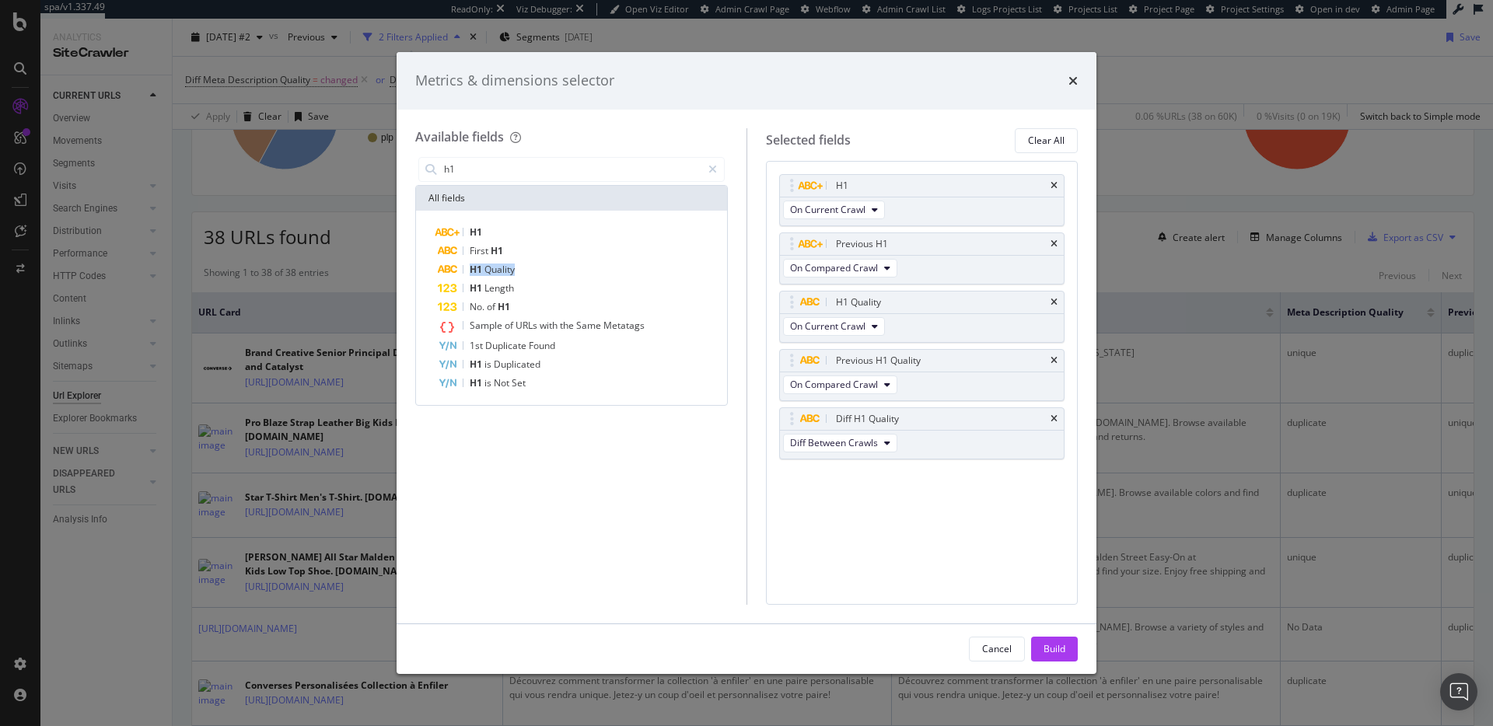
drag, startPoint x: 1065, startPoint y: 654, endPoint x: 1055, endPoint y: 646, distance: 12.1
click at [1065, 653] on div "Build" at bounding box center [1055, 648] width 22 height 13
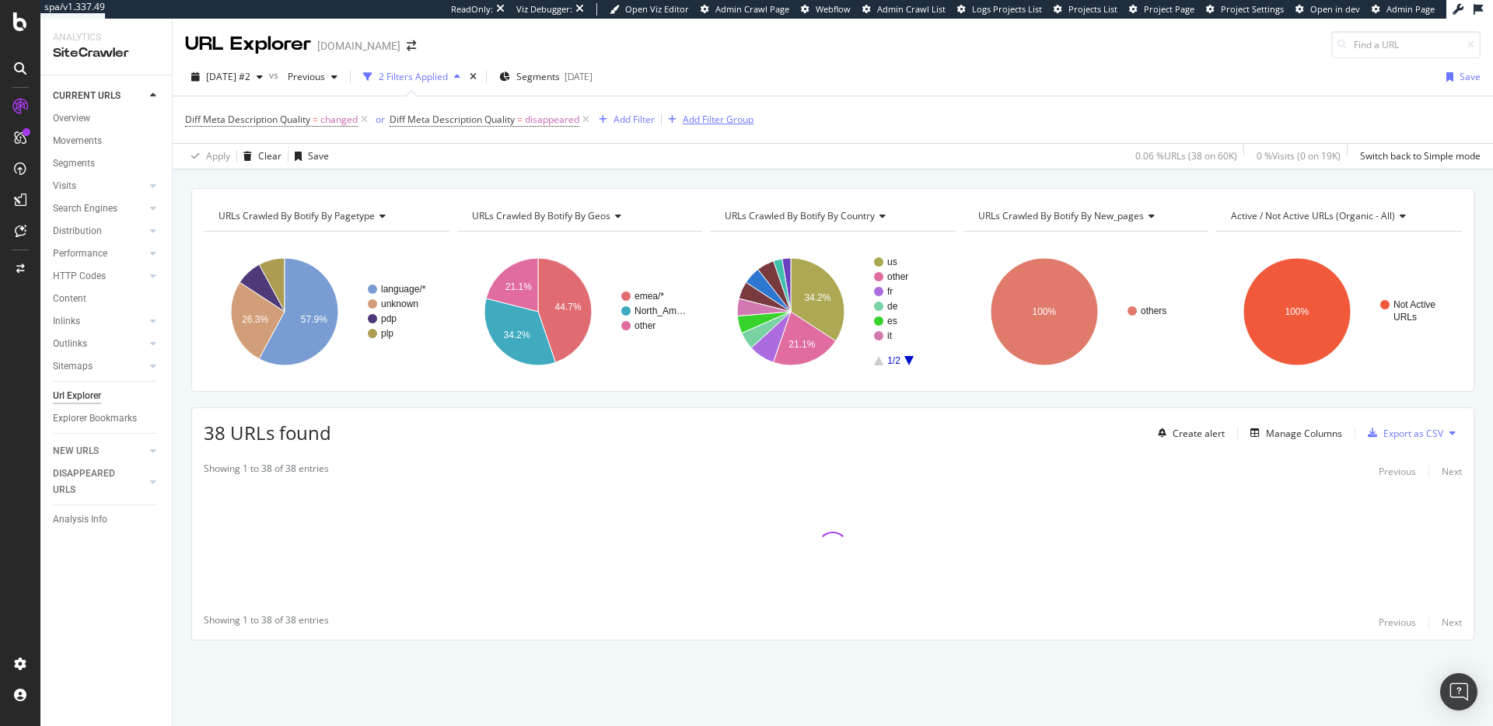
drag, startPoint x: 589, startPoint y: 118, endPoint x: 440, endPoint y: 126, distance: 149.5
click at [589, 118] on icon at bounding box center [585, 120] width 13 height 16
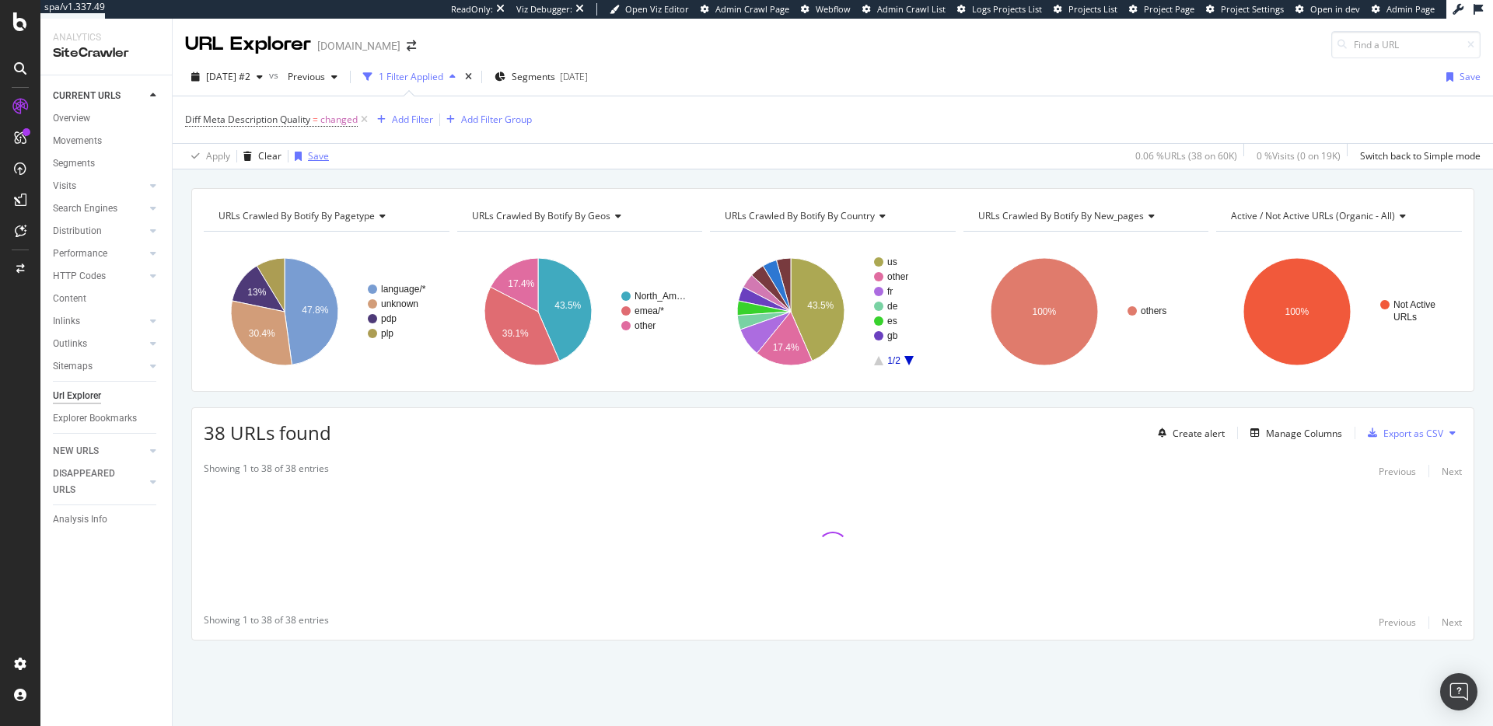
drag, startPoint x: 362, startPoint y: 120, endPoint x: 318, endPoint y: 141, distance: 49.0
click at [362, 120] on icon at bounding box center [364, 120] width 13 height 16
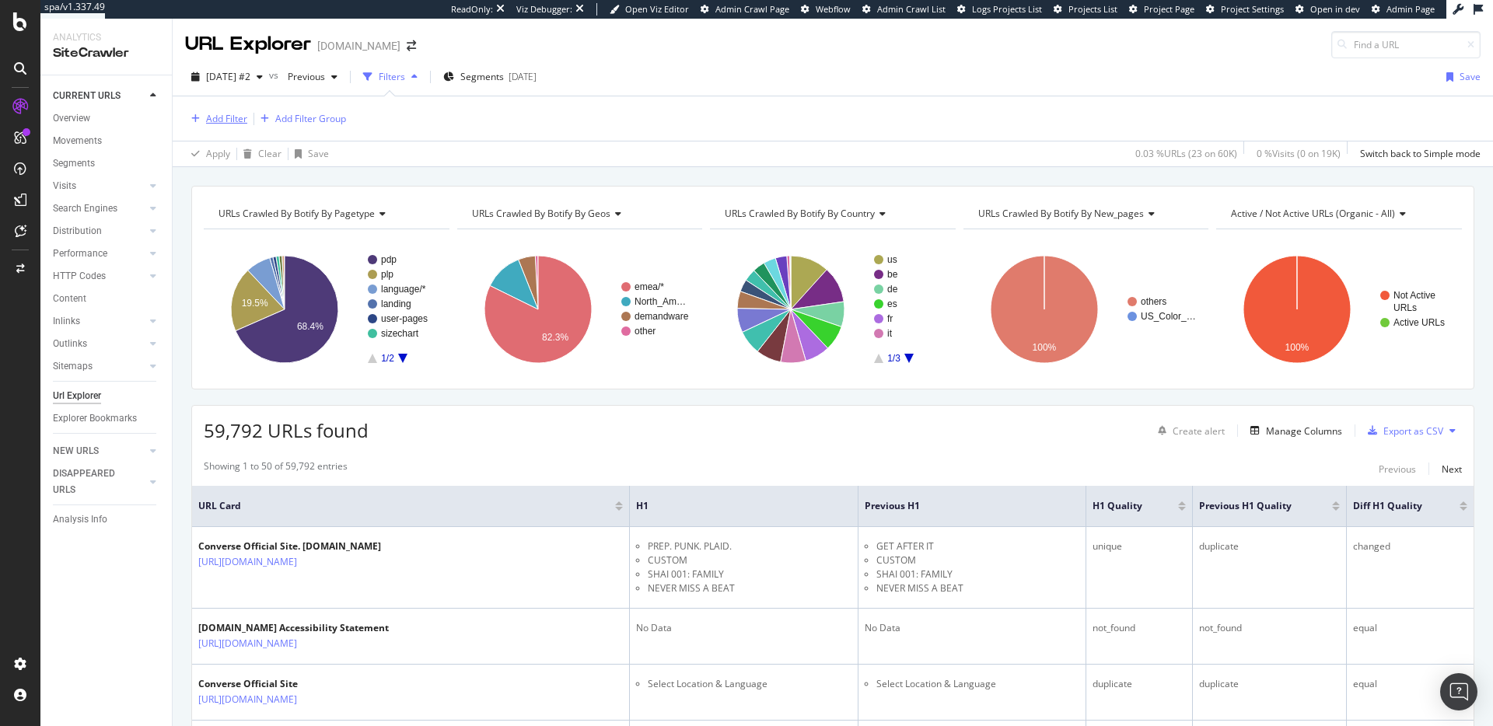
click at [222, 124] on div "Add Filter" at bounding box center [226, 118] width 41 height 13
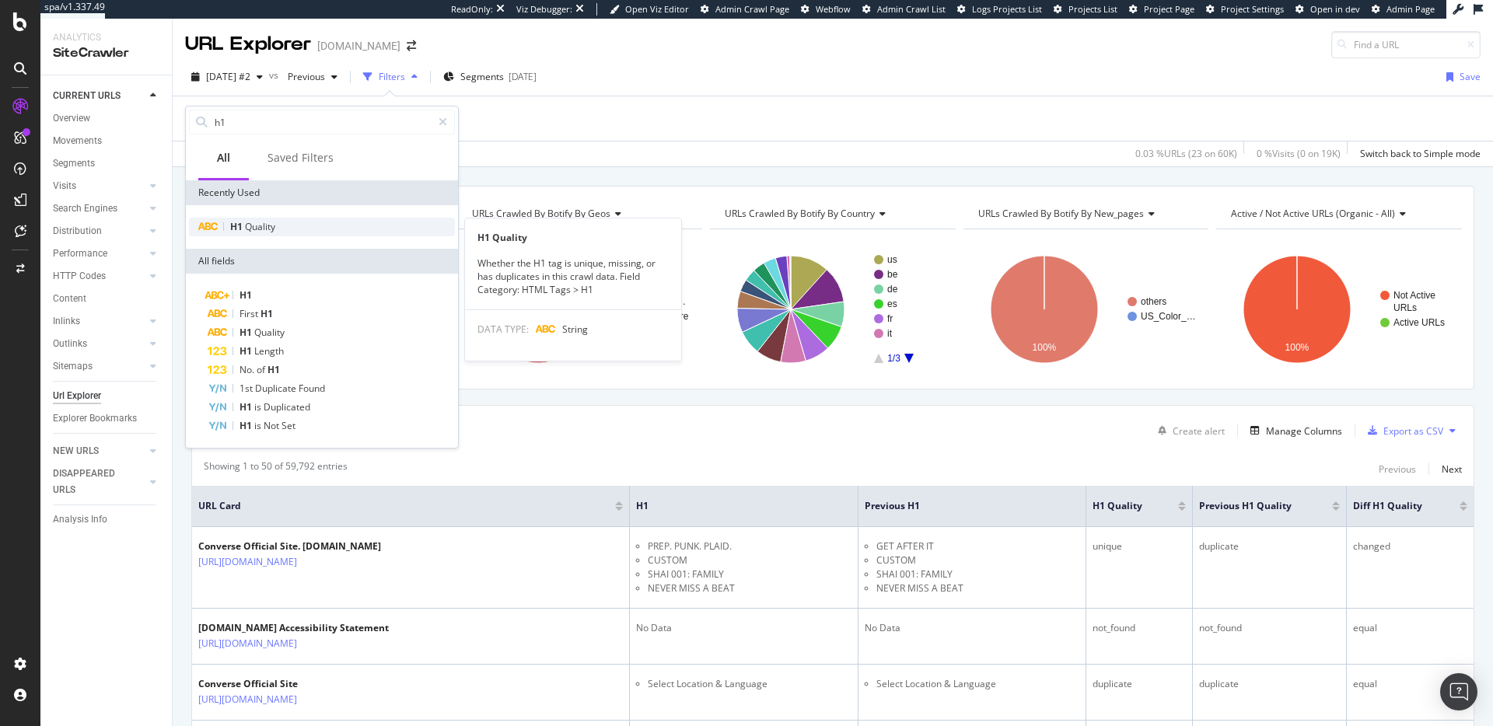
type input "h1"
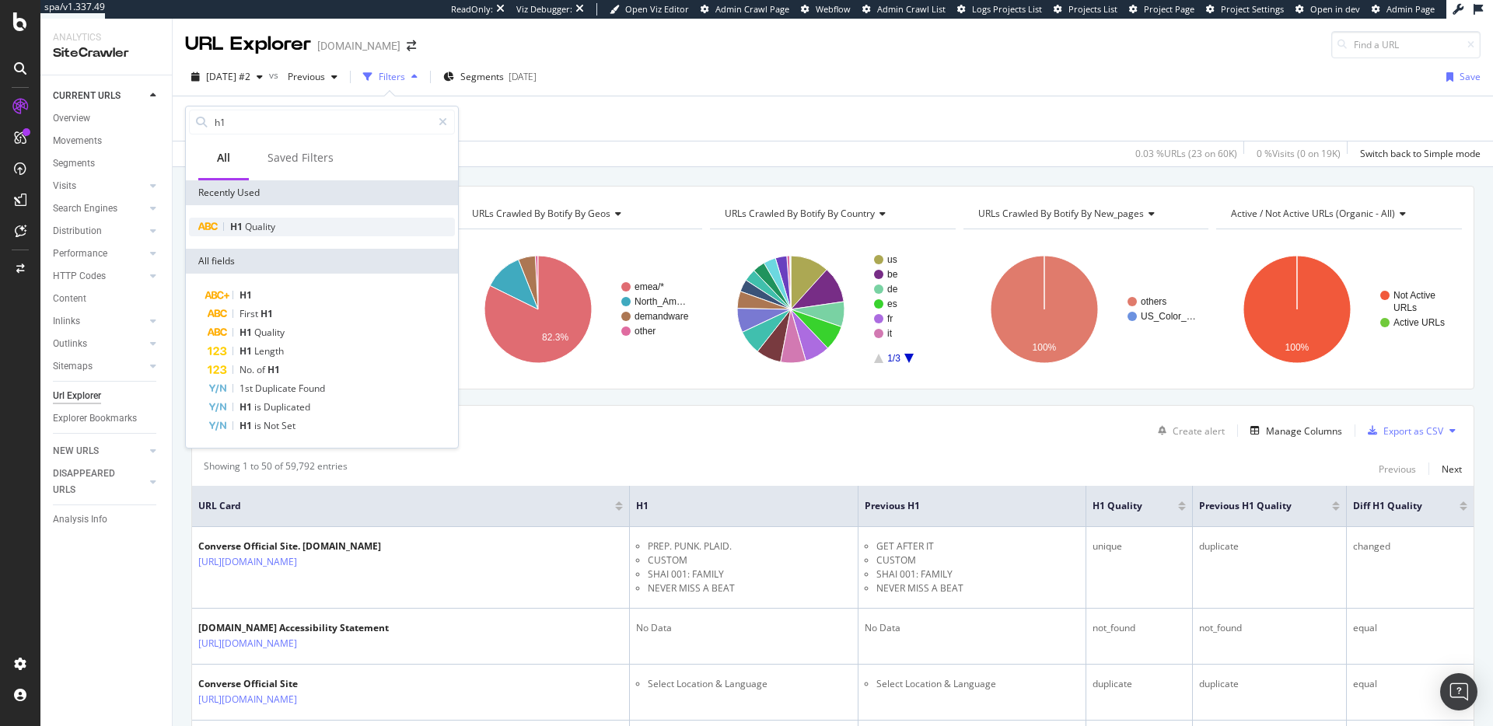
click at [320, 221] on div "H1 Quality" at bounding box center [322, 227] width 266 height 19
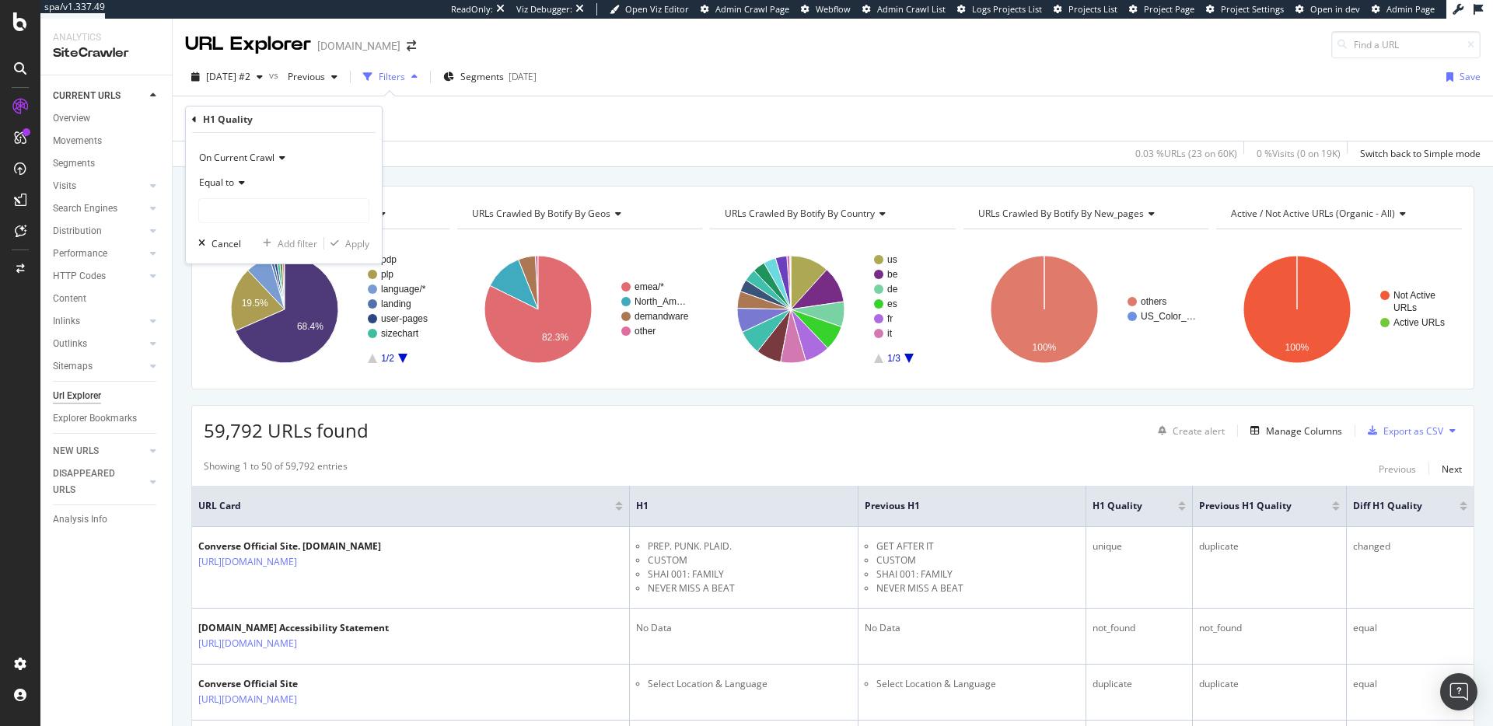
click at [253, 157] on span "On Current Crawl" at bounding box center [236, 157] width 75 height 13
click at [264, 226] on span "Diff Between Crawls" at bounding box center [250, 230] width 88 height 13
click at [234, 205] on input "text" at bounding box center [284, 210] width 170 height 25
click at [292, 250] on span "disappeared" at bounding box center [267, 247] width 128 height 13
type input "disappeared"
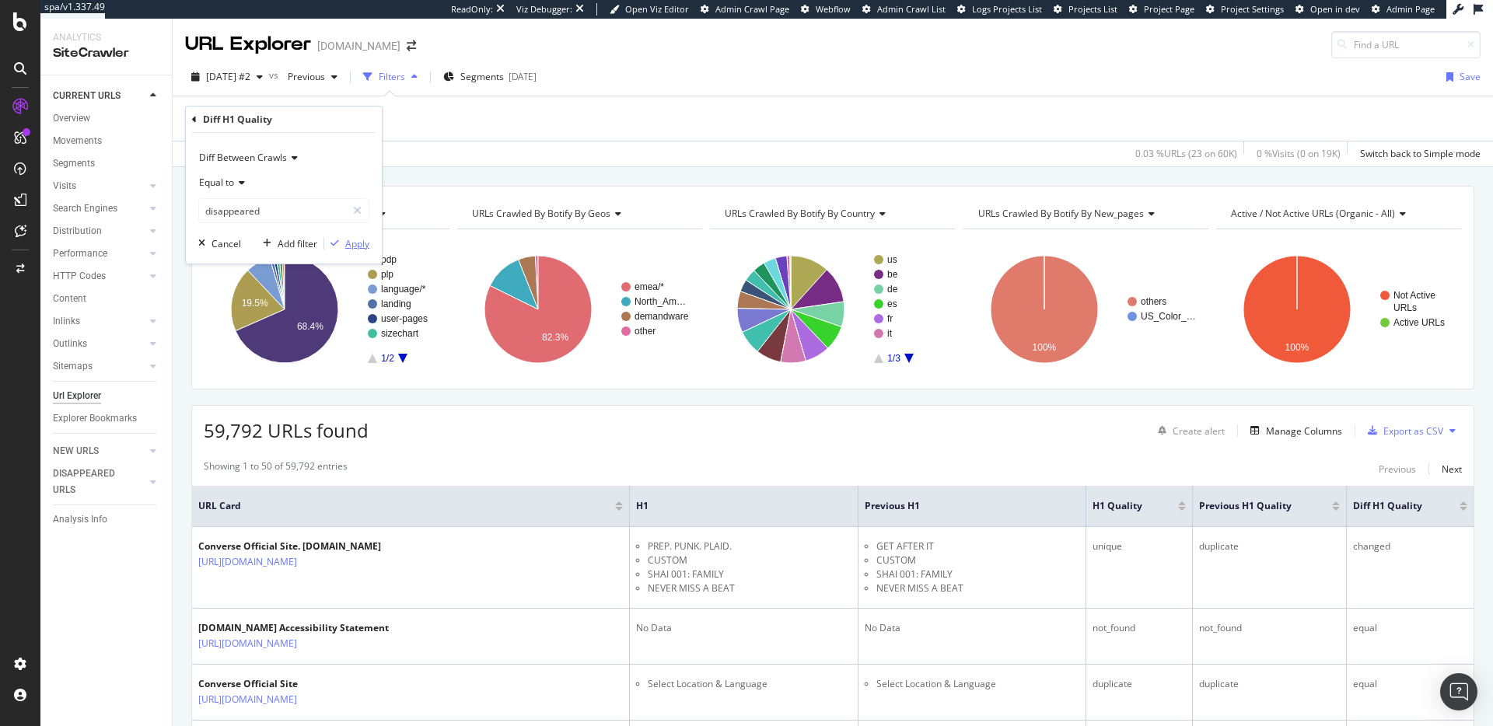
click at [348, 242] on div "Apply" at bounding box center [357, 243] width 24 height 13
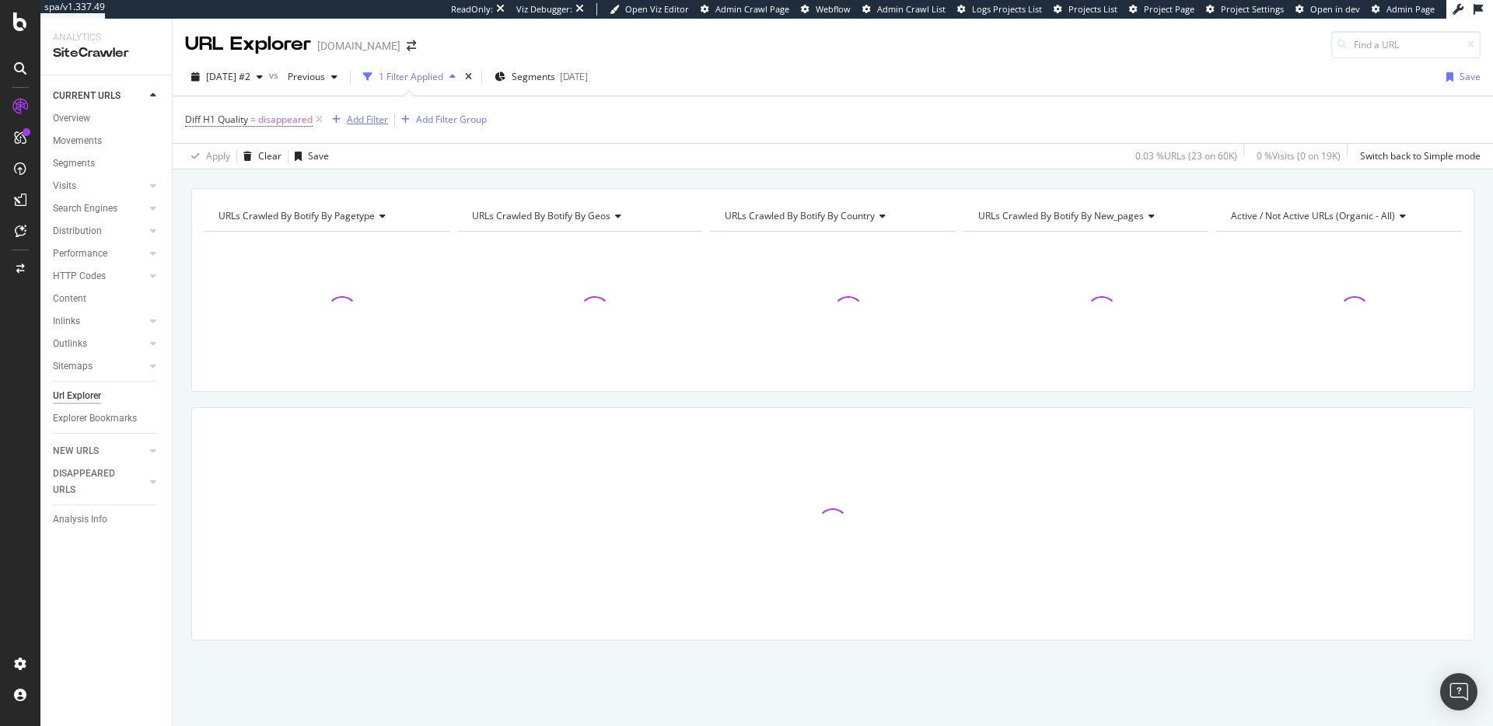
click at [360, 117] on div "Add Filter" at bounding box center [367, 119] width 41 height 13
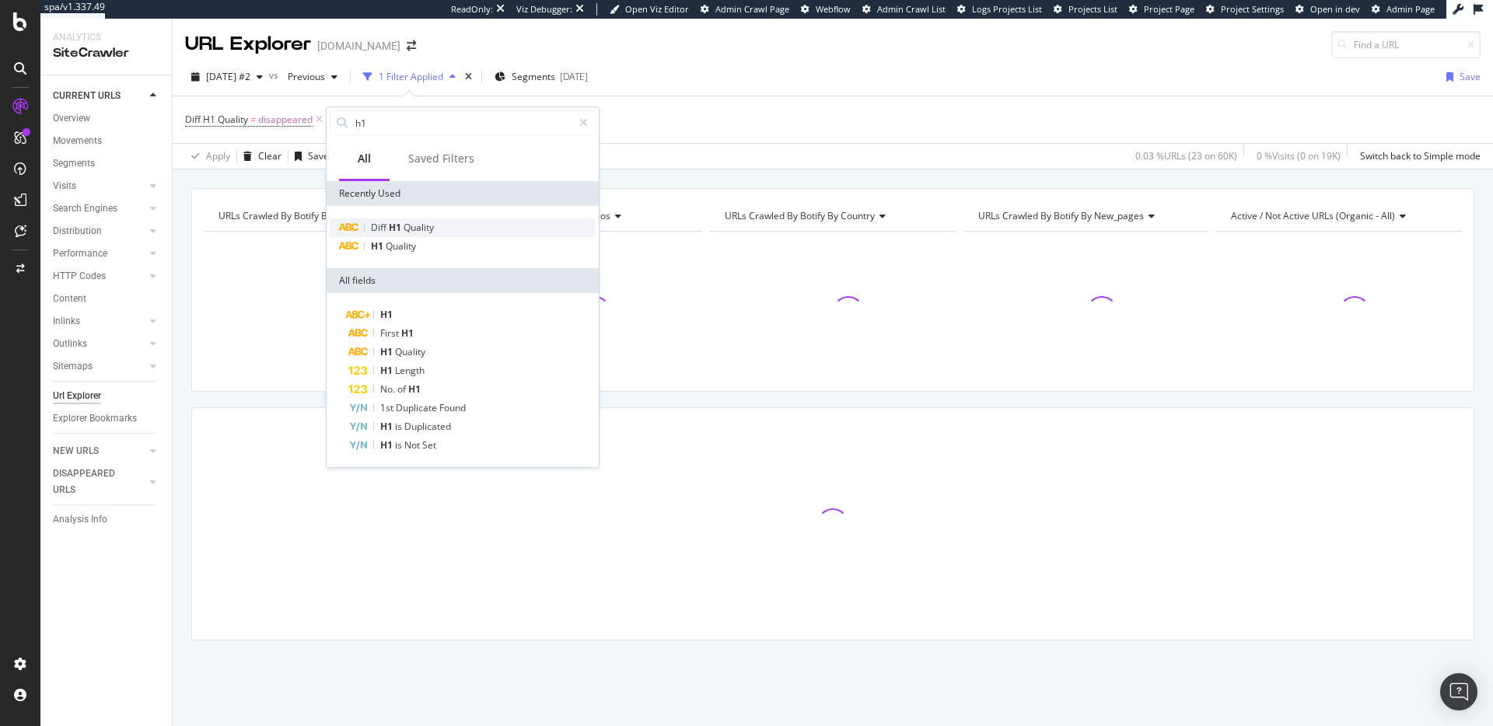
click at [416, 222] on span "Quality" at bounding box center [419, 227] width 30 height 13
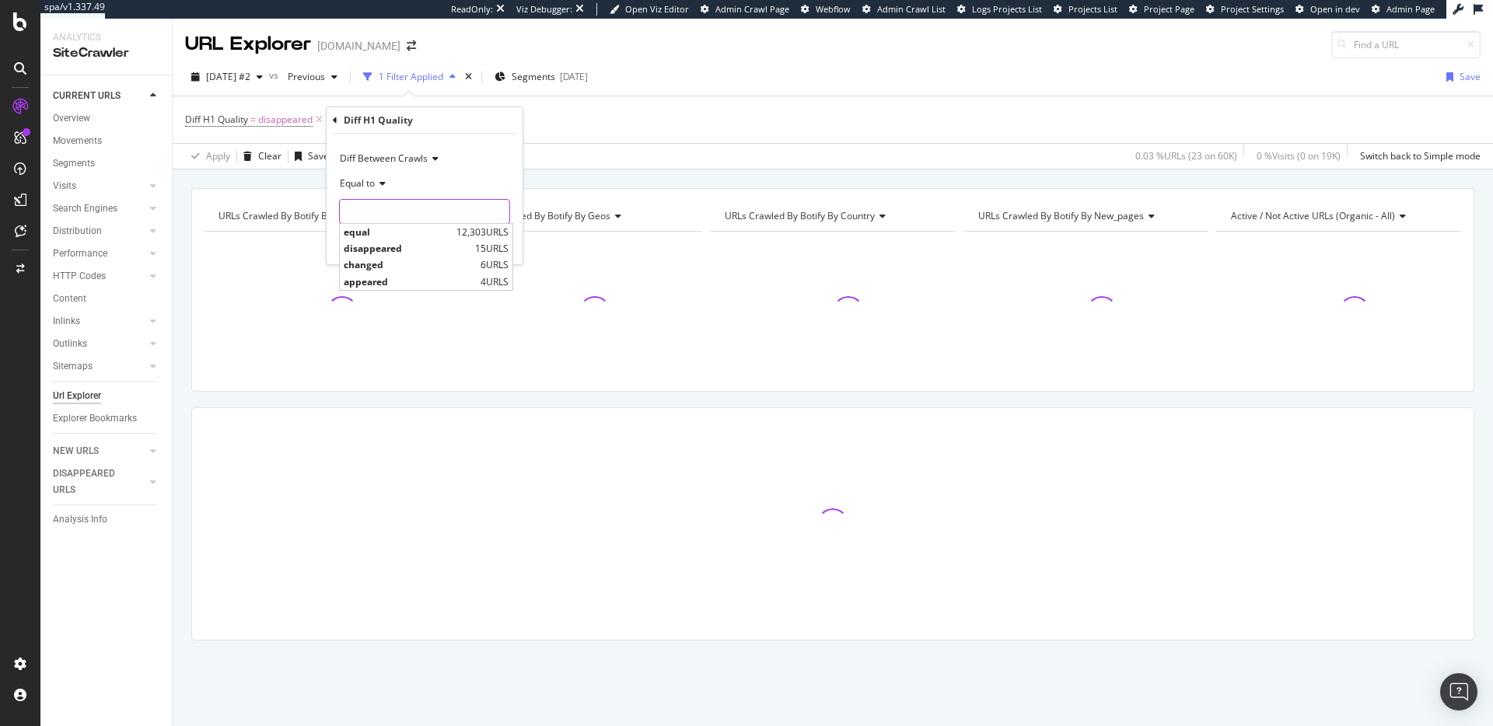
click at [394, 209] on input "text" at bounding box center [425, 211] width 170 height 25
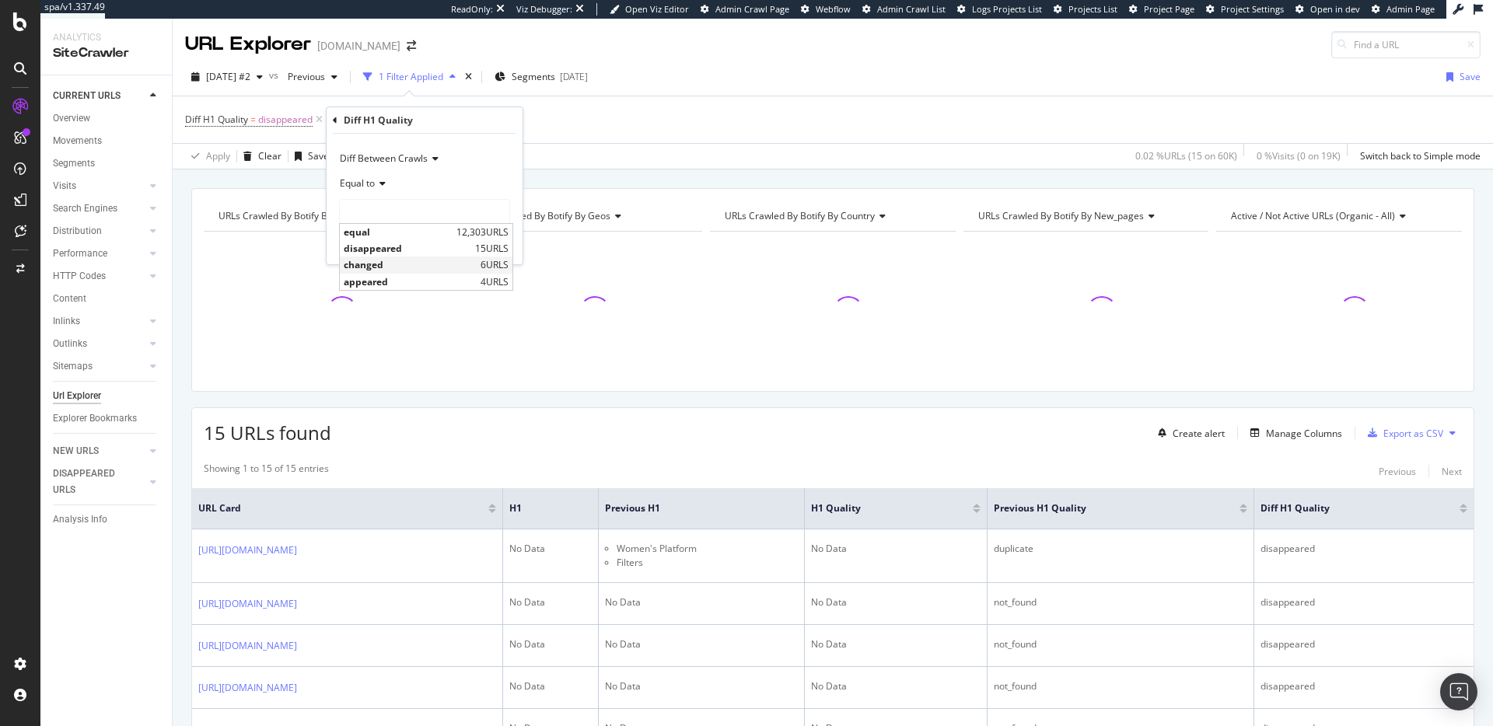
click at [411, 270] on span "changed" at bounding box center [410, 264] width 133 height 13
type input "changed"
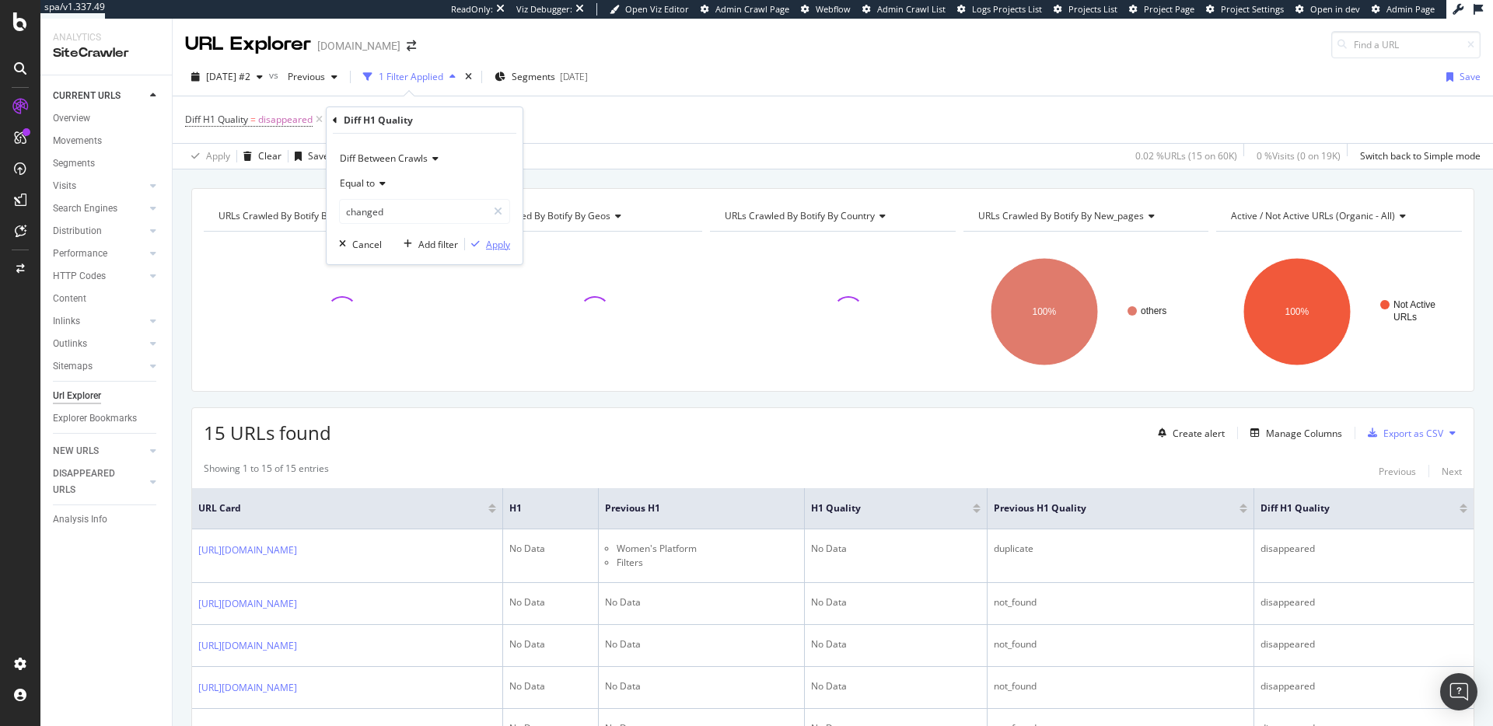
click at [484, 243] on div "button" at bounding box center [475, 244] width 21 height 9
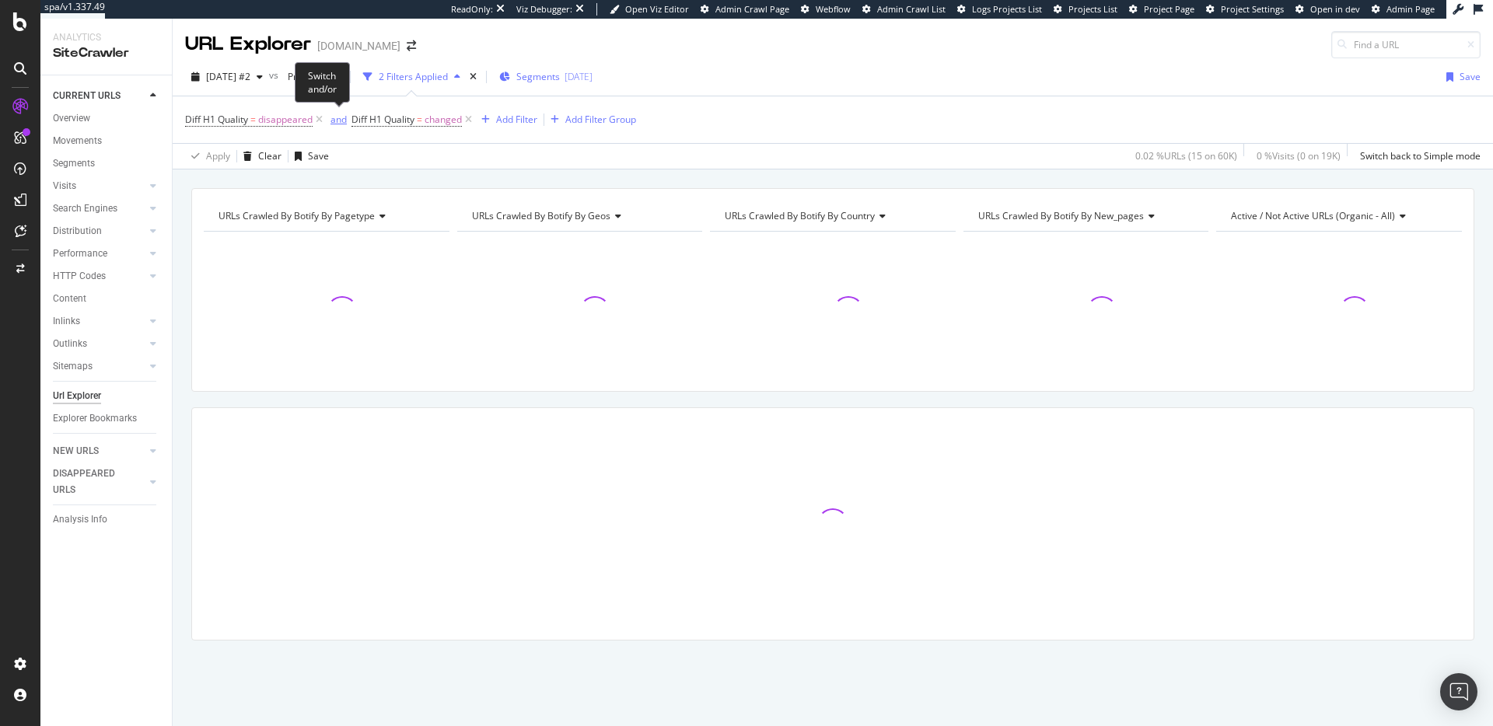
click at [334, 118] on div "and" at bounding box center [338, 119] width 16 height 13
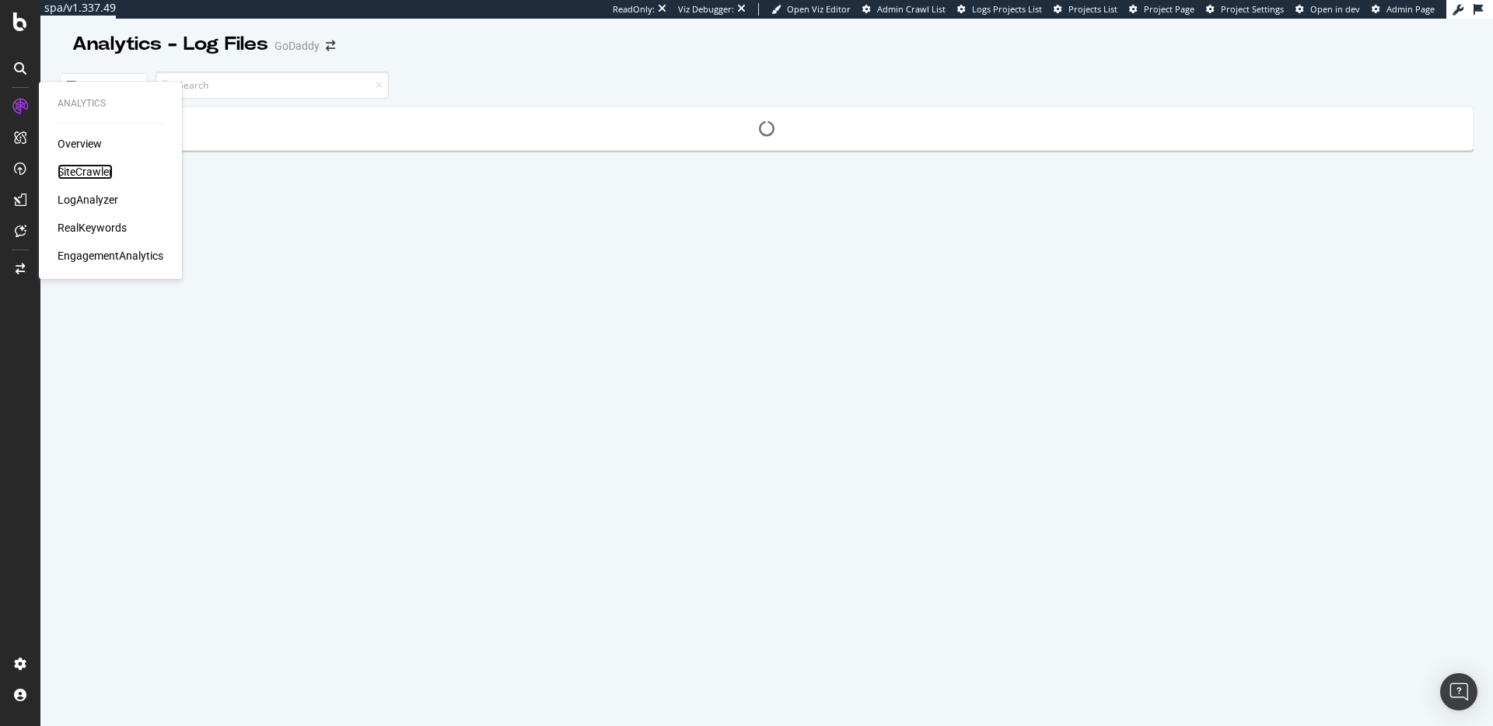
click at [83, 170] on div "SiteCrawler" at bounding box center [85, 172] width 55 height 16
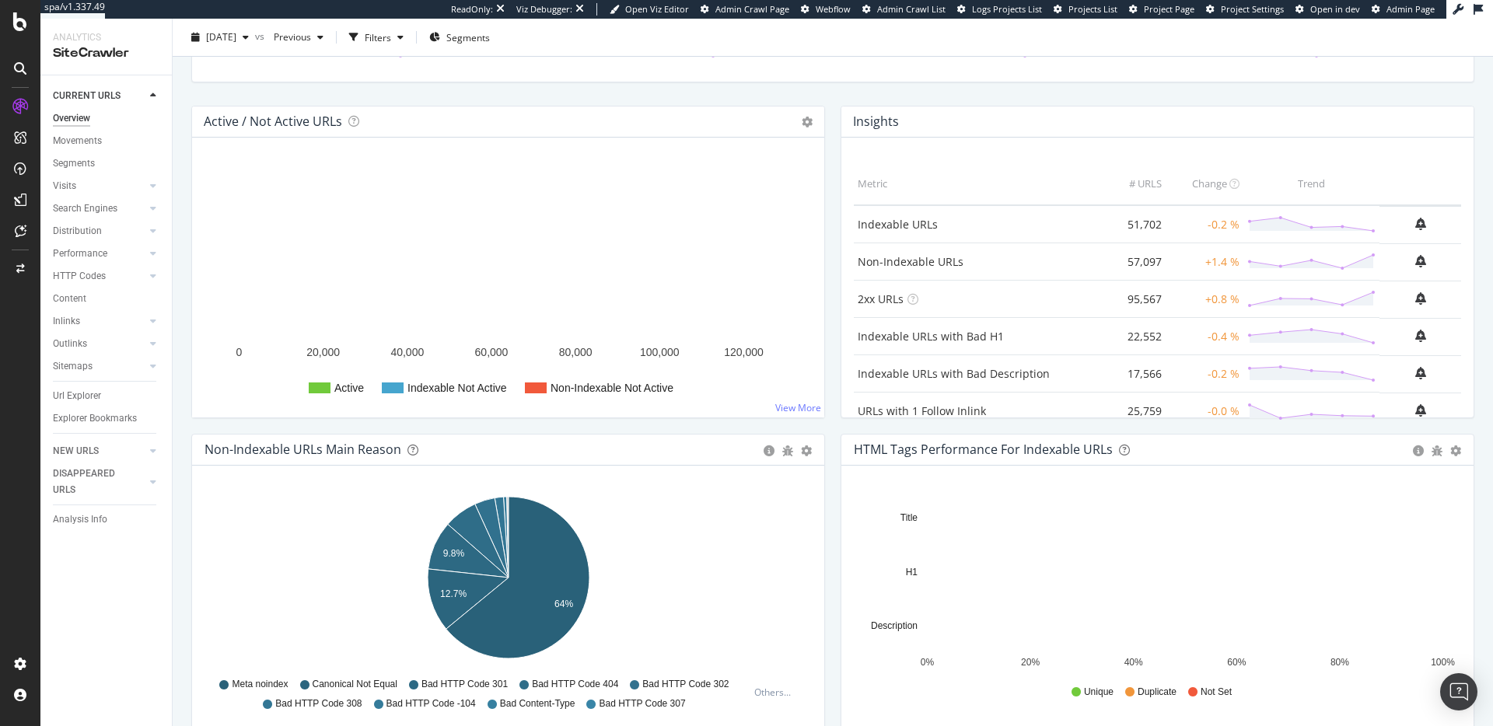
scroll to position [126, 0]
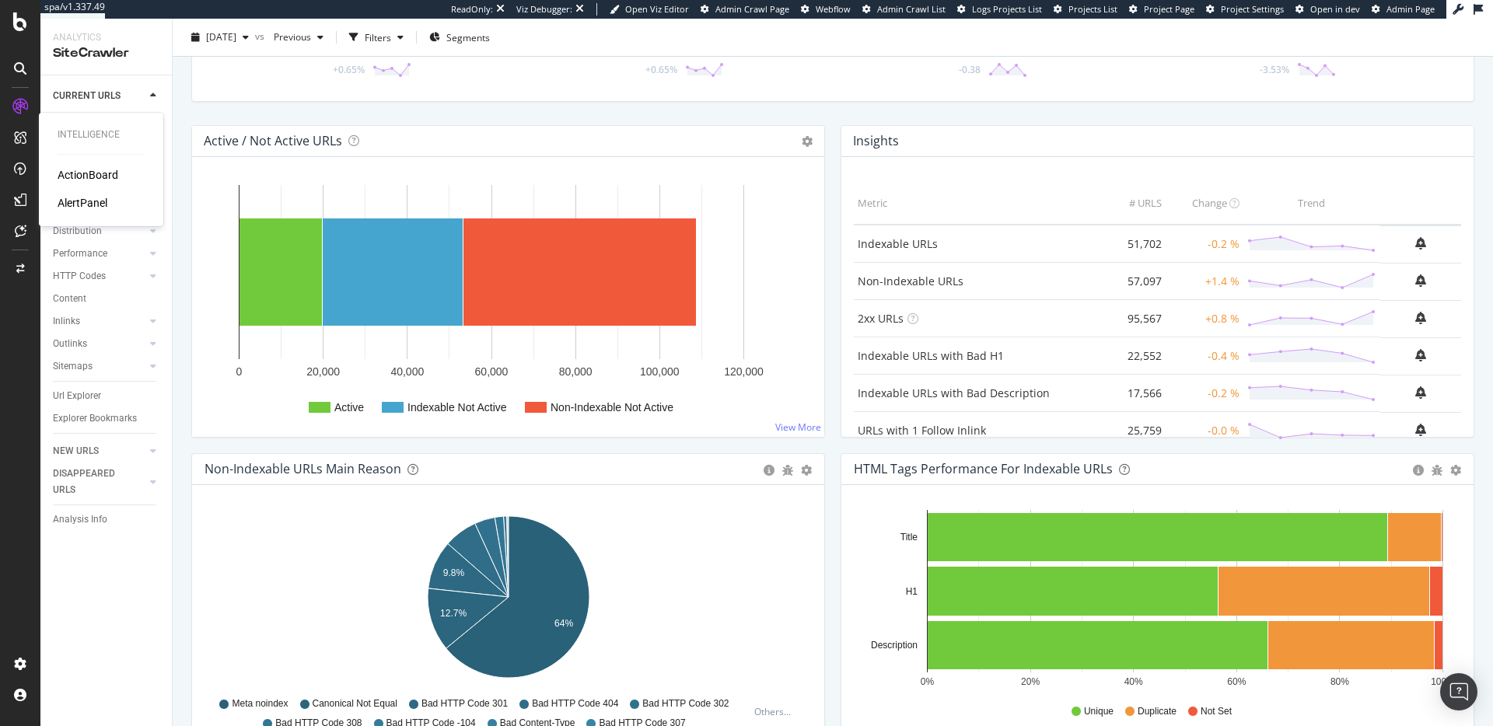
click at [63, 198] on div "AlertPanel" at bounding box center [83, 203] width 50 height 16
